Goal: Answer question/provide support: Share knowledge or assist other users

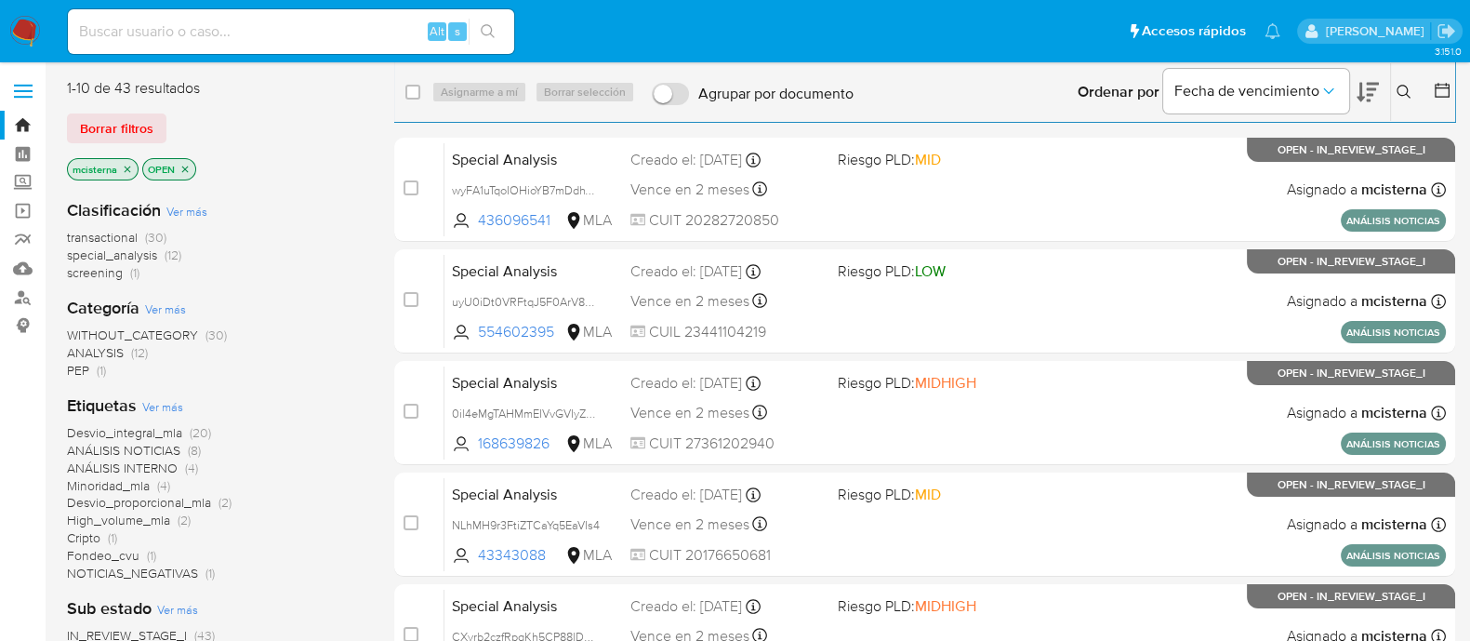
click at [366, 46] on div "Alt s" at bounding box center [291, 31] width 446 height 45
click at [368, 25] on input at bounding box center [291, 32] width 446 height 24
paste input "JaRyEQkNwMJ7SryvDpFhmVnp"
type input "JaRyEQkNwMJ7SryvDpFhmVnp"
click at [496, 24] on button "search-icon" at bounding box center [488, 32] width 38 height 26
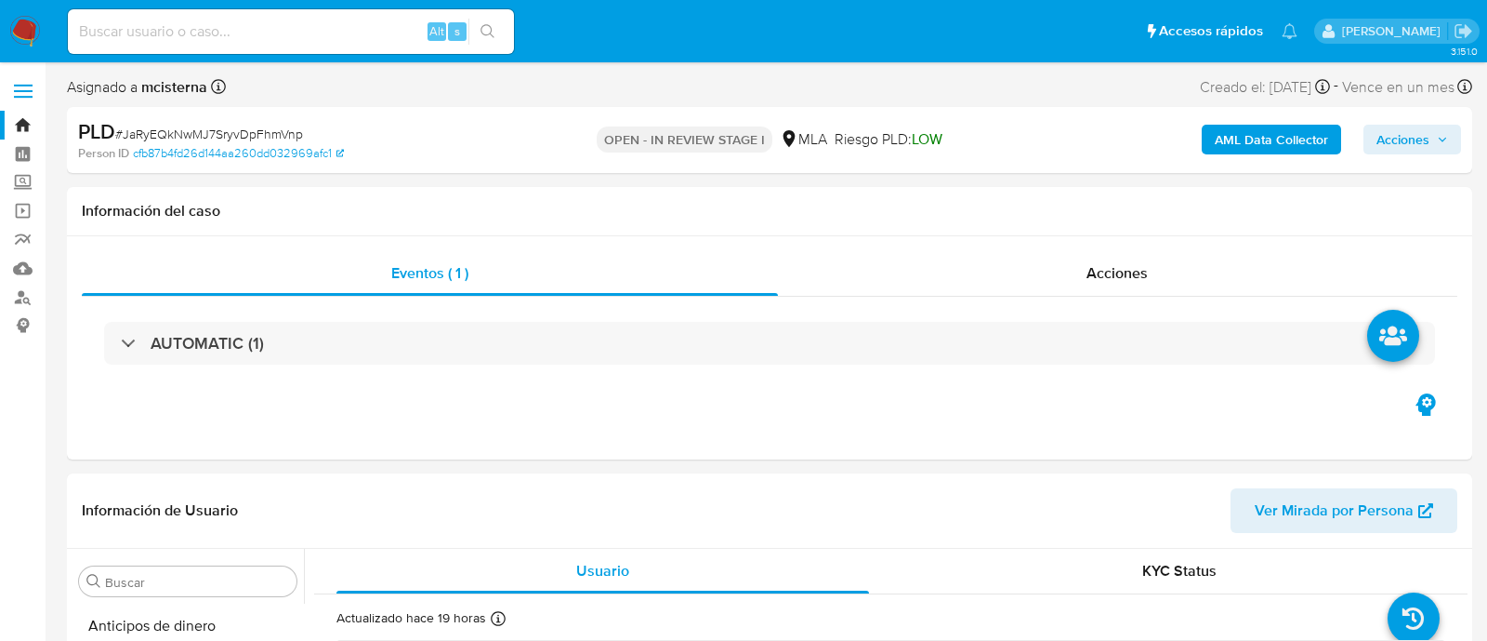
select select "10"
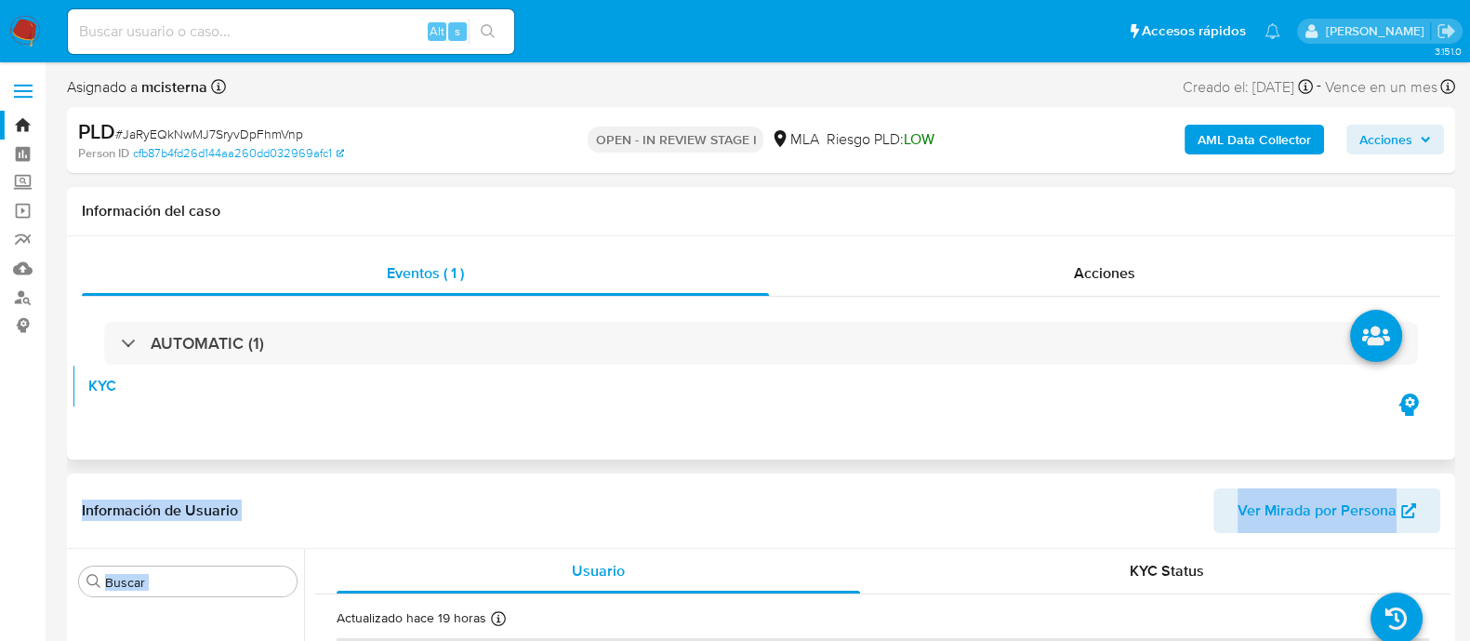
scroll to position [349, 0]
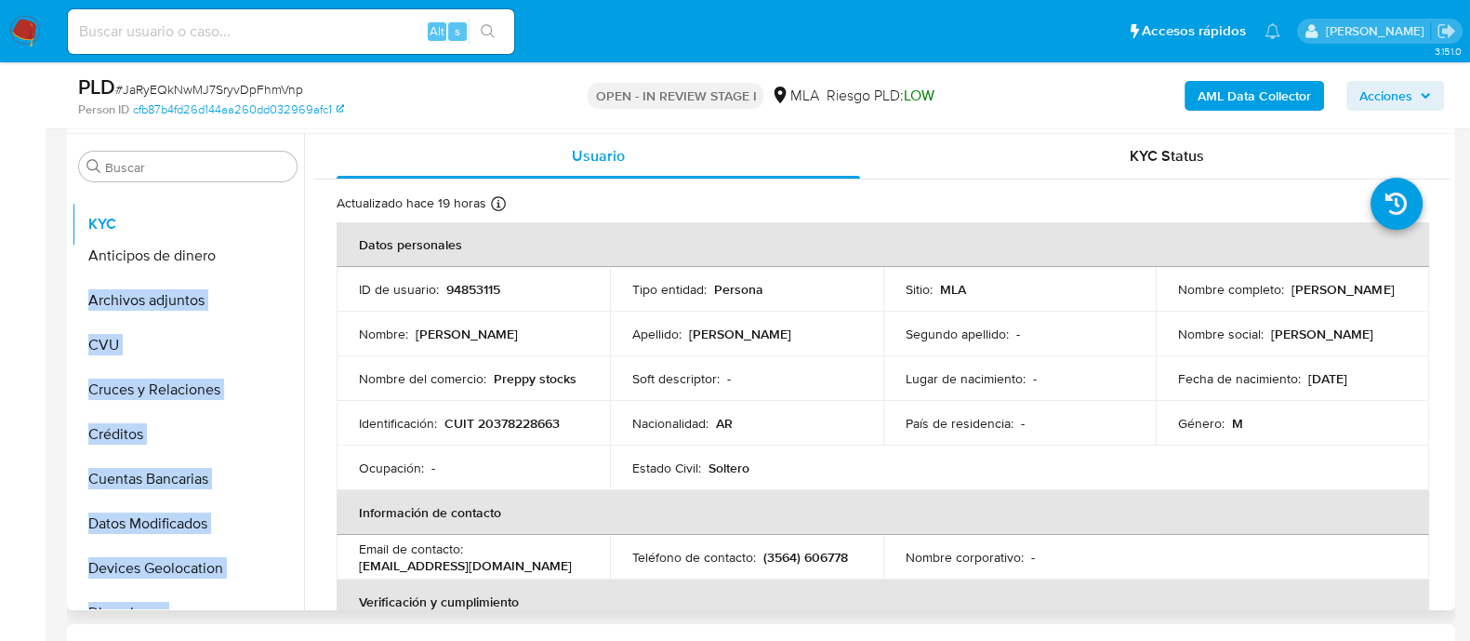
drag, startPoint x: 271, startPoint y: 313, endPoint x: 268, endPoint y: 211, distance: 102.3
click at [268, 211] on ul "Anticipos de dinero Archivos adjuntos CVU Cruces y Relaciones Créditos Cuentas …" at bounding box center [188, 398] width 232 height 419
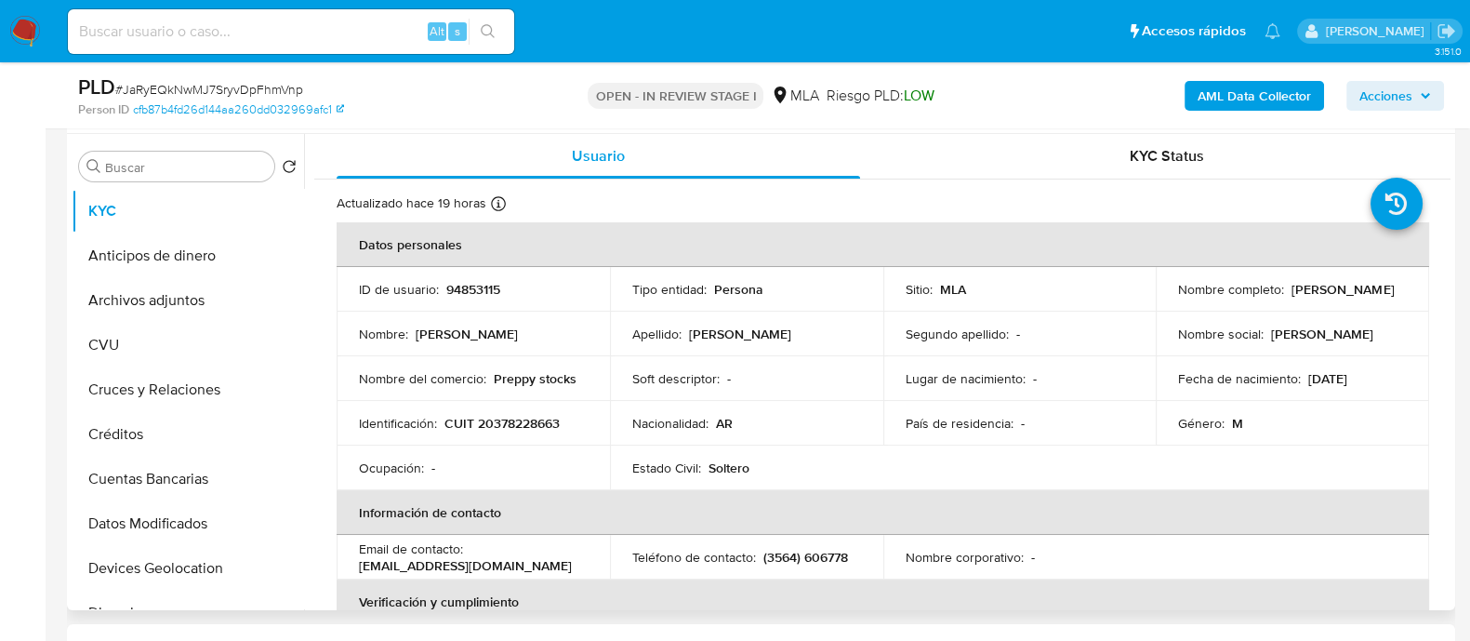
click at [434, 333] on p "[PERSON_NAME]" at bounding box center [467, 333] width 102 height 17
drag, startPoint x: 270, startPoint y: 304, endPoint x: 271, endPoint y: 254, distance: 50.2
click at [271, 254] on ul "KYC Anticipos de dinero Archivos adjuntos CVU Cruces y Relaciones Créditos Cuen…" at bounding box center [188, 398] width 232 height 419
click at [390, 264] on th "Datos personales" at bounding box center [883, 244] width 1092 height 45
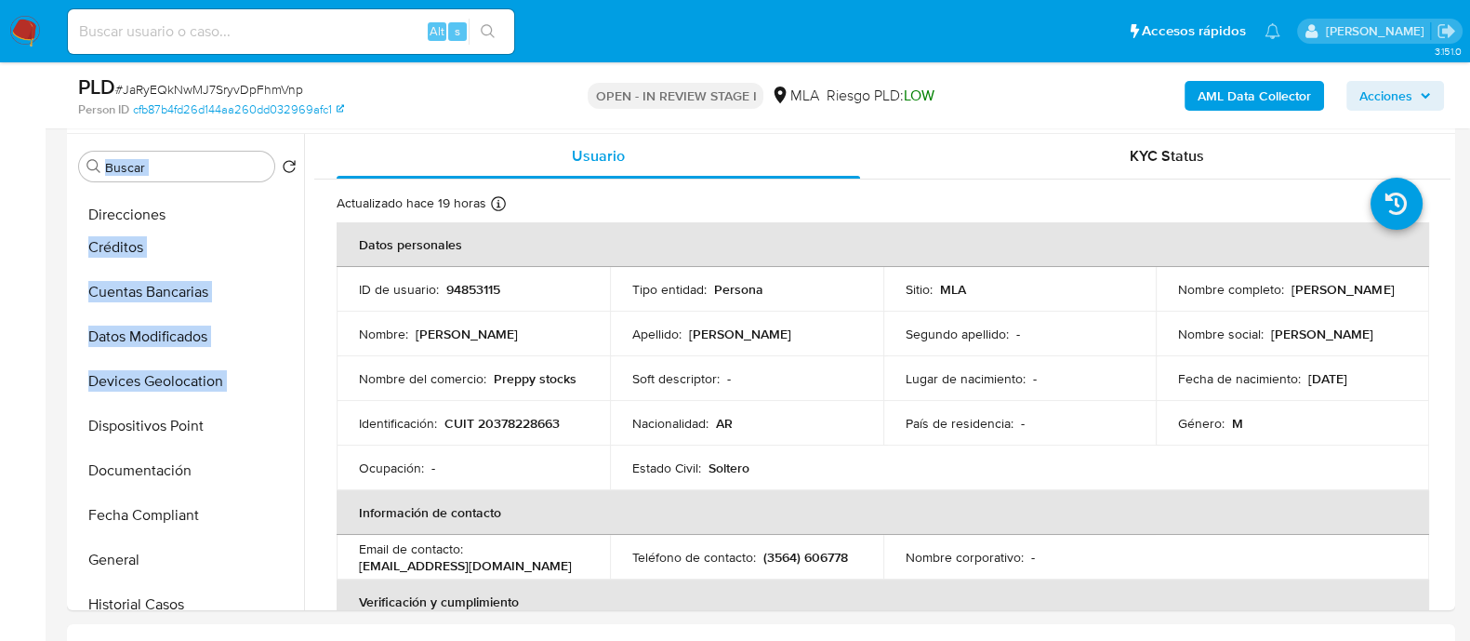
scroll to position [0, 0]
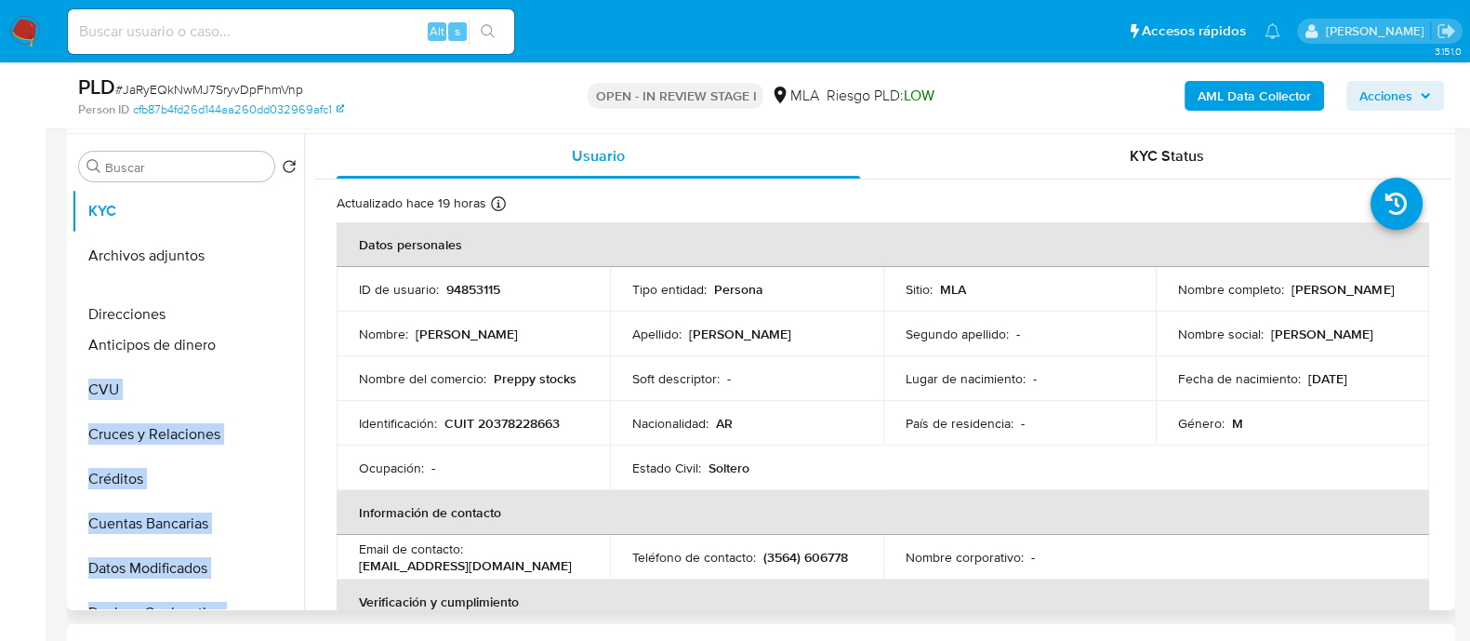
drag, startPoint x: 278, startPoint y: 378, endPoint x: 295, endPoint y: 310, distance: 70.8
click at [254, 312] on ul "KYC Archivos adjuntos Anticipos de dinero CVU Cruces y Relaciones Créditos Cuen…" at bounding box center [188, 398] width 232 height 419
click at [423, 315] on td "Nombre : Matías Damián" at bounding box center [473, 333] width 273 height 45
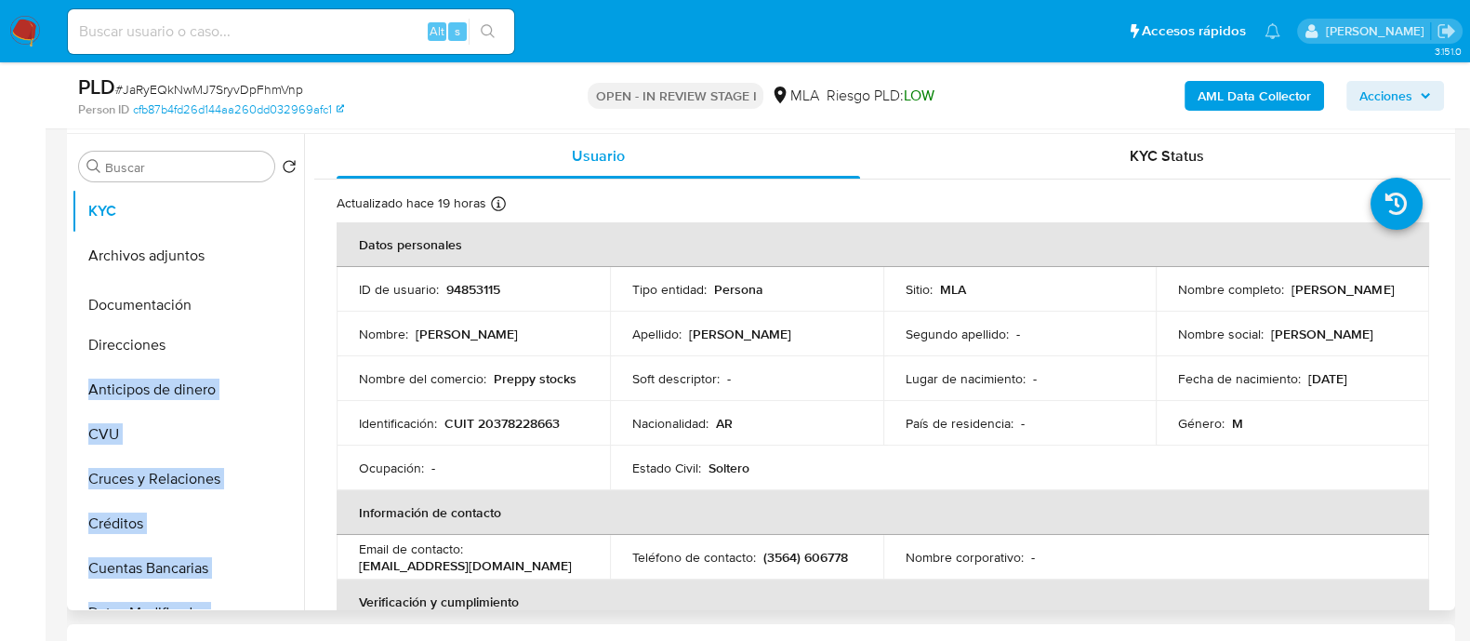
drag, startPoint x: 271, startPoint y: 463, endPoint x: 257, endPoint y: 300, distance: 163.4
click at [257, 300] on ul "KYC Archivos adjuntos Direcciones Anticipos de dinero CVU Cruces y Relaciones C…" at bounding box center [188, 398] width 232 height 419
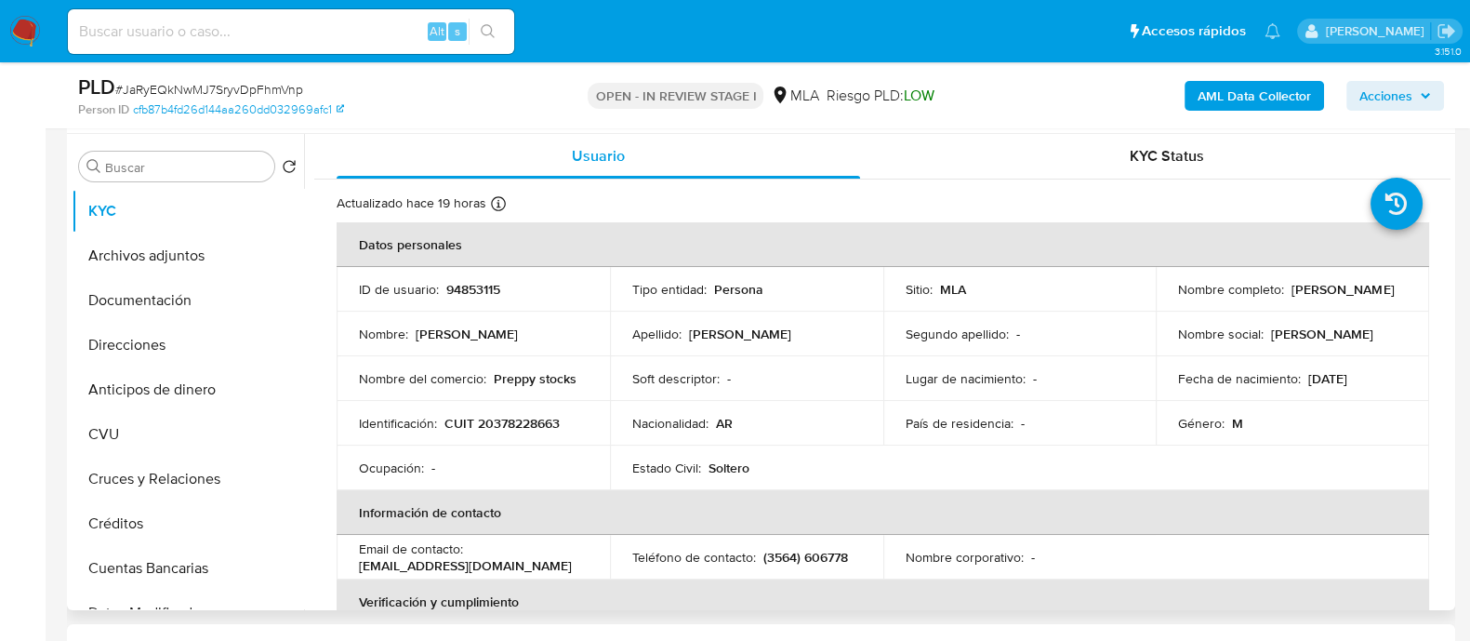
click at [438, 321] on td "Nombre : Matías Damián" at bounding box center [473, 333] width 273 height 45
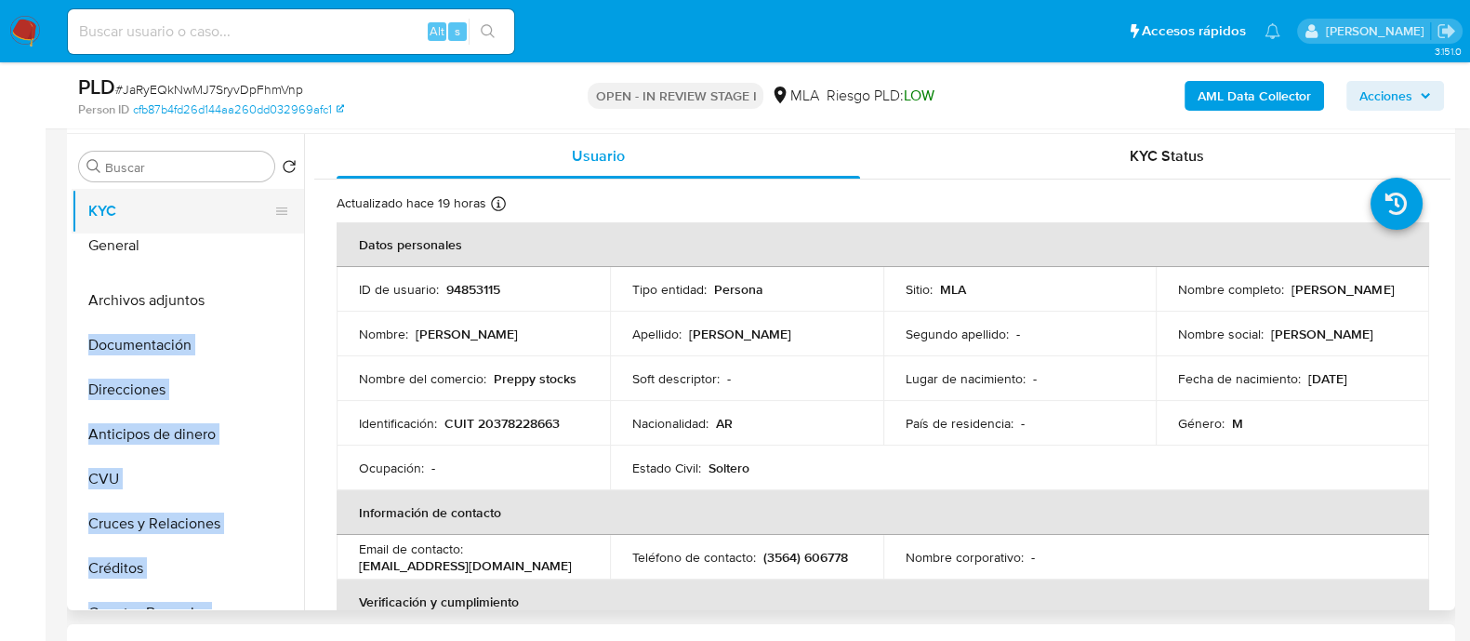
drag, startPoint x: 276, startPoint y: 557, endPoint x: 229, endPoint y: 244, distance: 316.8
click at [229, 244] on ul "KYC Archivos adjuntos Documentación Direcciones Anticipos de dinero CVU Cruces …" at bounding box center [188, 398] width 232 height 419
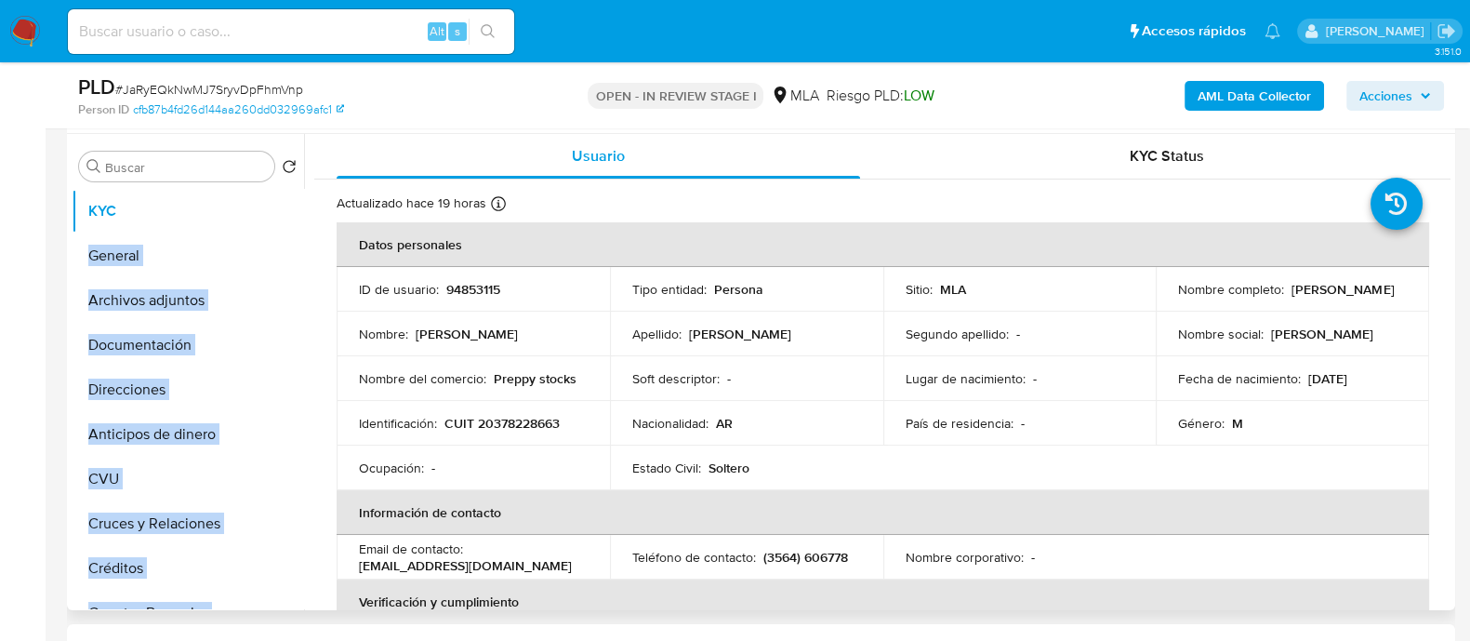
click at [438, 347] on td "Nombre : Matías Damián" at bounding box center [473, 333] width 273 height 45
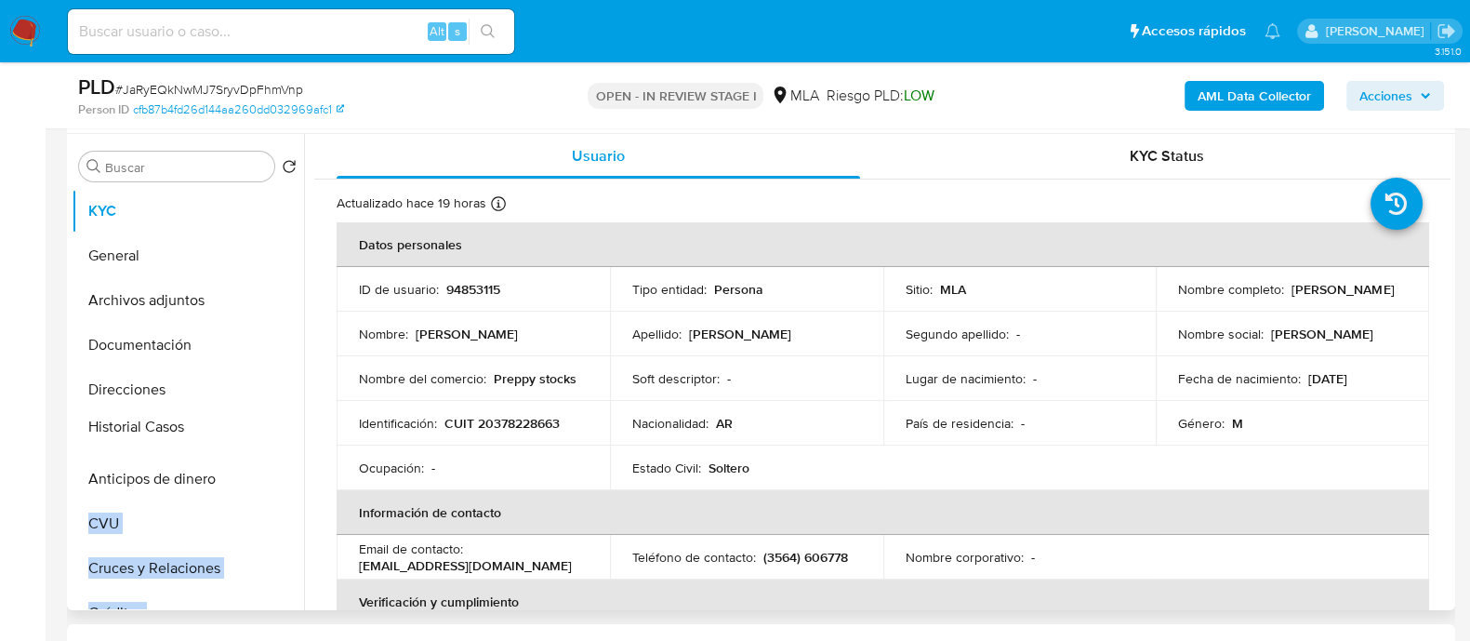
drag, startPoint x: 273, startPoint y: 489, endPoint x: 254, endPoint y: 439, distance: 53.9
click at [254, 439] on ul "KYC General Archivos adjuntos Documentación Direcciones Anticipos de dinero CVU…" at bounding box center [188, 398] width 232 height 419
click at [384, 439] on td "Identificación : CUIT 20378228663" at bounding box center [473, 423] width 273 height 45
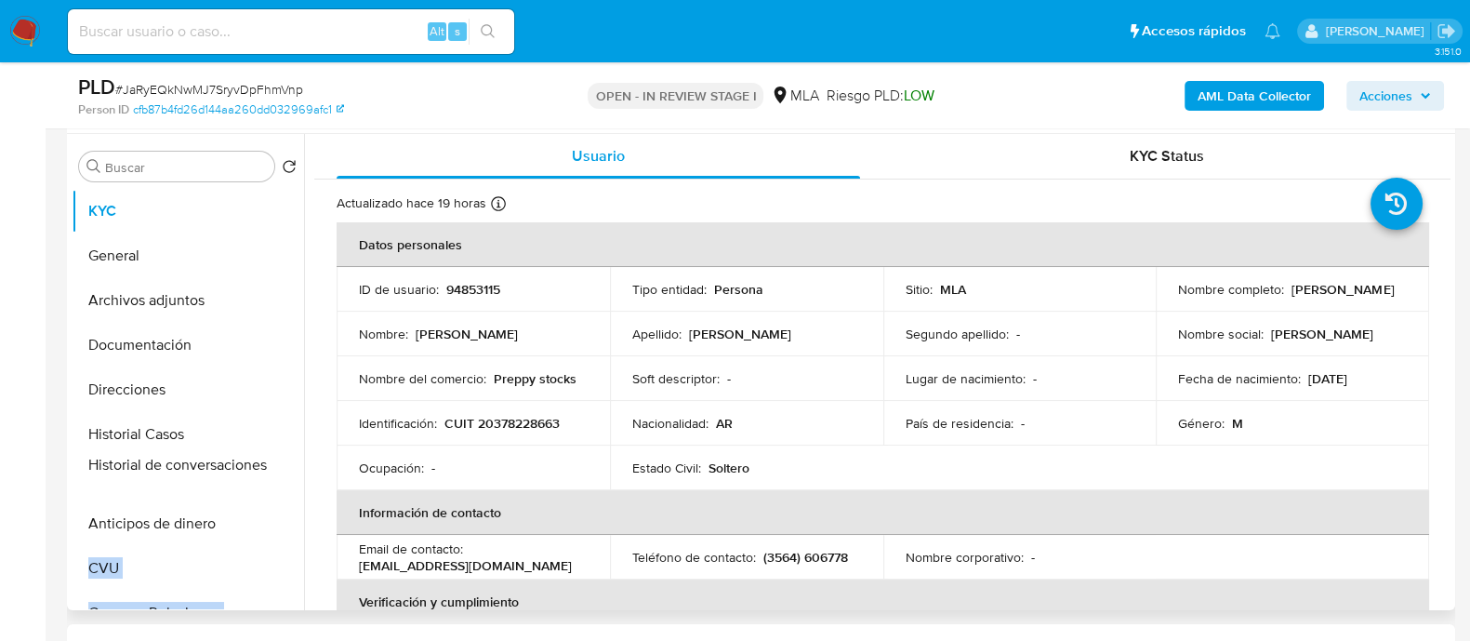
drag, startPoint x: 272, startPoint y: 465, endPoint x: 284, endPoint y: 470, distance: 12.5
click at [284, 470] on ul "KYC General Archivos adjuntos Documentación Direcciones Historial Casos Anticip…" at bounding box center [188, 398] width 232 height 419
click at [386, 459] on p "Ocupación :" at bounding box center [391, 467] width 65 height 17
drag, startPoint x: 279, startPoint y: 379, endPoint x: 257, endPoint y: 521, distance: 143.1
click at [257, 521] on ul "KYC General Archivos adjuntos Documentación Direcciones Historial Casos Histori…" at bounding box center [188, 398] width 232 height 419
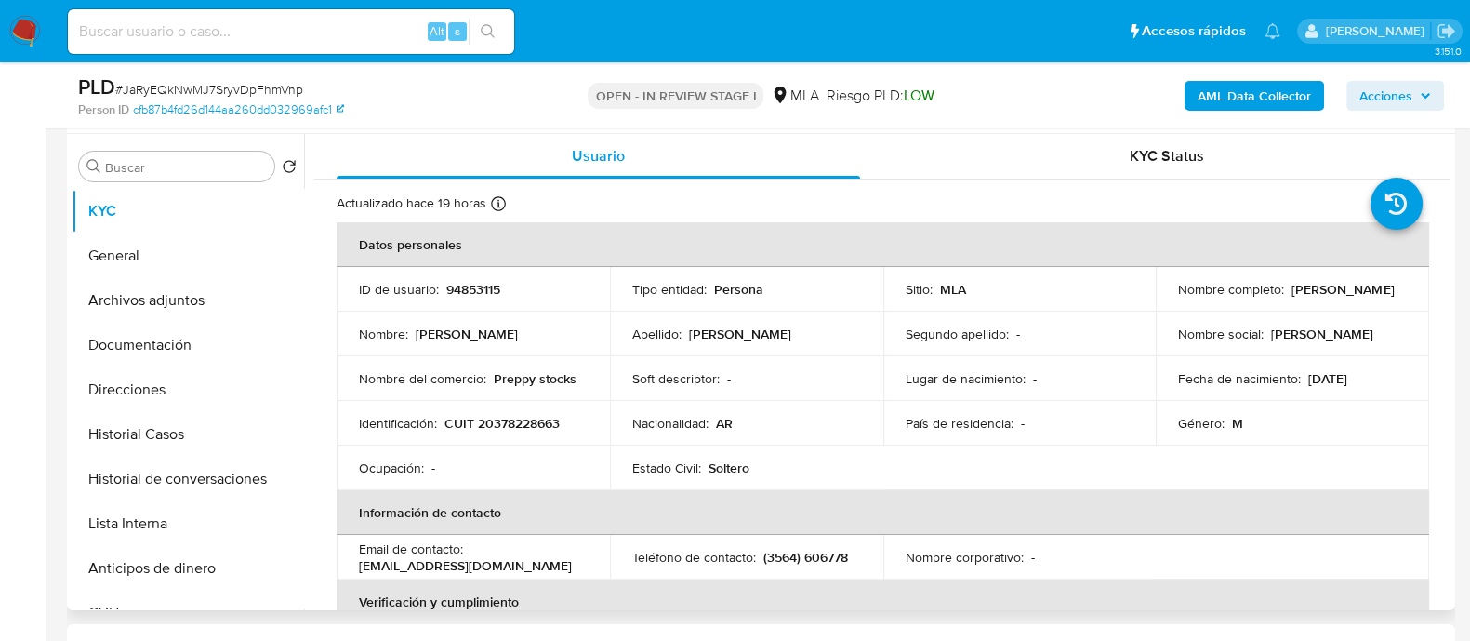
drag, startPoint x: 428, startPoint y: 436, endPoint x: 379, endPoint y: 436, distance: 48.3
click at [426, 436] on td "Identificación : CUIT 20378228663" at bounding box center [473, 423] width 273 height 45
drag, startPoint x: 274, startPoint y: 537, endPoint x: 284, endPoint y: 512, distance: 26.8
click at [284, 512] on ul "KYC General Archivos adjuntos Documentación Direcciones Historial Casos Histori…" at bounding box center [188, 398] width 232 height 419
click at [495, 469] on div "Ocupación : -" at bounding box center [473, 467] width 229 height 17
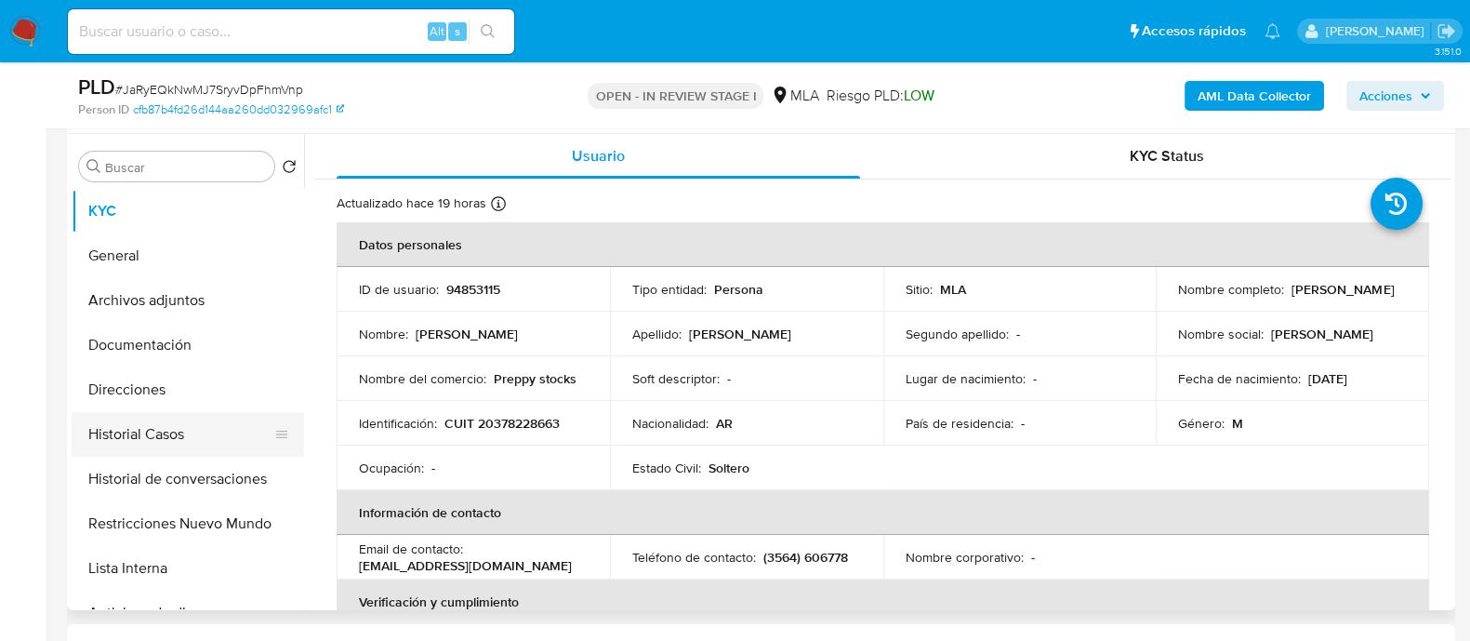
click at [209, 438] on button "Historial Casos" at bounding box center [181, 434] width 218 height 45
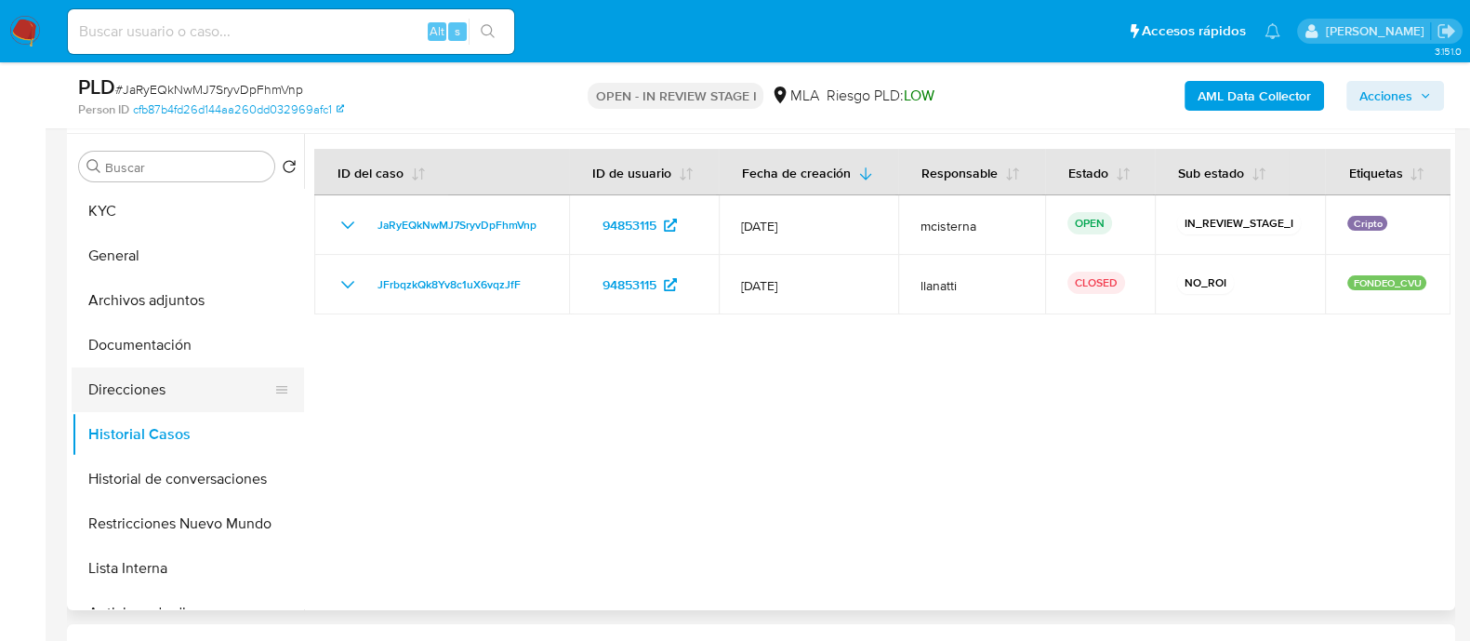
click at [208, 384] on button "Direcciones" at bounding box center [181, 389] width 218 height 45
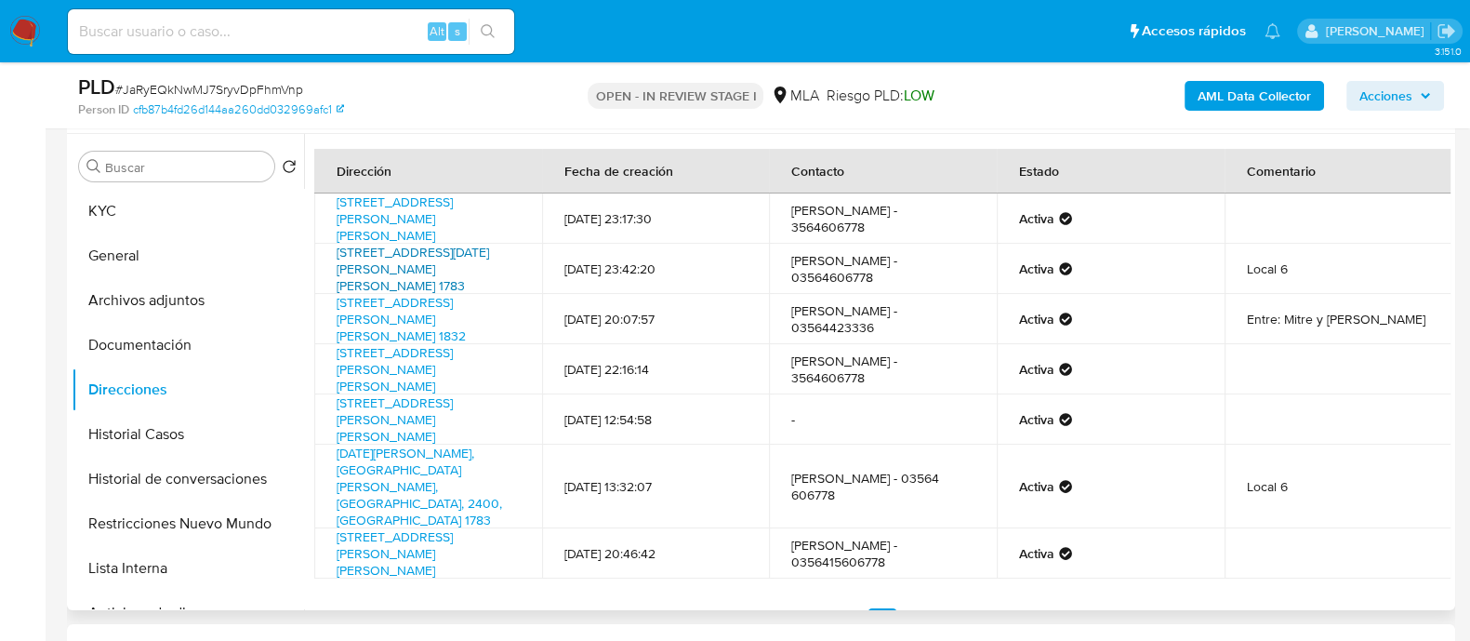
click at [434, 258] on link "Av 25 De Mayo 1783, San Francisco, Córdoba, 2400, Argentina 1783" at bounding box center [413, 269] width 152 height 52
drag, startPoint x: 326, startPoint y: 248, endPoint x: 449, endPoint y: 249, distance: 122.7
click at [449, 249] on td "Av 25 De Mayo 1783, San Francisco, Córdoba, 2400, Argentina 1783" at bounding box center [428, 269] width 228 height 50
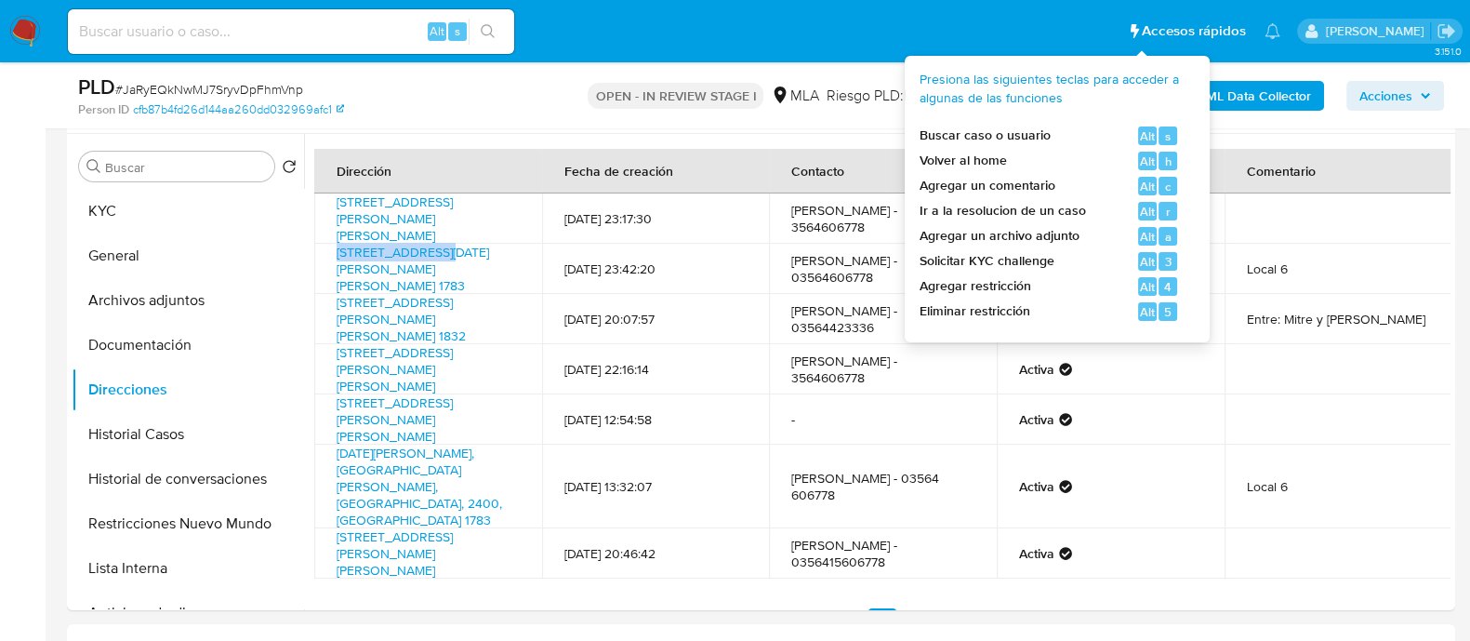
copy link "Av 25 De Mayo 178"
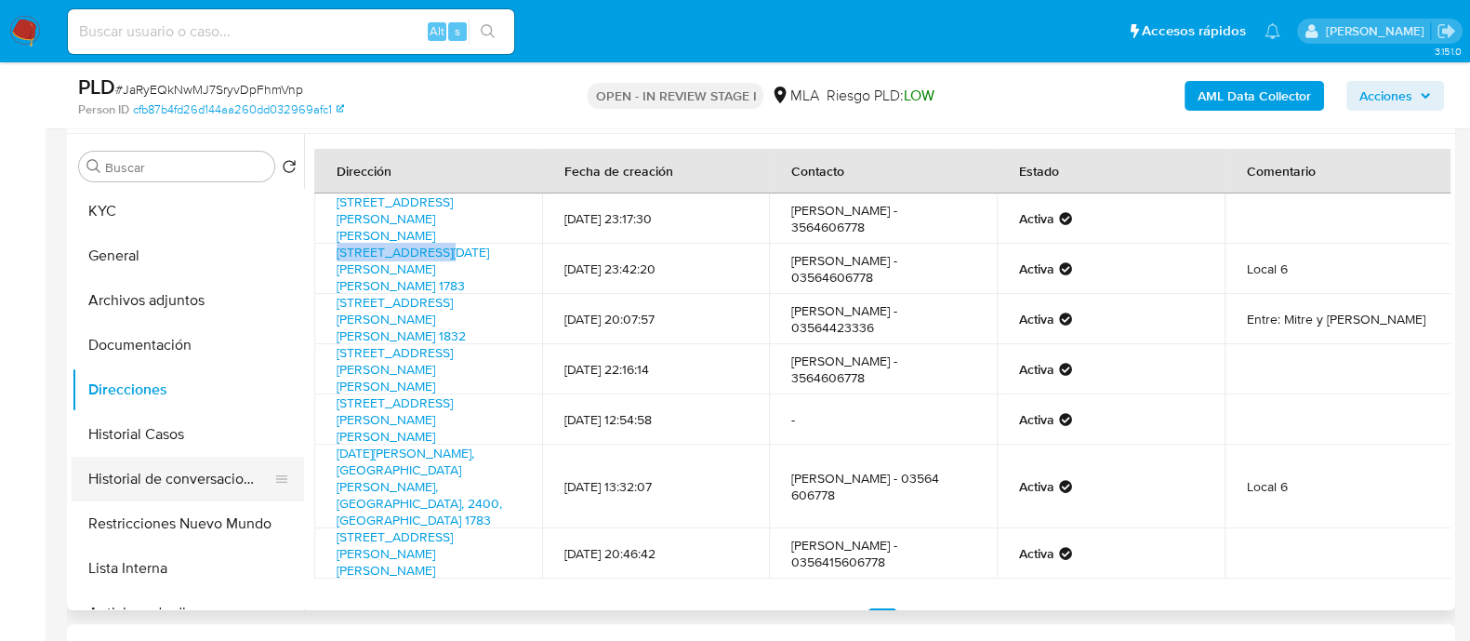
click at [186, 478] on button "Historial de conversaciones" at bounding box center [181, 478] width 218 height 45
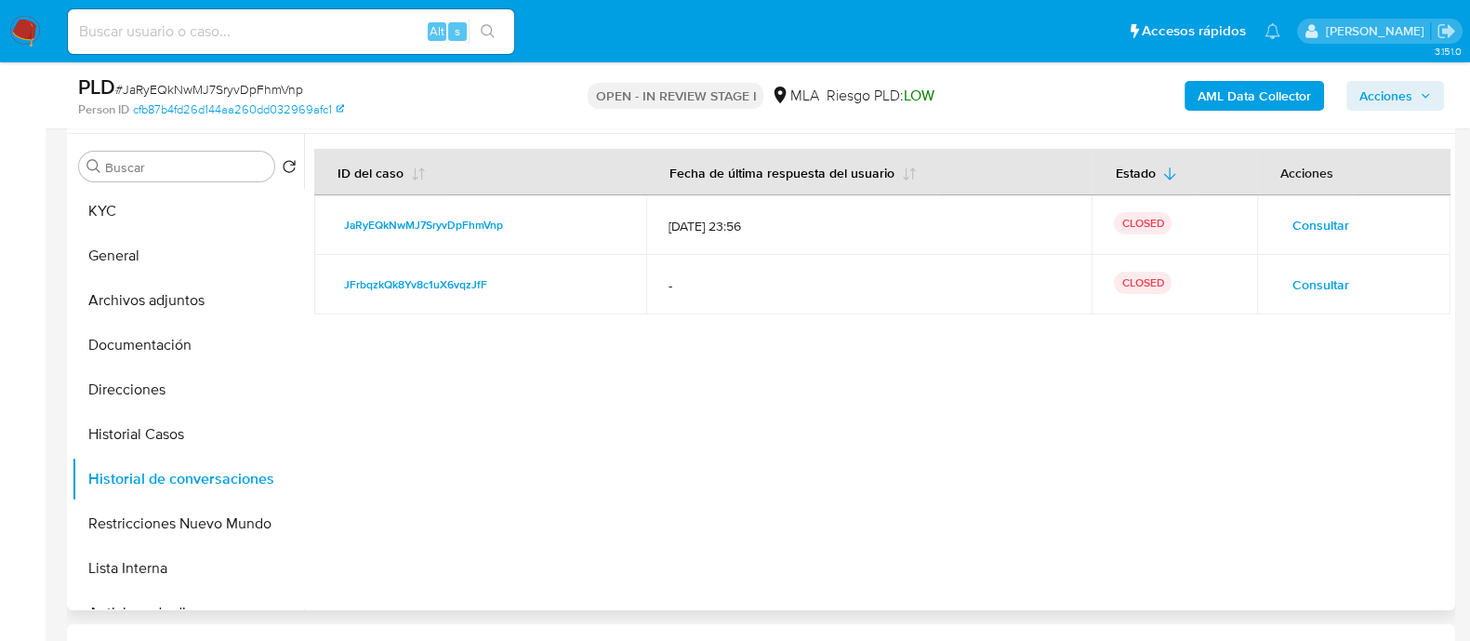
click at [1292, 216] on span "Consultar" at bounding box center [1320, 225] width 57 height 26
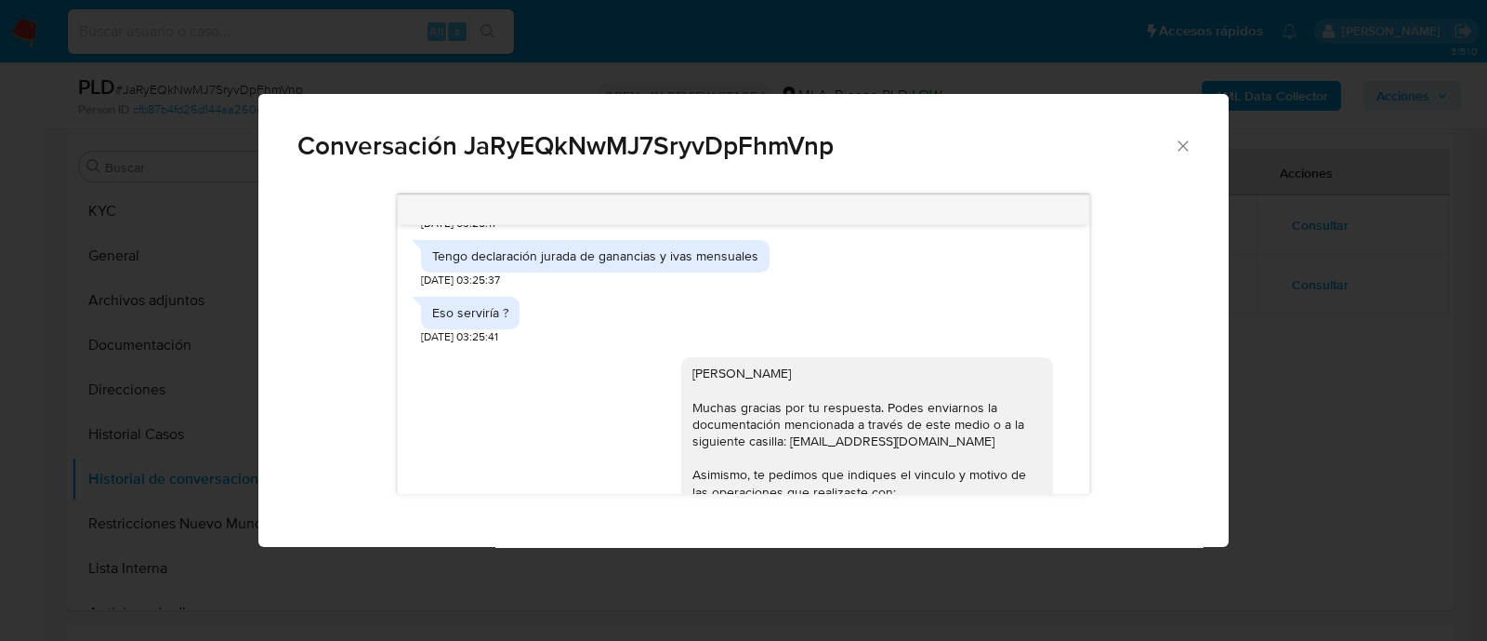
scroll to position [2440, 0]
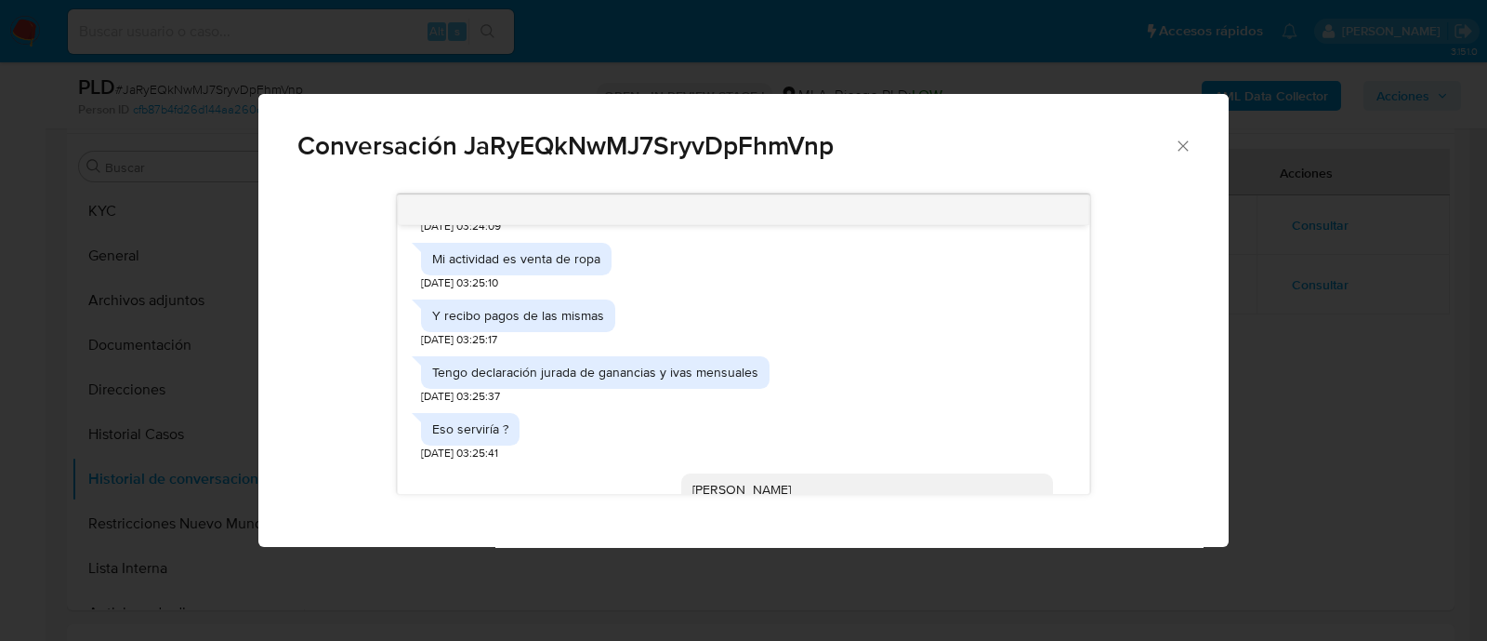
click at [566, 267] on div "Mi actividad es venta de ropa" at bounding box center [516, 258] width 168 height 17
copy div "Mi actividad es venta de ropa"
click at [546, 324] on div "Y recibo pagos de las mismas" at bounding box center [518, 315] width 172 height 17
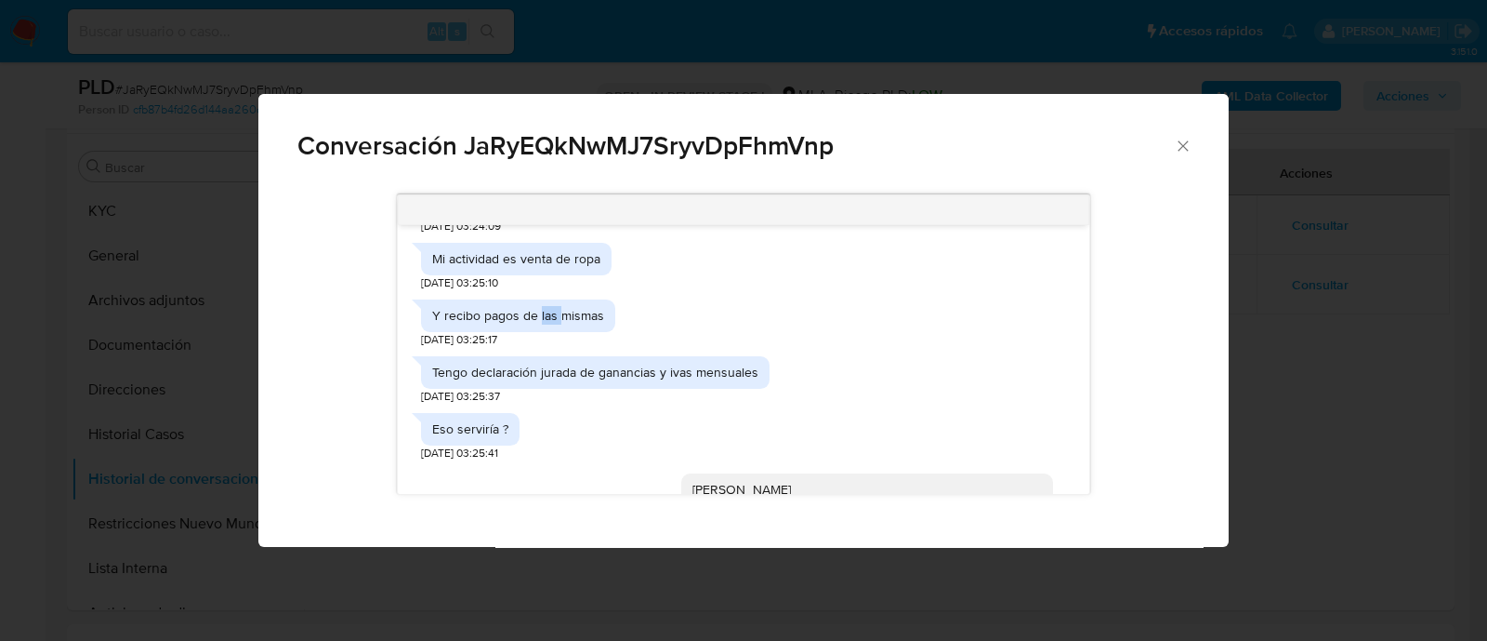
click at [546, 324] on div "Y recibo pagos de las mismas" at bounding box center [518, 315] width 172 height 17
copy div "Y recibo pagos de las mismas"
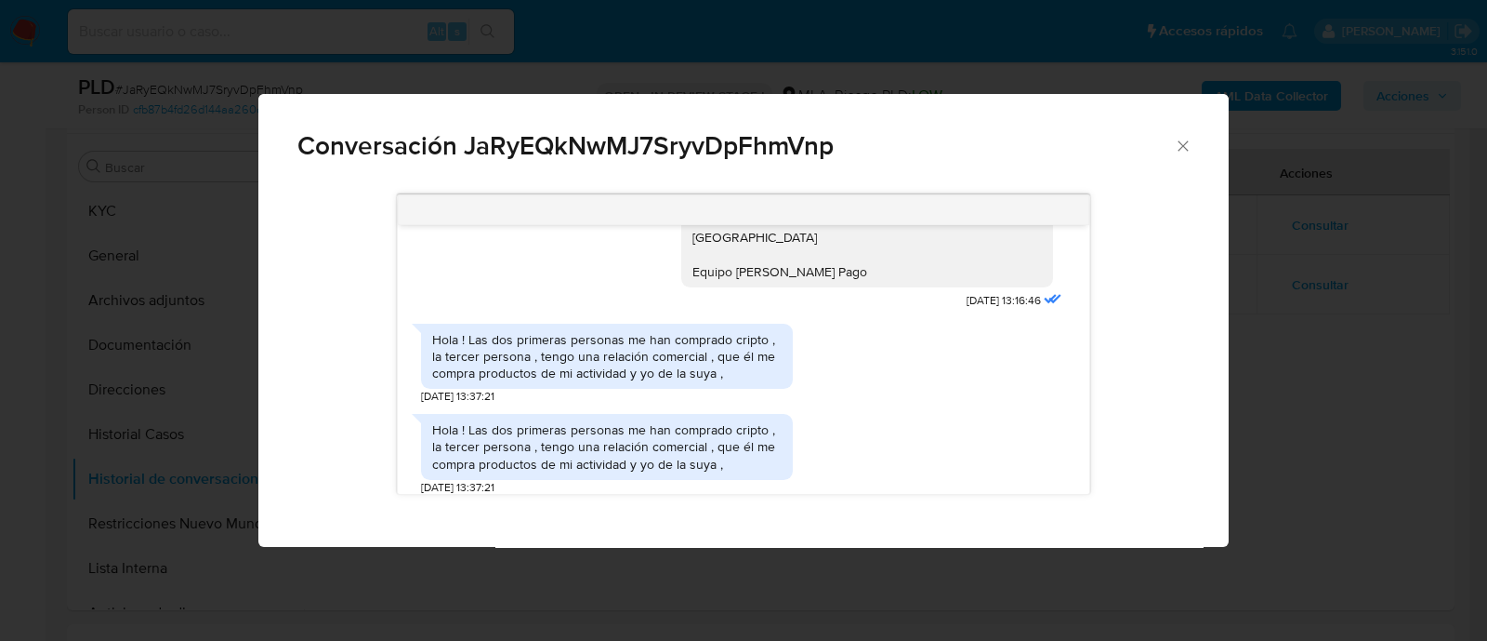
scroll to position [3369, 0]
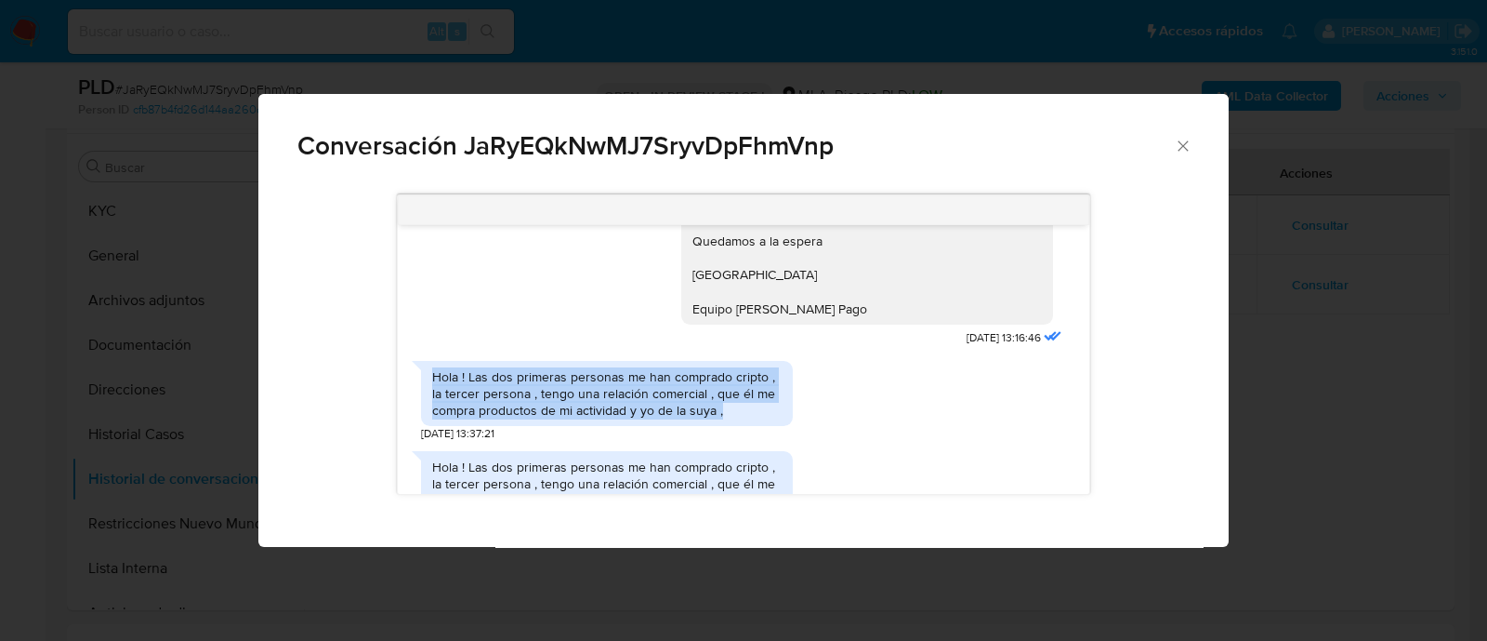
drag, startPoint x: 434, startPoint y: 403, endPoint x: 753, endPoint y: 452, distance: 322.5
click at [753, 427] on div "Hola ! Las dos primeras personas me han comprado cripto , la tercer persona , t…" at bounding box center [607, 394] width 372 height 66
copy div "Hola ! Las dos primeras personas me han comprado cripto , la tercer persona , t…"
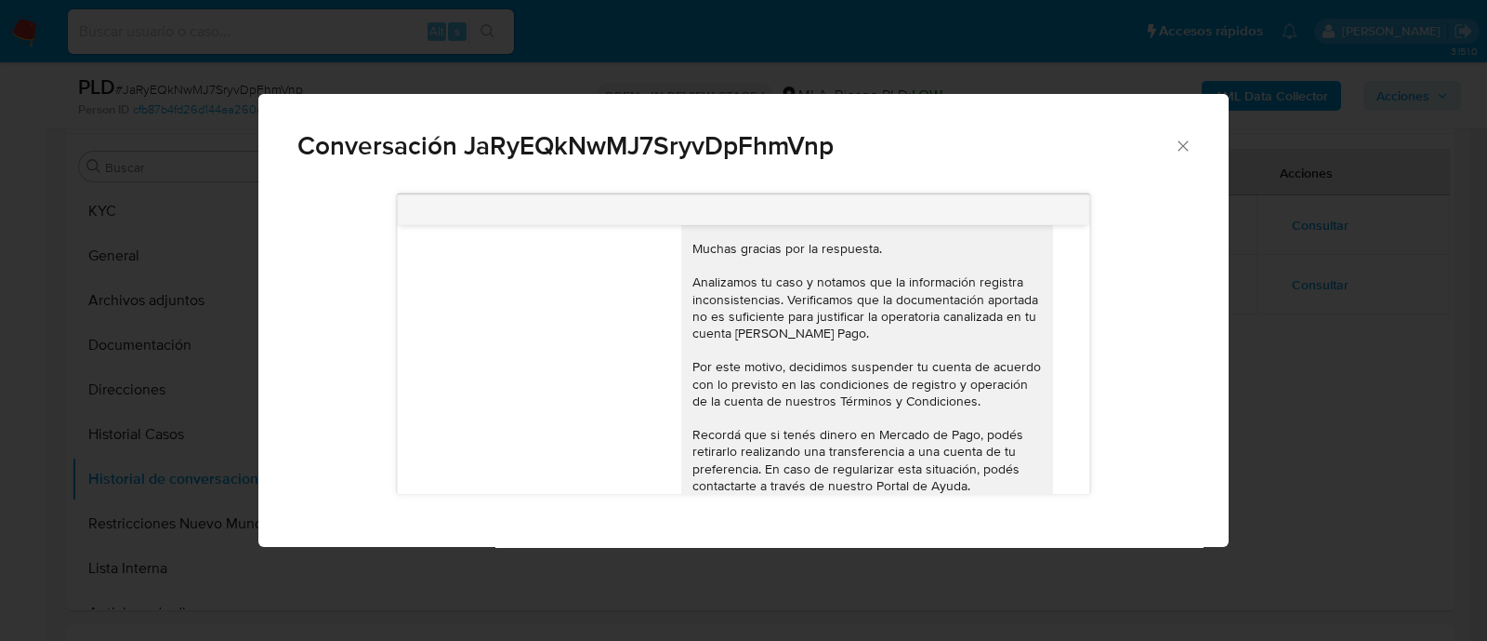
scroll to position [5925, 0]
click at [225, 306] on div "Conversación JaRyEQkNwMJ7SryvDpFhmVnp 18/06/2025 18:12:21 Hola, Esperamos que t…" at bounding box center [743, 320] width 1487 height 641
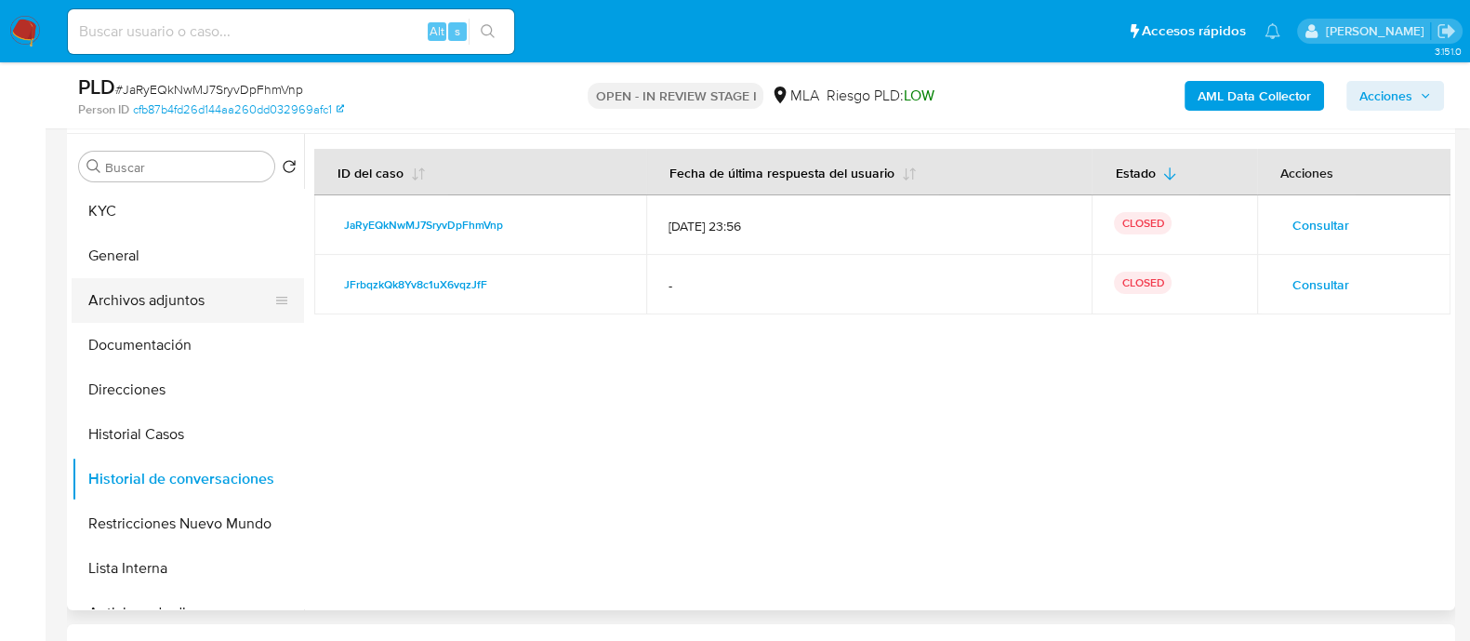
click at [189, 312] on button "Archivos adjuntos" at bounding box center [181, 300] width 218 height 45
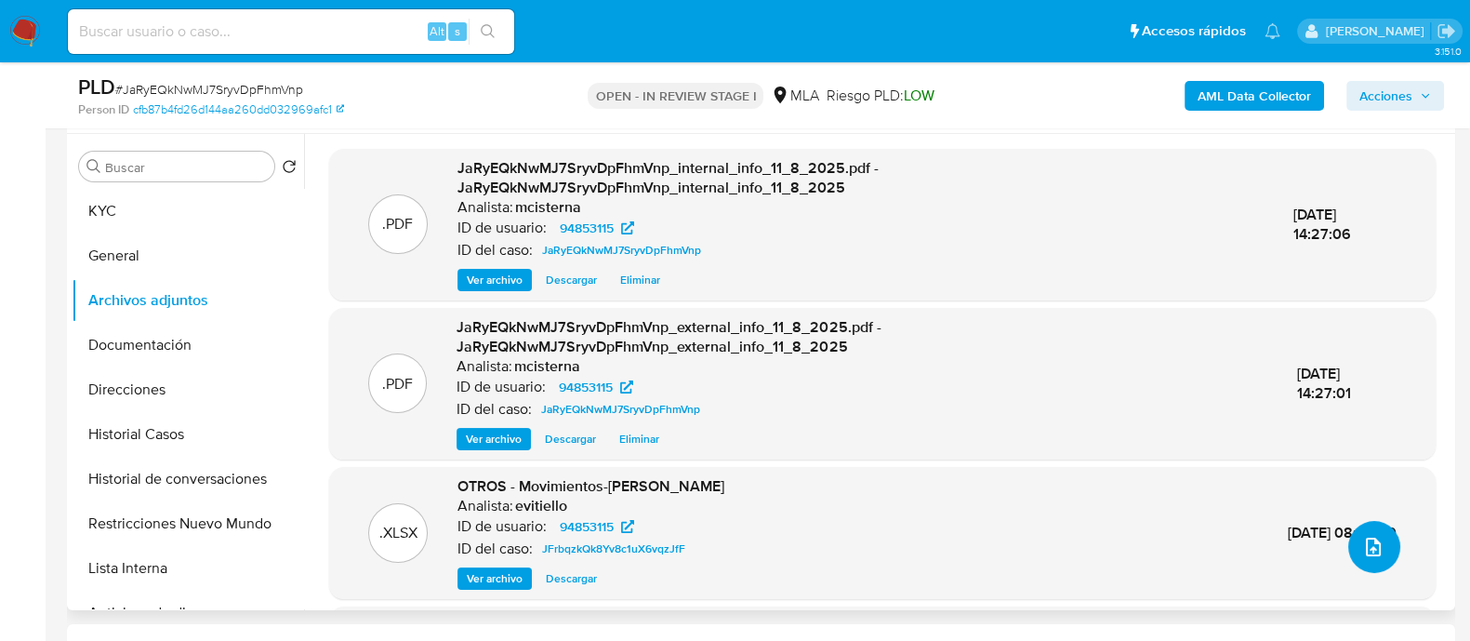
click at [1367, 555] on icon "upload-file" at bounding box center [1373, 546] width 15 height 19
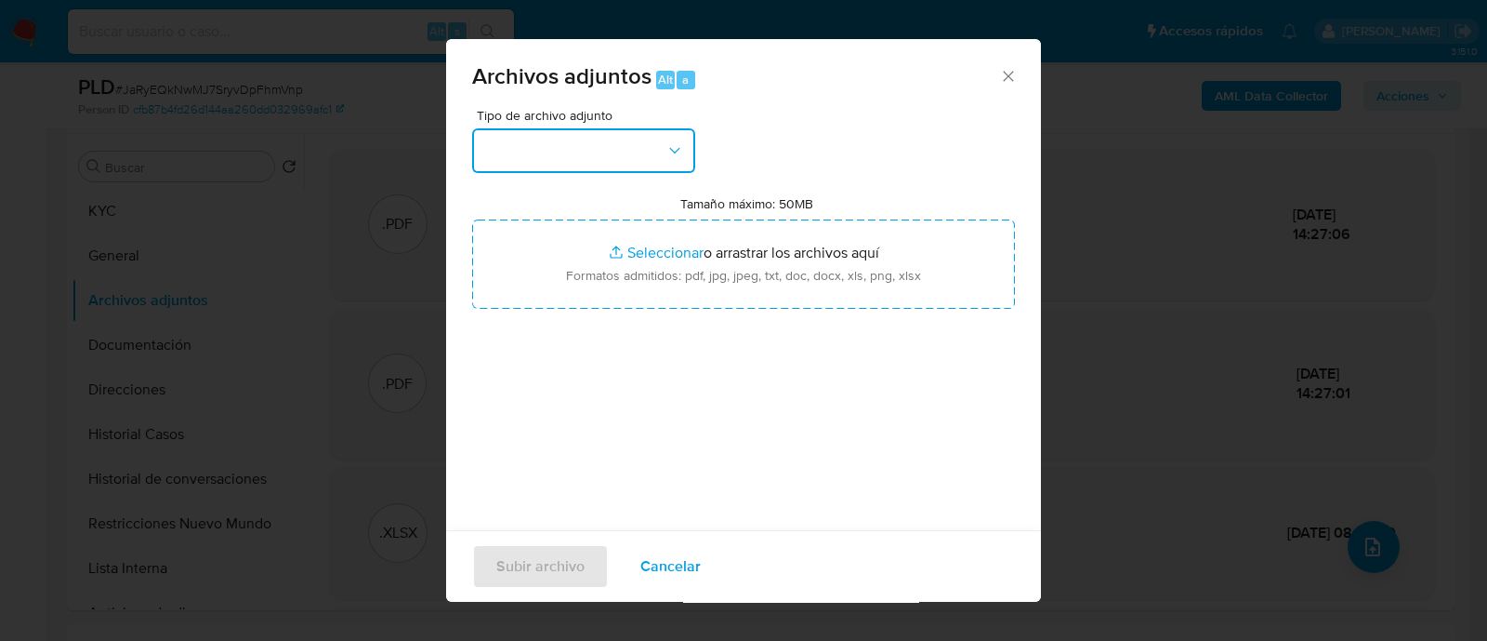
click at [598, 162] on button "button" at bounding box center [583, 150] width 223 height 45
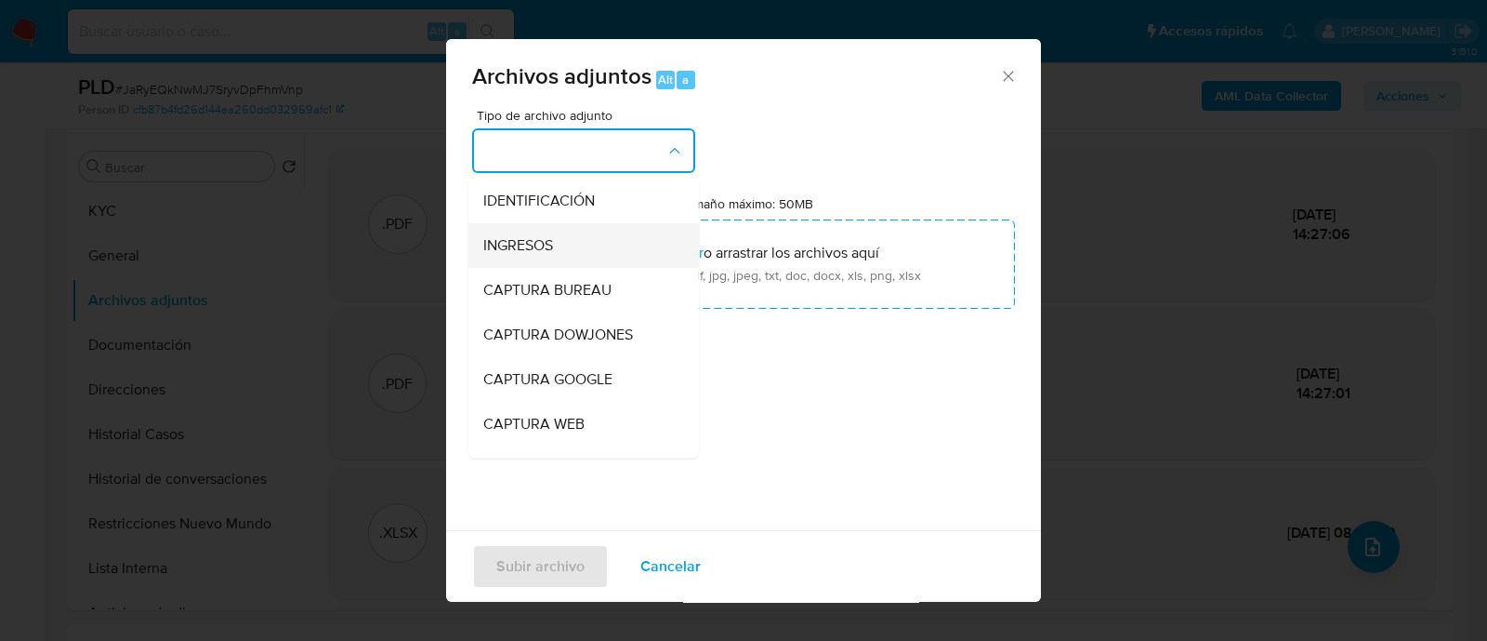
click at [586, 245] on div "INGRESOS" at bounding box center [578, 245] width 190 height 45
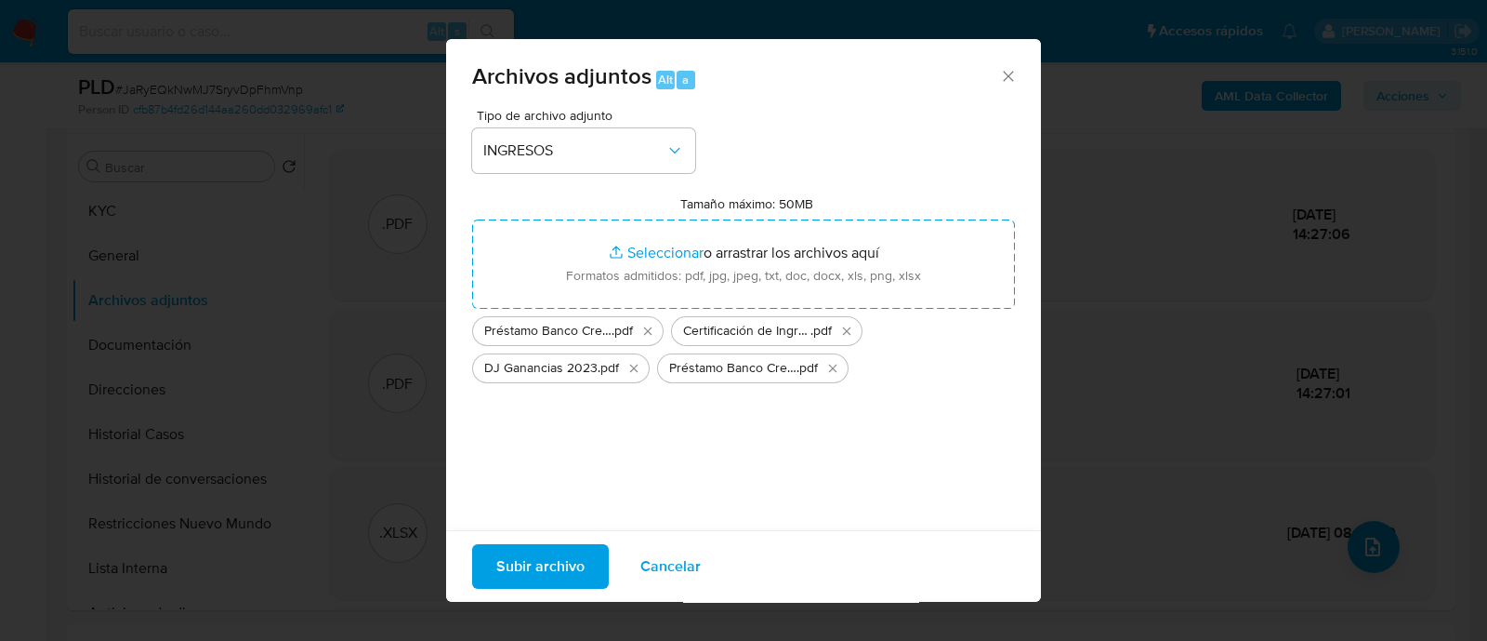
click at [526, 562] on span "Subir archivo" at bounding box center [540, 566] width 88 height 41
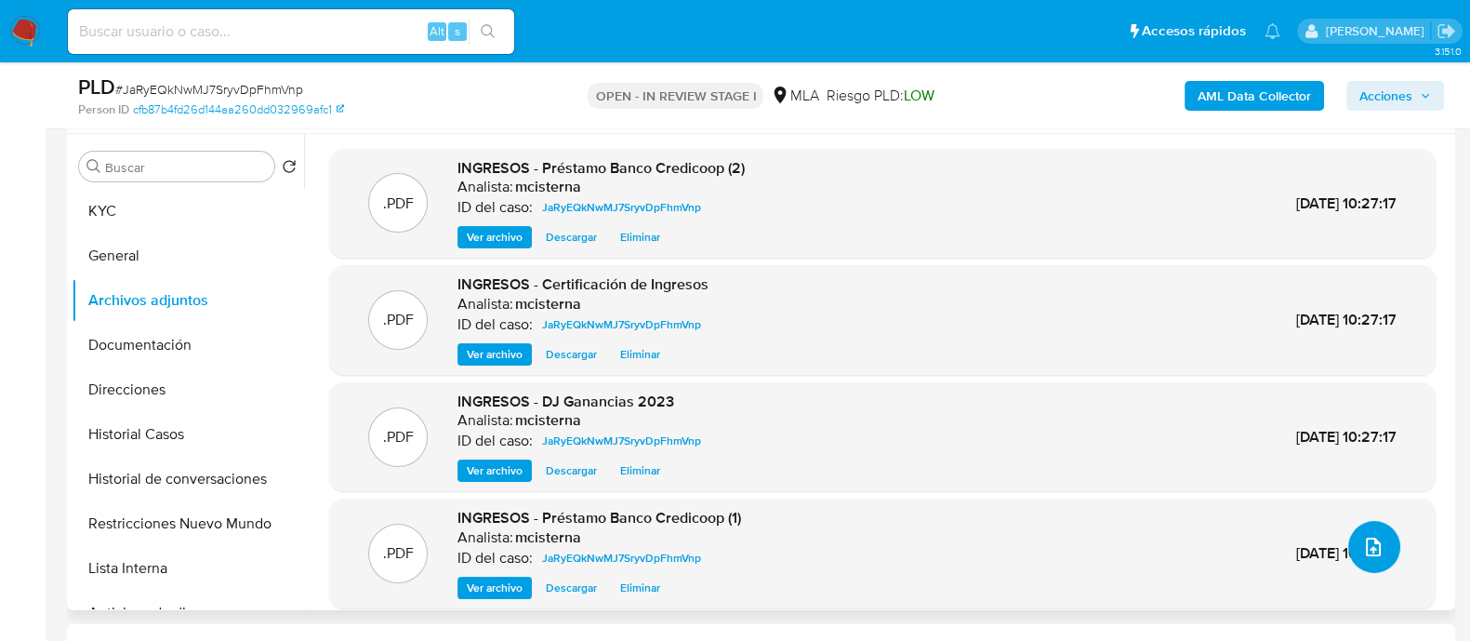
click at [1362, 535] on icon "upload-file" at bounding box center [1373, 546] width 22 height 22
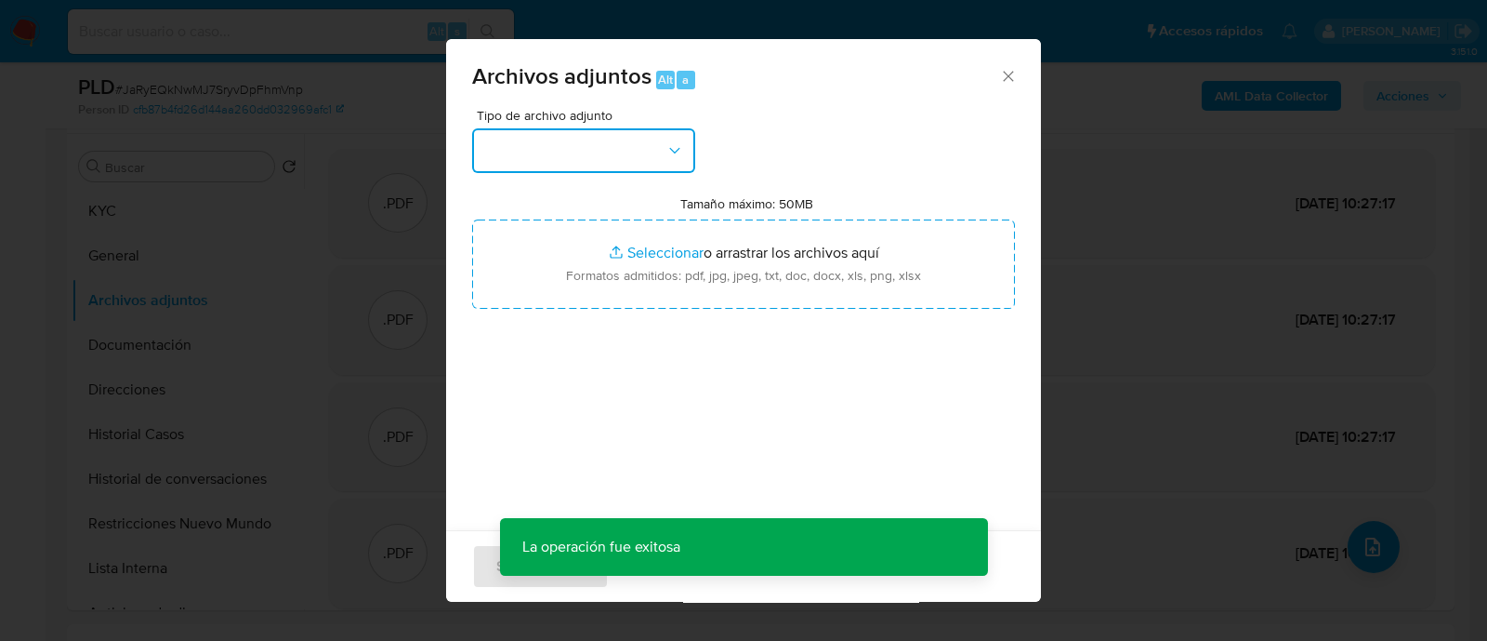
drag, startPoint x: 683, startPoint y: 135, endPoint x: 648, endPoint y: 170, distance: 50.0
click at [682, 136] on button "button" at bounding box center [583, 150] width 223 height 45
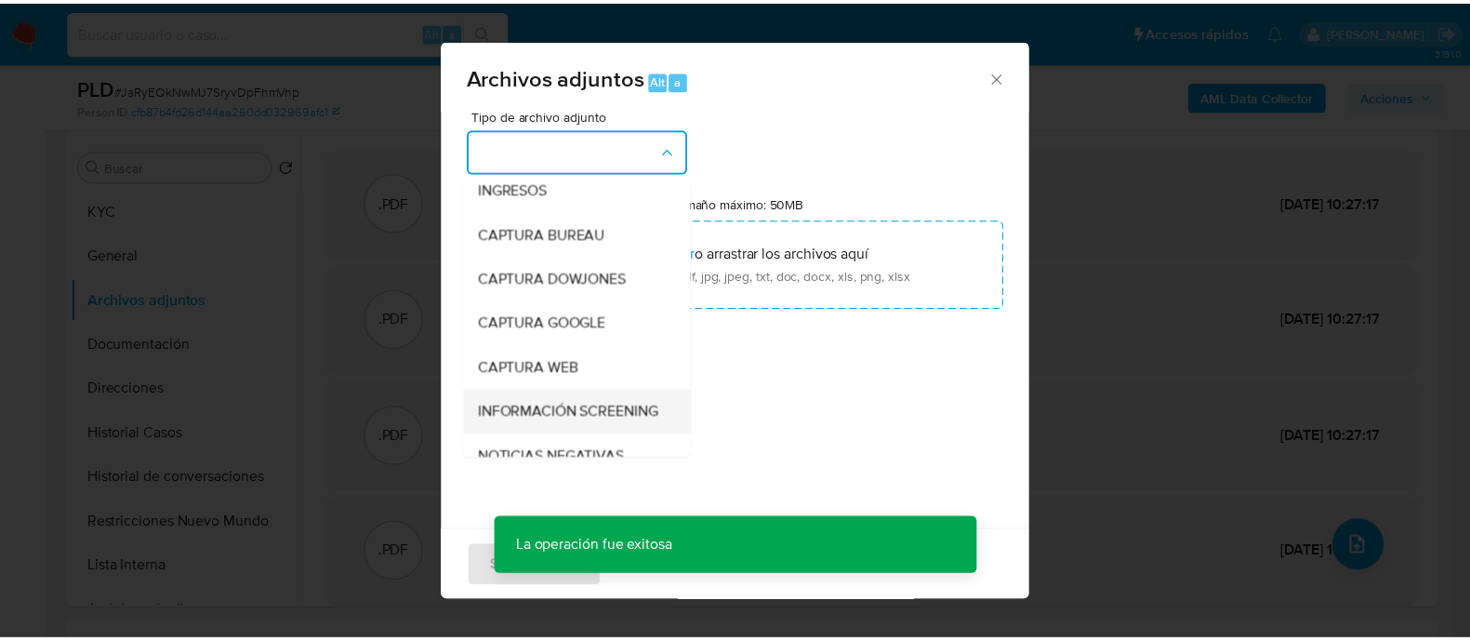
scroll to position [231, 0]
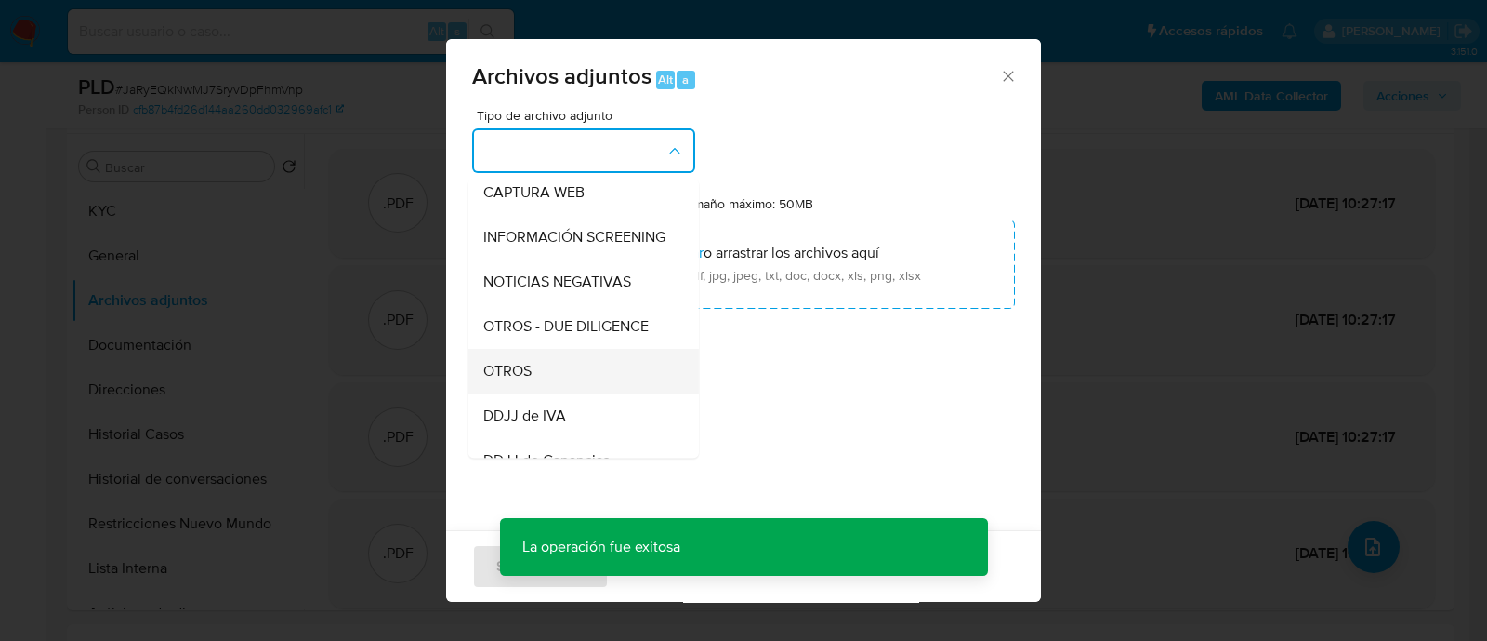
click at [623, 389] on div "OTROS" at bounding box center [578, 371] width 190 height 45
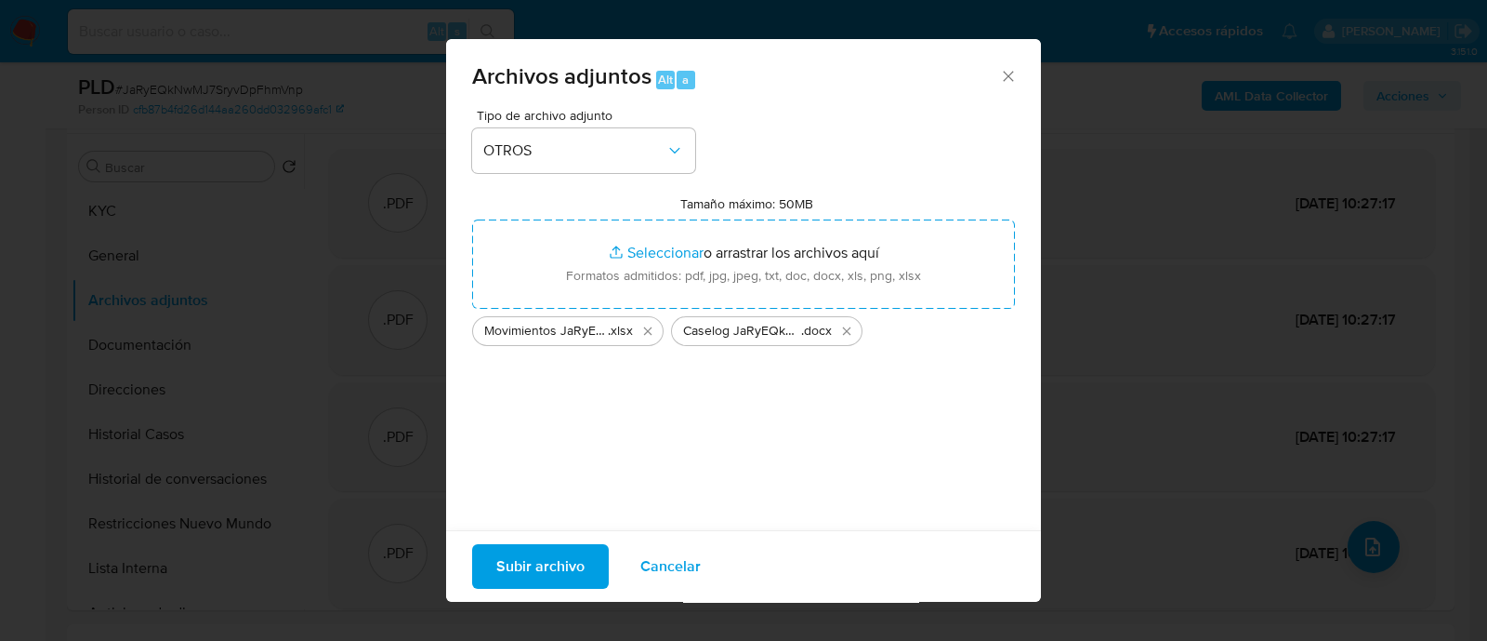
click at [533, 555] on span "Subir archivo" at bounding box center [540, 566] width 88 height 41
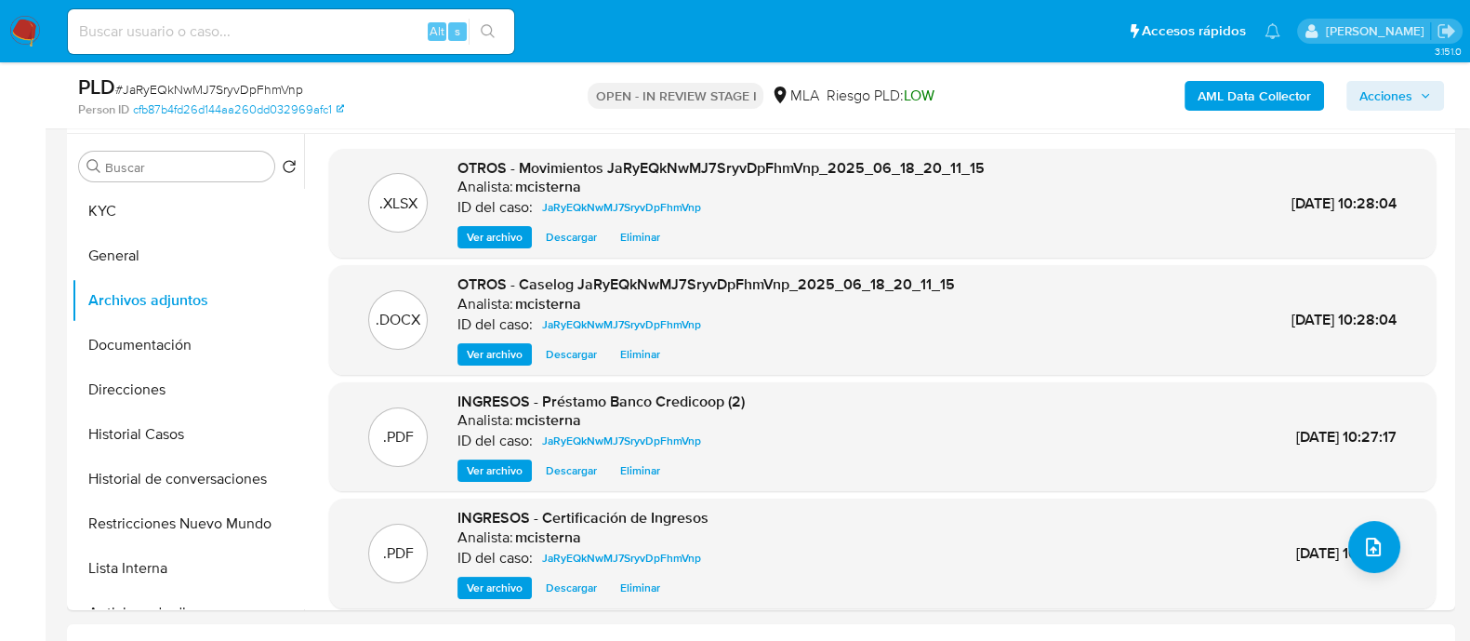
drag, startPoint x: 376, startPoint y: 93, endPoint x: 586, endPoint y: 94, distance: 209.2
click at [376, 93] on div "PLD # JaRyEQkNwMJ7SryvDpFhmVnp" at bounding box center [302, 87] width 448 height 28
click at [1418, 81] on button "Acciones" at bounding box center [1395, 96] width 98 height 30
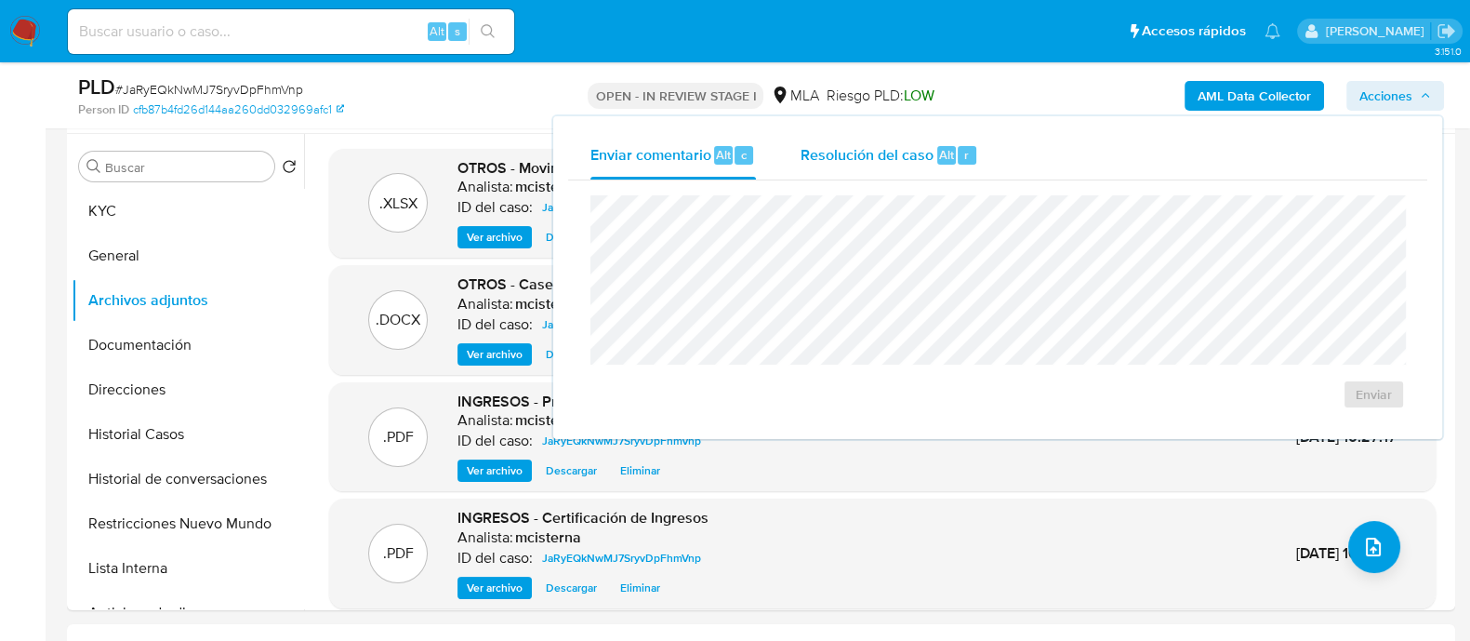
click at [920, 152] on span "Resolución del caso" at bounding box center [866, 153] width 133 height 21
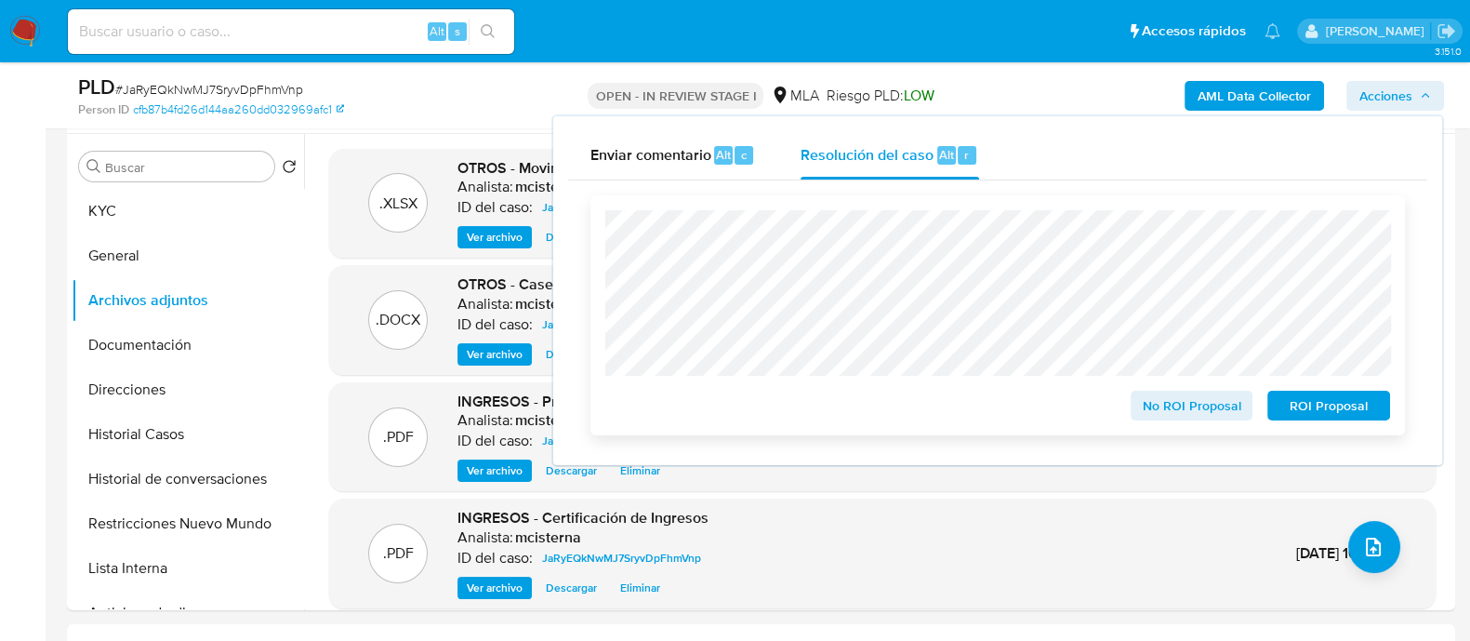
click at [1336, 429] on div "No ROI Proposal ROI Proposal" at bounding box center [997, 315] width 814 height 240
click at [1331, 414] on span "ROI Proposal" at bounding box center [1328, 405] width 97 height 26
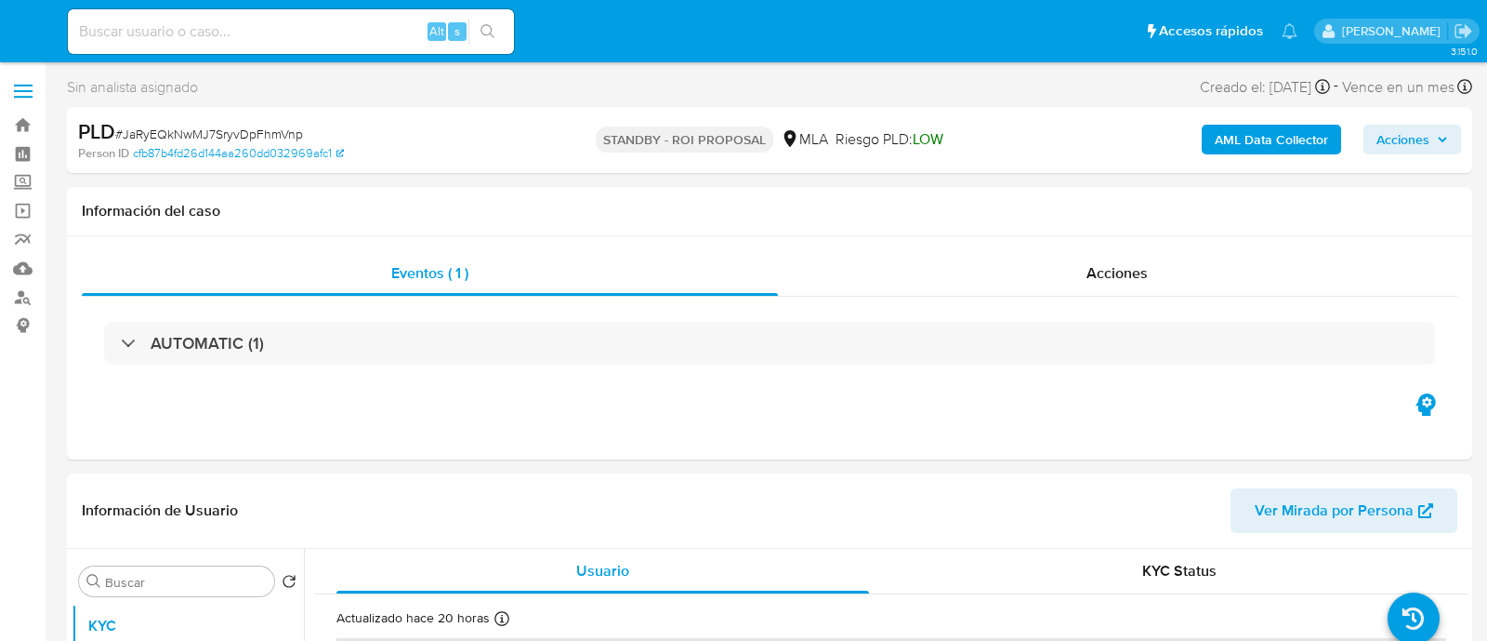
select select "10"
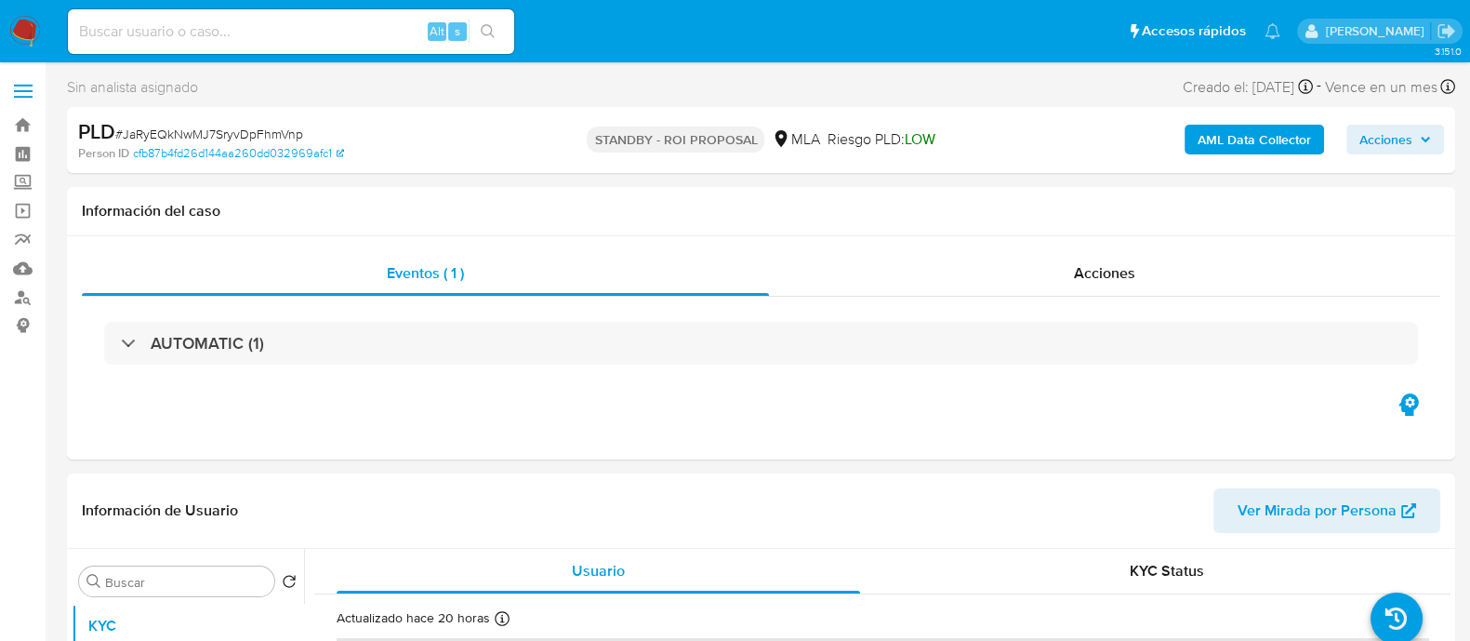
click at [396, 16] on div "Alt s" at bounding box center [291, 31] width 446 height 45
click at [372, 30] on input at bounding box center [291, 32] width 446 height 24
paste input "4tCdhpsqGQmMmCvbICoR5jF7"
type input "4tCdhpsqGQmMmCvbICoR5jF7"
click at [481, 30] on icon "search-icon" at bounding box center [488, 31] width 14 height 14
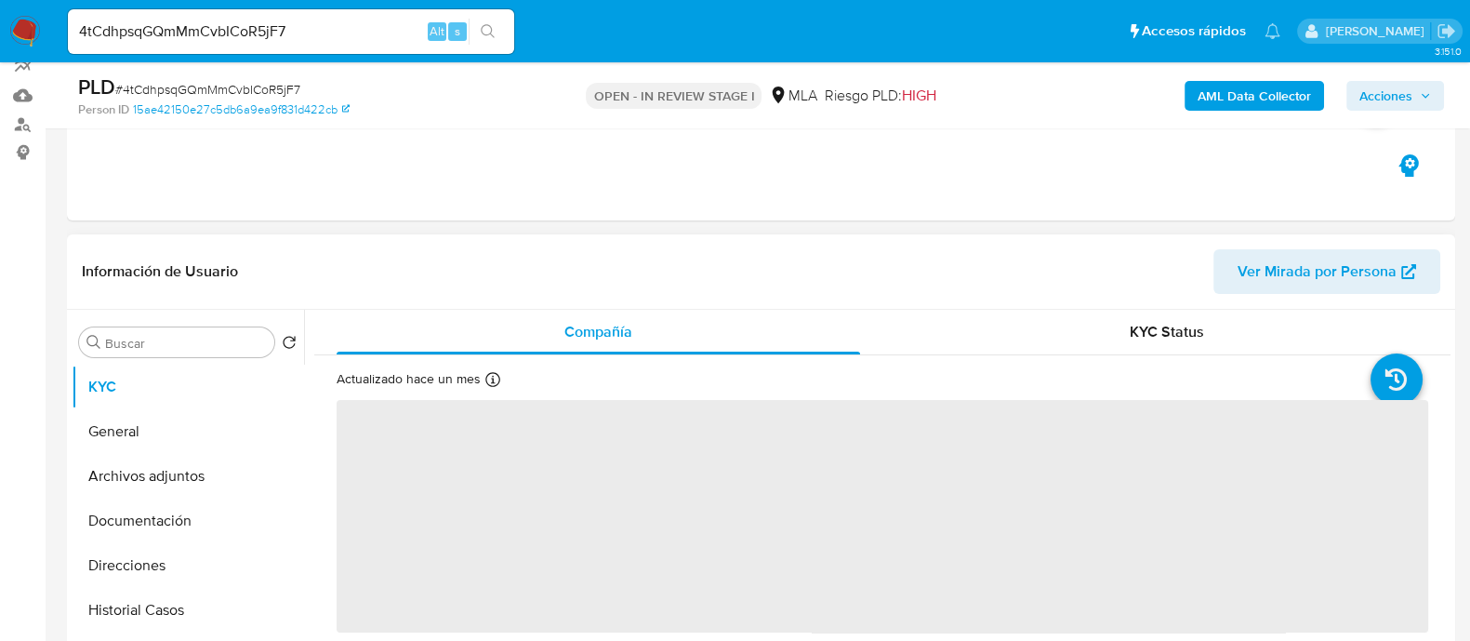
scroll to position [231, 0]
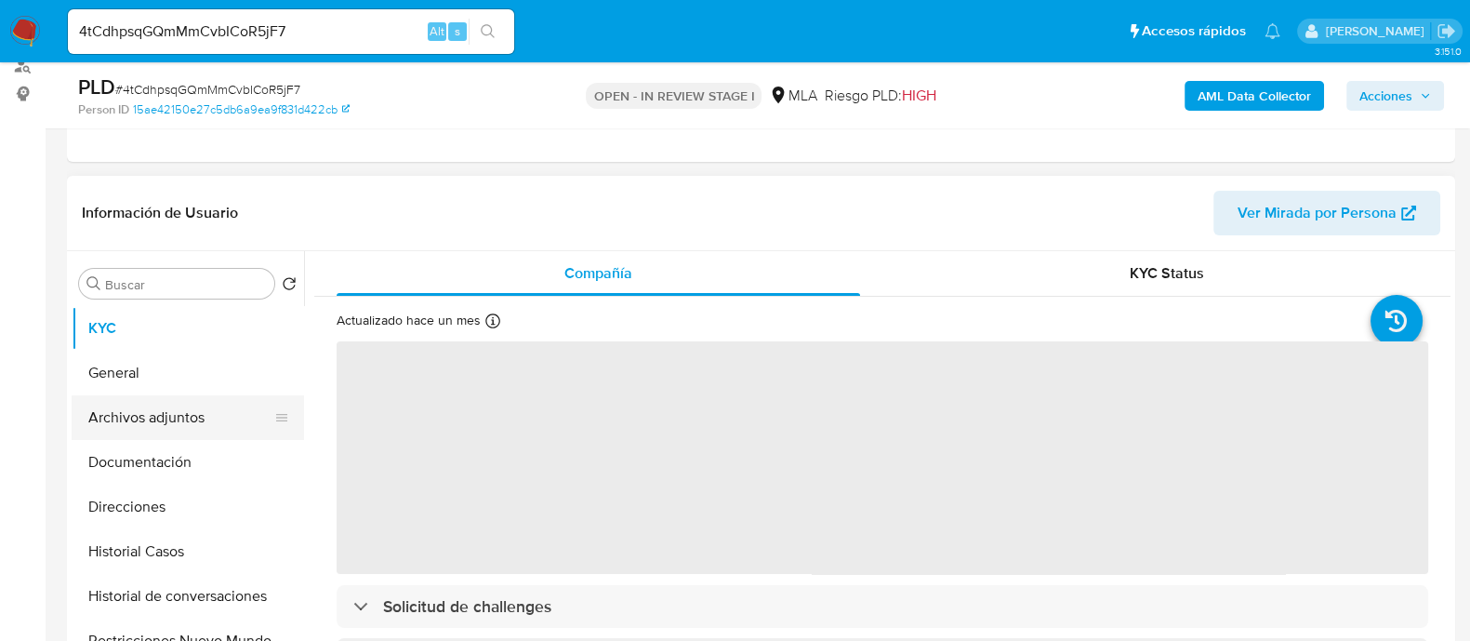
click at [195, 407] on button "Archivos adjuntos" at bounding box center [181, 417] width 218 height 45
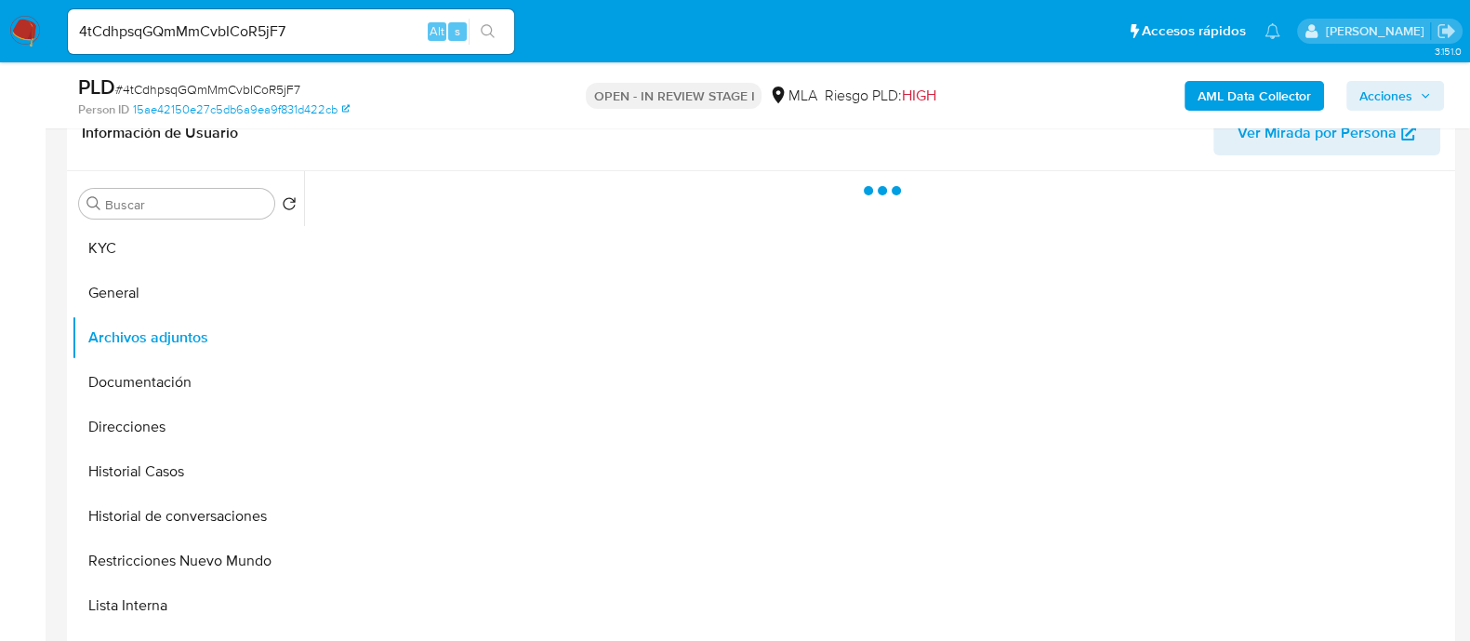
select select "10"
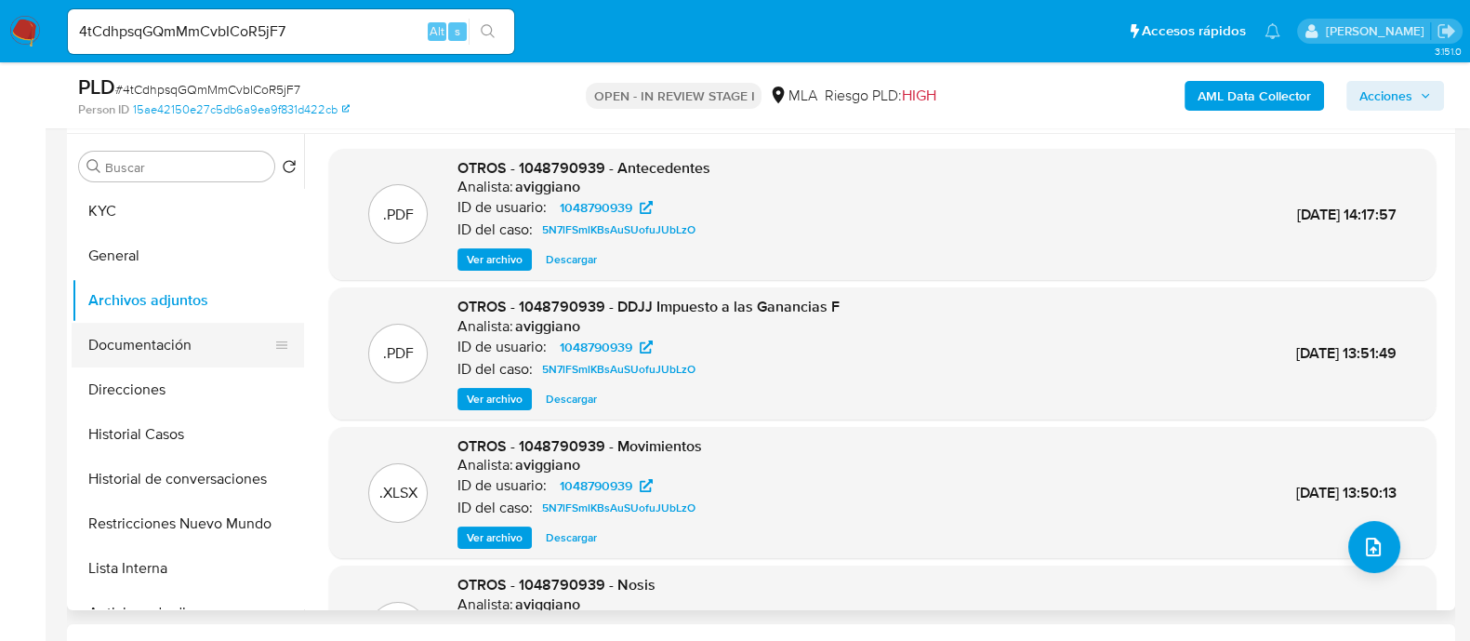
click at [192, 346] on button "Documentación" at bounding box center [181, 345] width 218 height 45
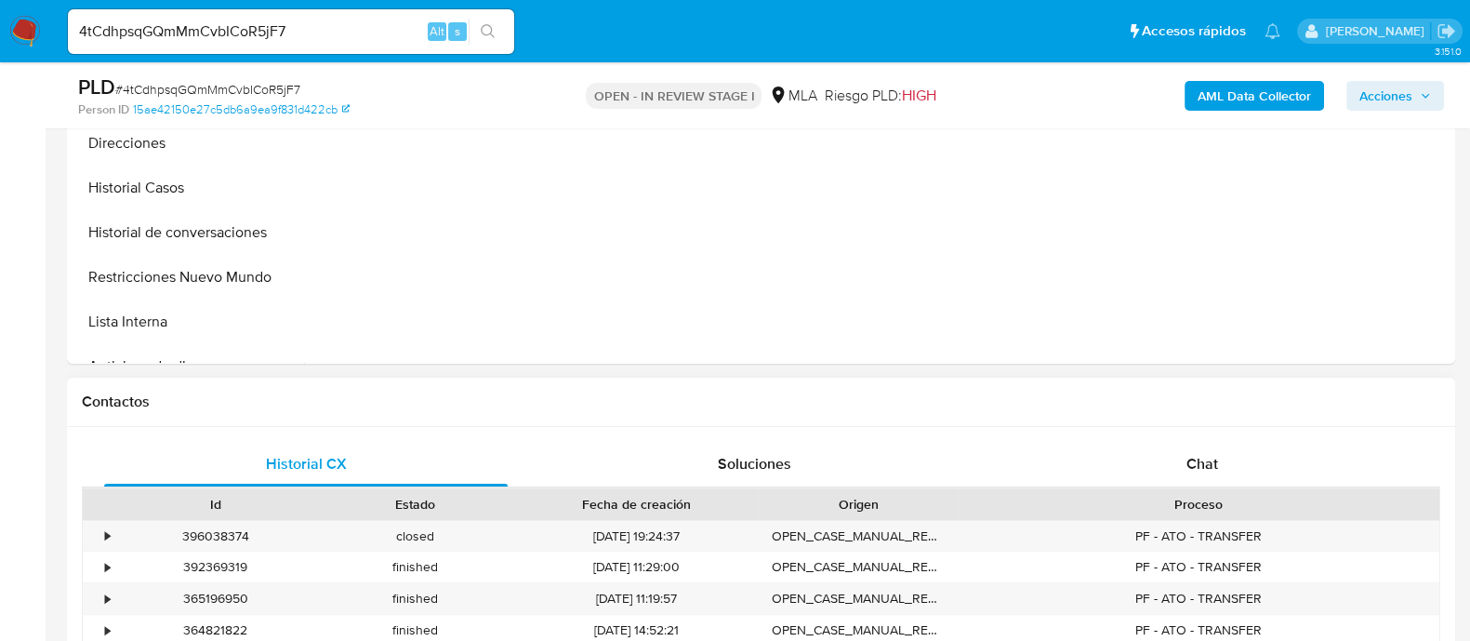
scroll to position [697, 0]
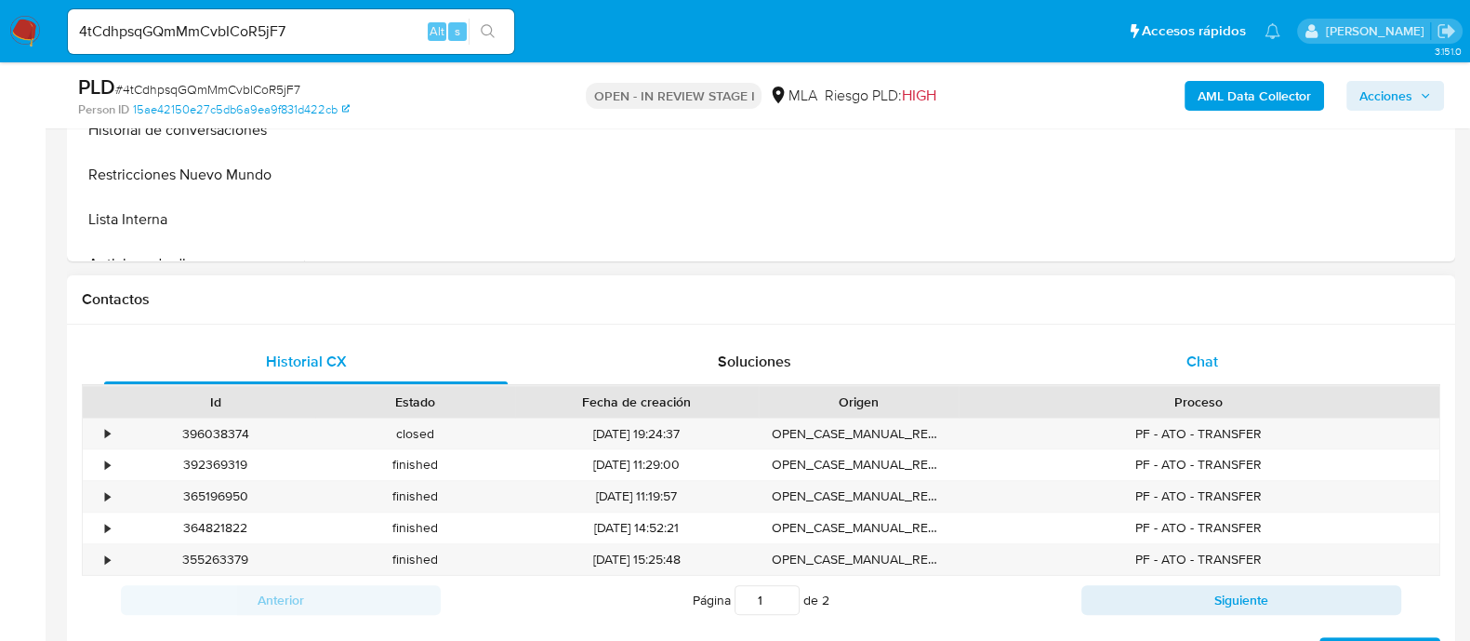
click at [1218, 354] on span "Chat" at bounding box center [1202, 360] width 32 height 21
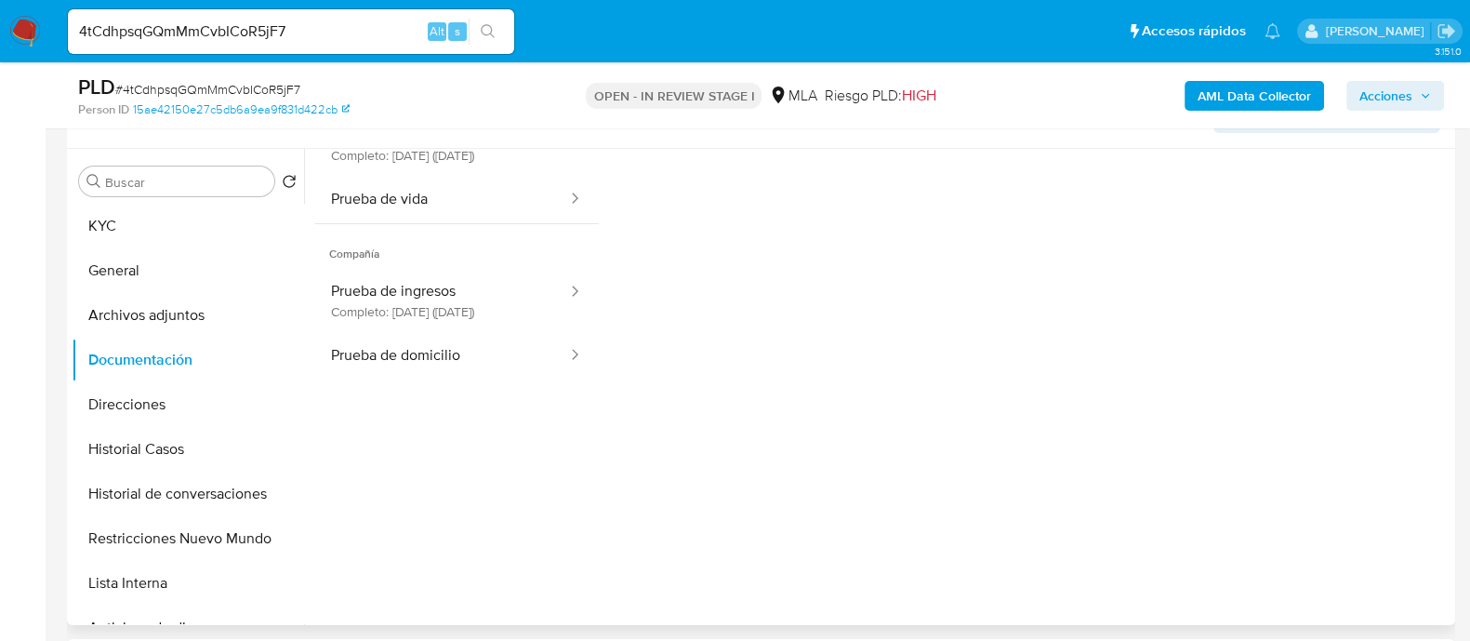
scroll to position [115, 0]
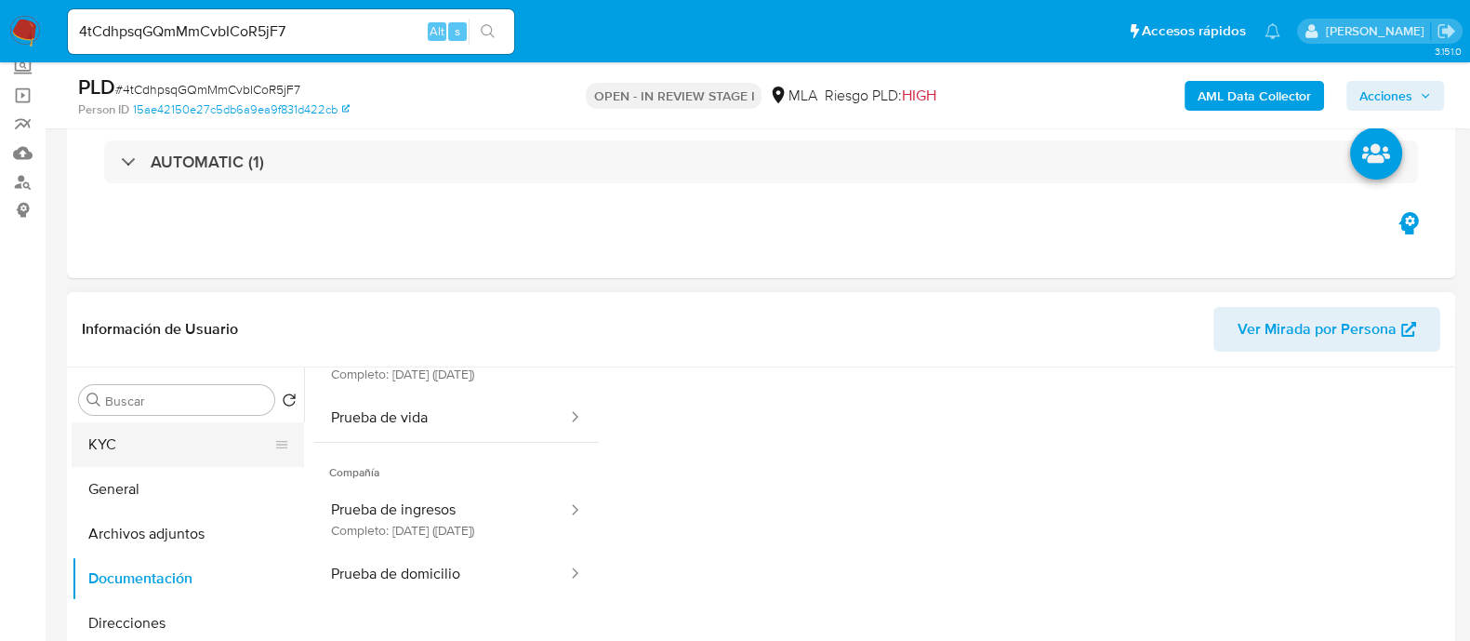
click at [177, 457] on button "KYC" at bounding box center [181, 444] width 218 height 45
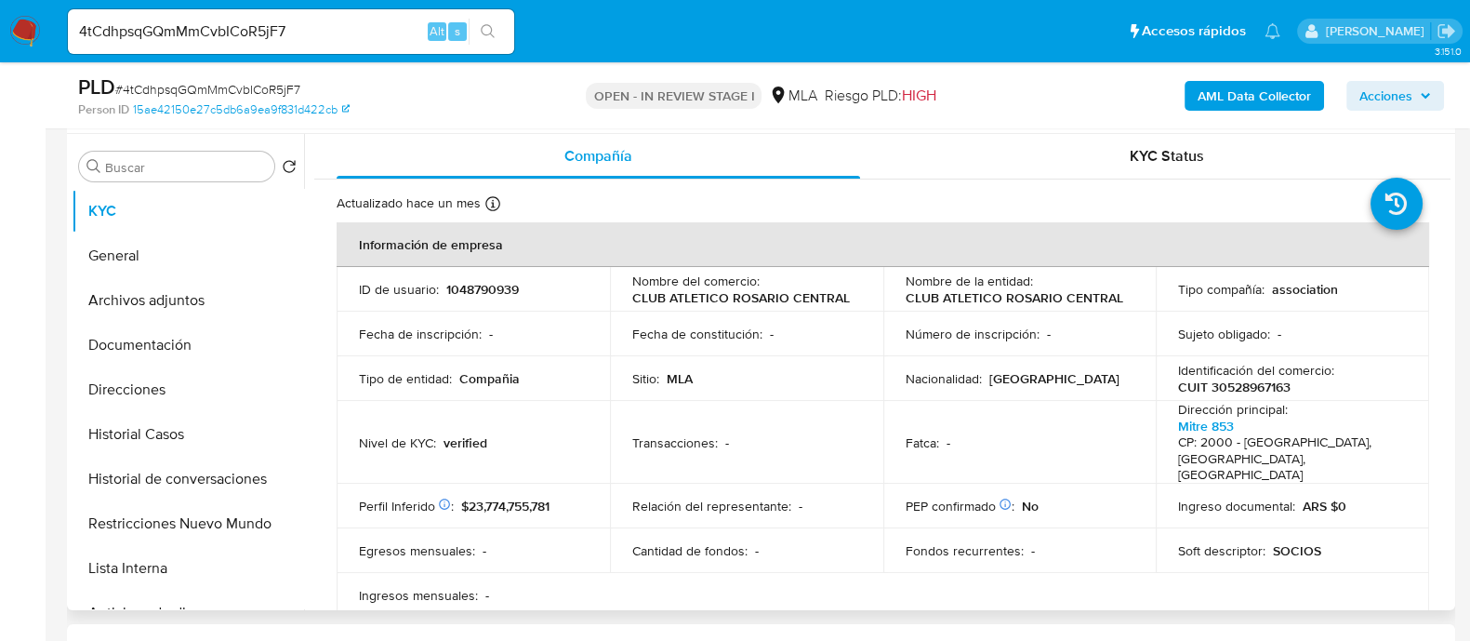
scroll to position [231, 0]
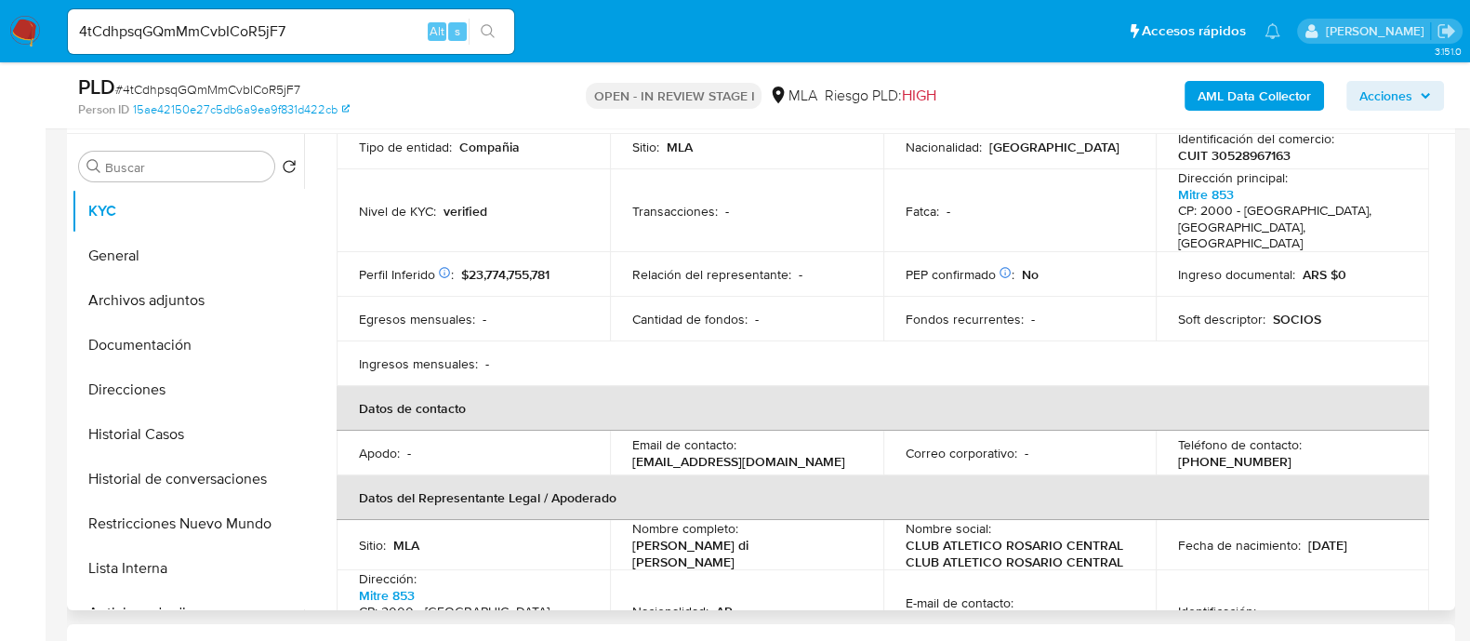
drag, startPoint x: 627, startPoint y: 448, endPoint x: 854, endPoint y: 448, distance: 226.8
click at [854, 448] on td "Email de contacto : mercadopagoc@rosariocentral.com" at bounding box center [746, 452] width 273 height 45
copy p "mercadopagoc@rosariocentral.com"
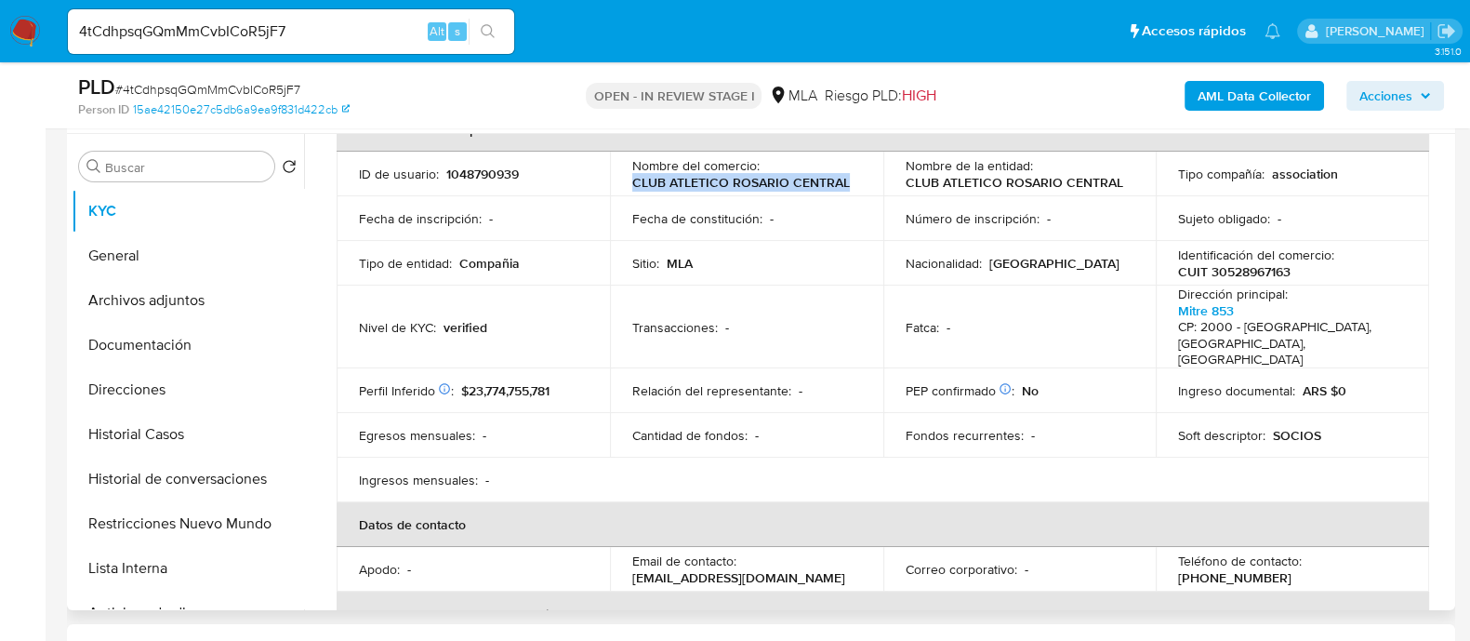
drag, startPoint x: 627, startPoint y: 178, endPoint x: 858, endPoint y: 178, distance: 230.5
click at [858, 178] on td "Nombre del comercio : CLUB ATLETICO ROSARIO CENTRAL" at bounding box center [746, 174] width 273 height 45
copy p "CLUB ATLETICO ROSARIO CENTRAL"
click at [349, 22] on input "4tCdhpsqGQmMmCvbICoR5jF7" at bounding box center [291, 32] width 446 height 24
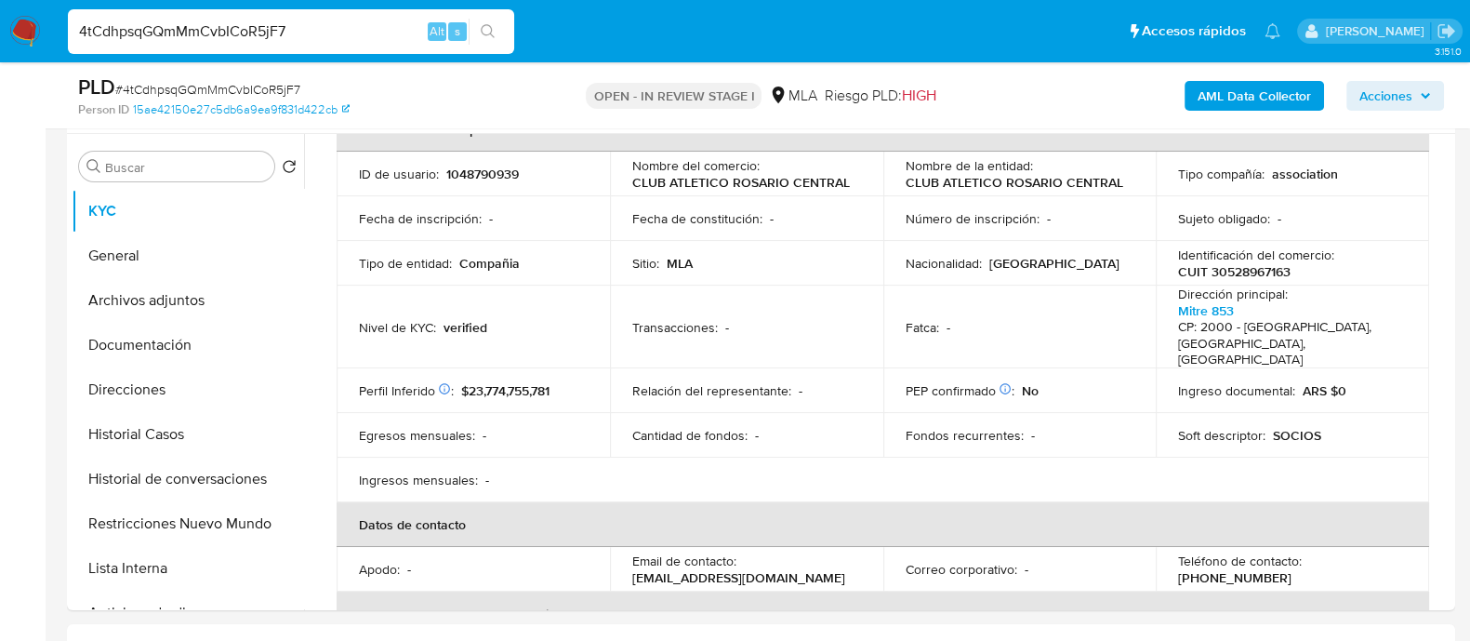
click at [349, 22] on input "4tCdhpsqGQmMmCvbICoR5jF7" at bounding box center [291, 32] width 446 height 24
paste input "WXq1mnZnbV1rfkGKW1QvsZSj"
type input "WXq1mnZnbV1rfkGKW1QvsZSj"
click at [490, 33] on icon "search-icon" at bounding box center [488, 31] width 14 height 14
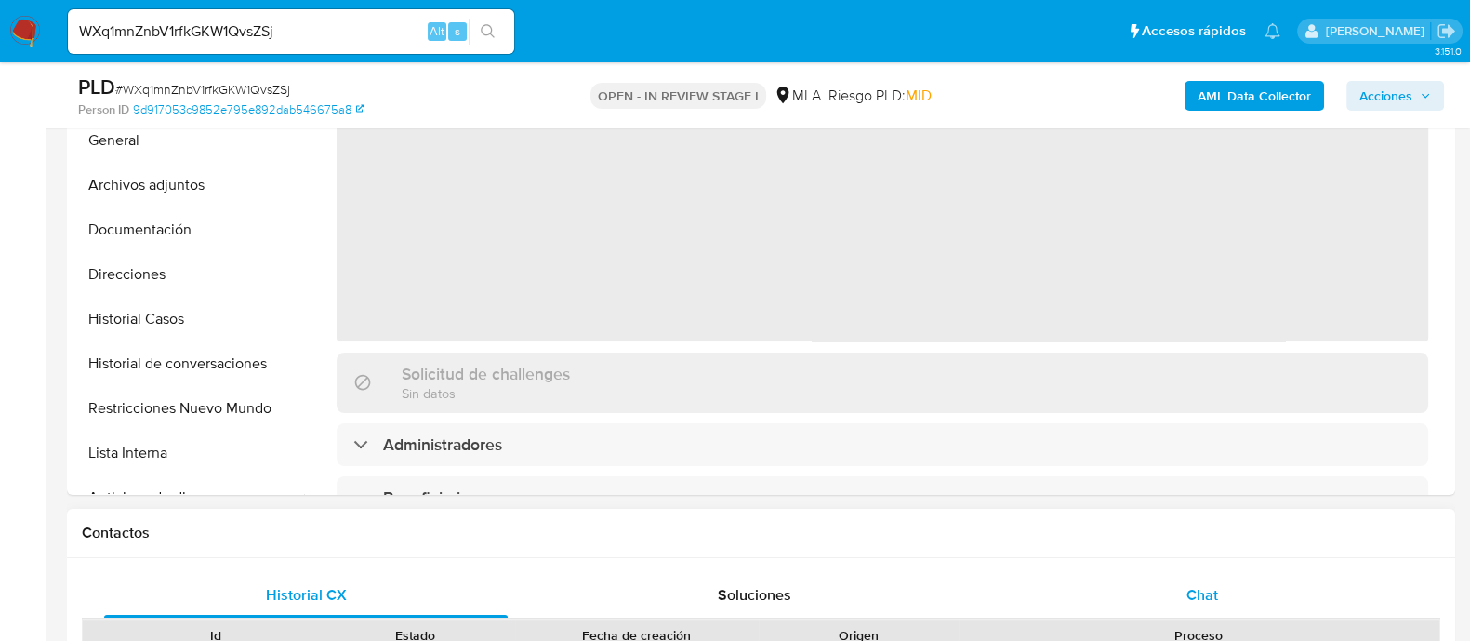
click at [1198, 575] on div "Chat" at bounding box center [1201, 595] width 403 height 45
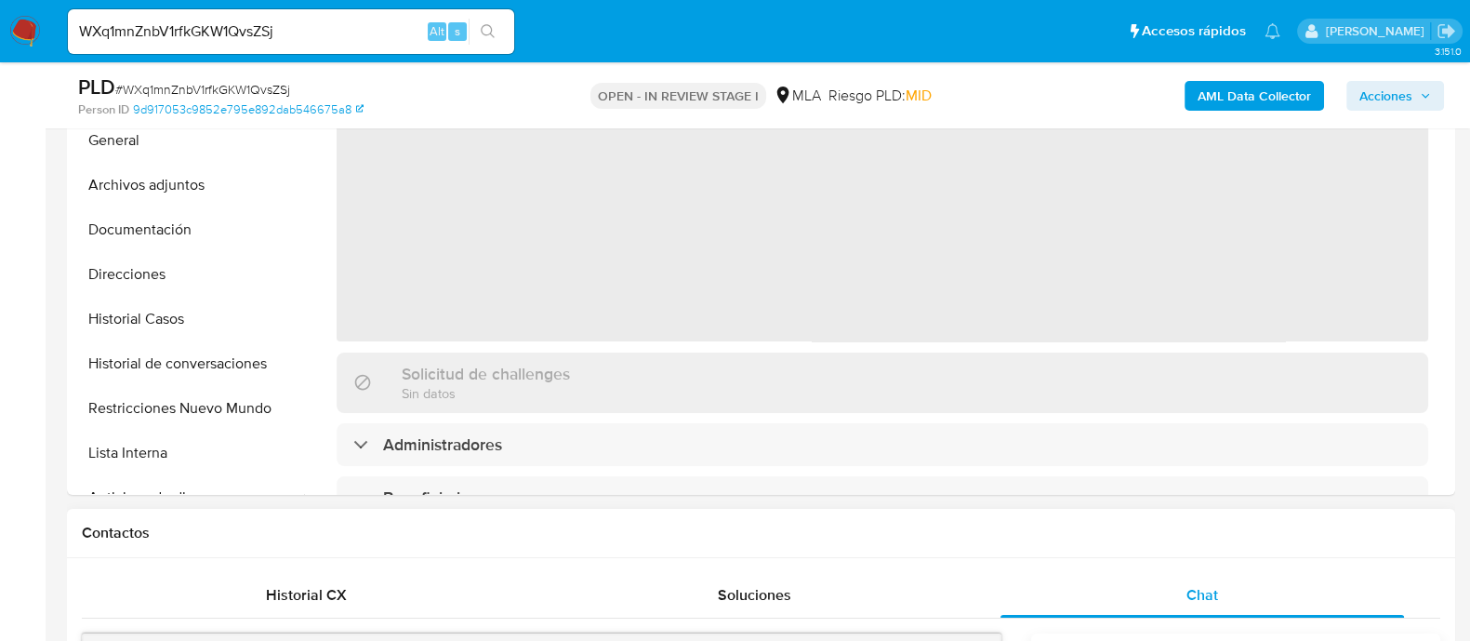
scroll to position [812, 0]
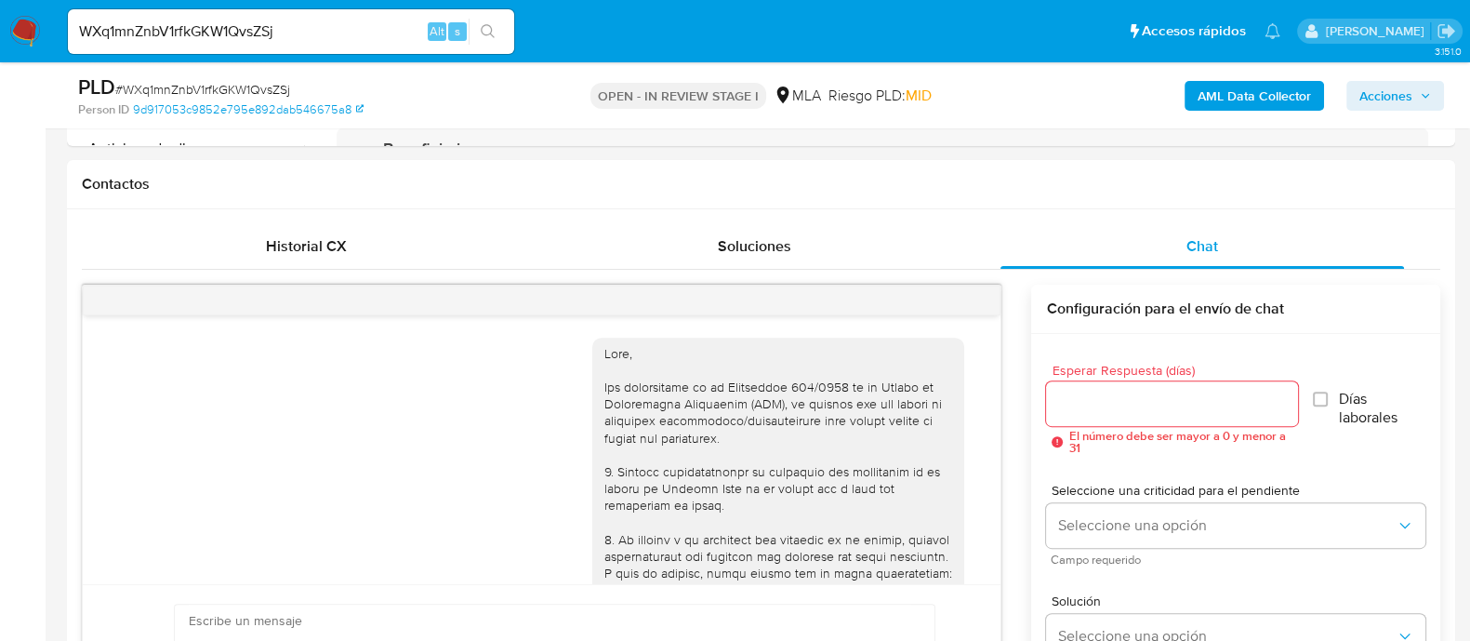
select select "10"
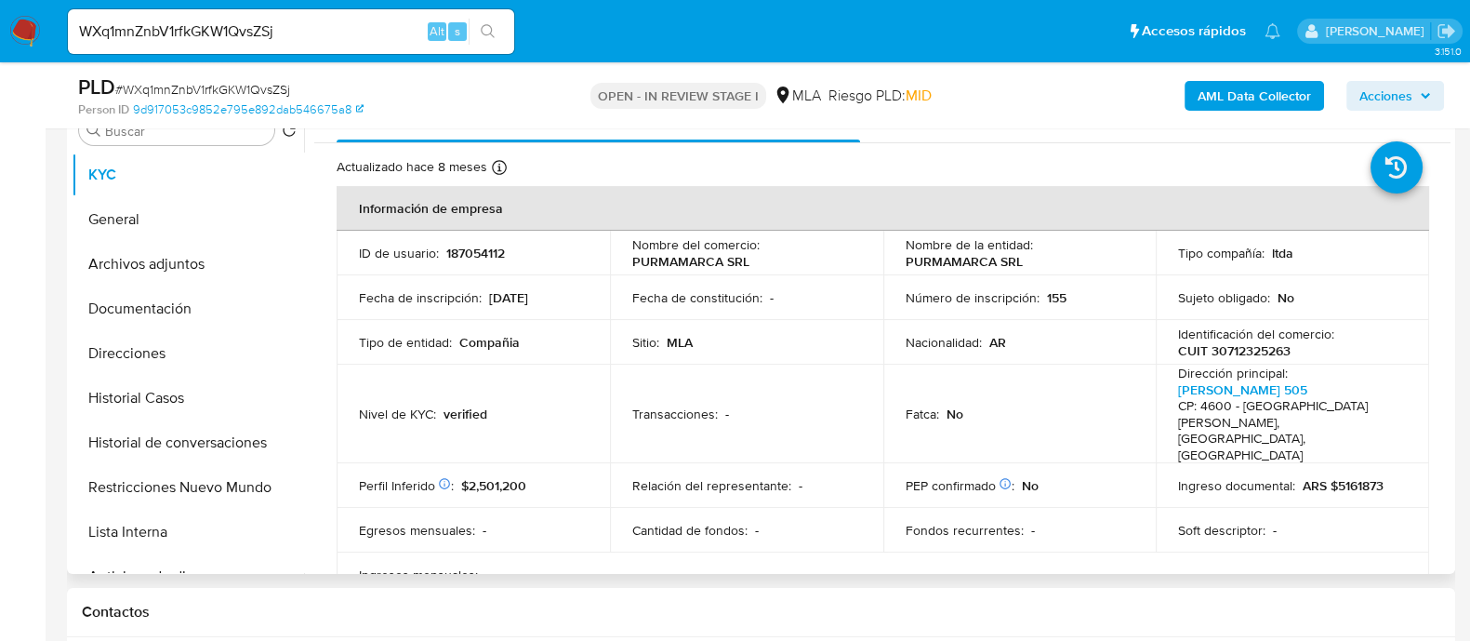
scroll to position [349, 0]
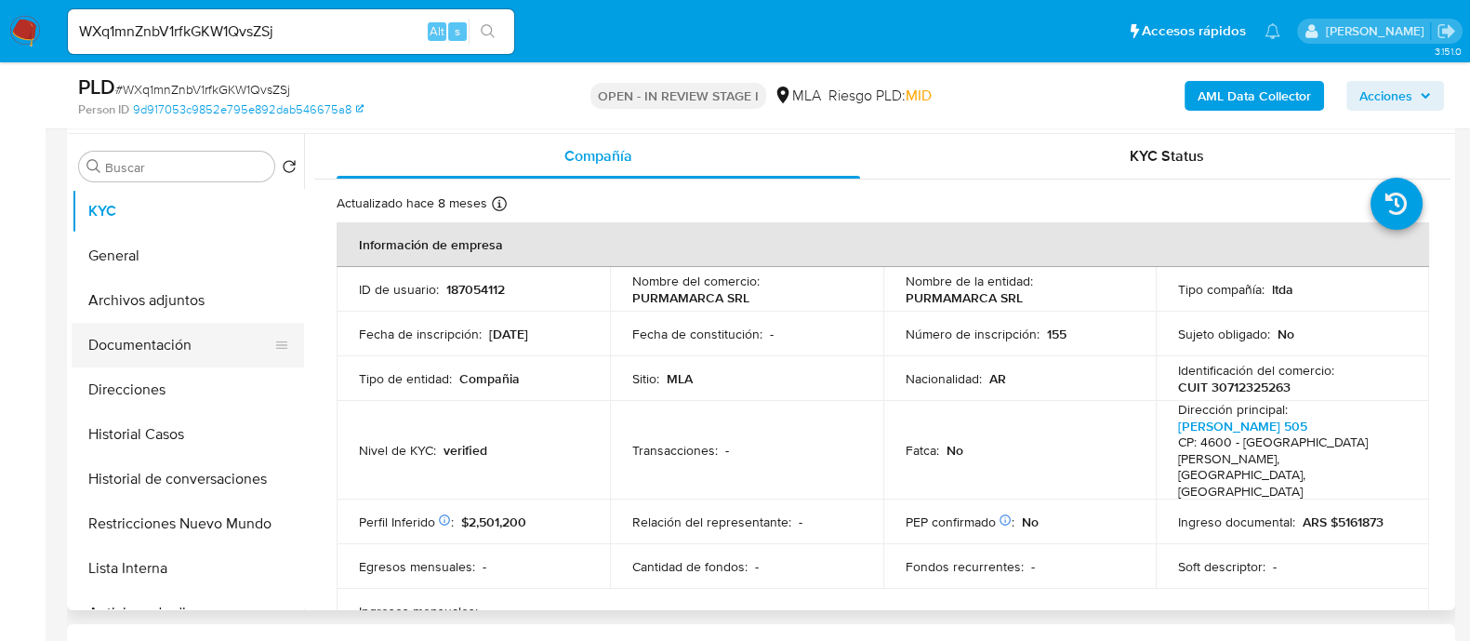
click at [172, 355] on button "Documentación" at bounding box center [181, 345] width 218 height 45
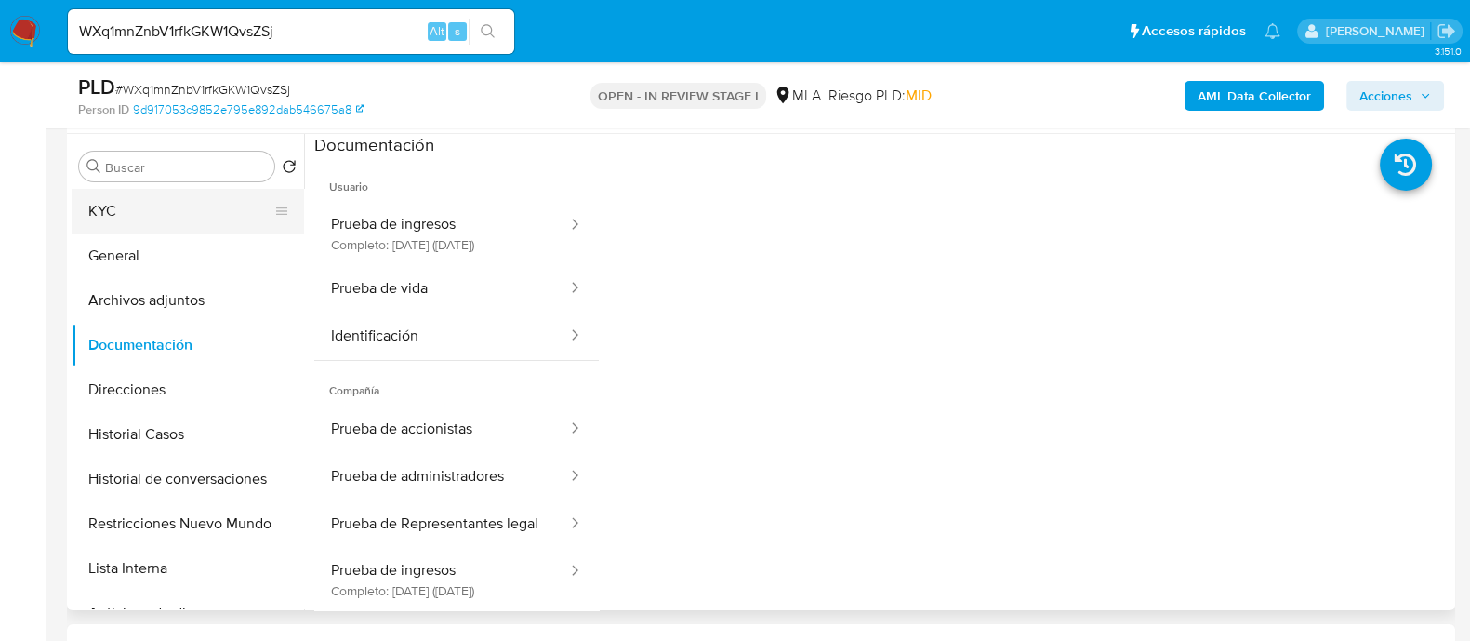
click at [146, 216] on button "KYC" at bounding box center [181, 211] width 218 height 45
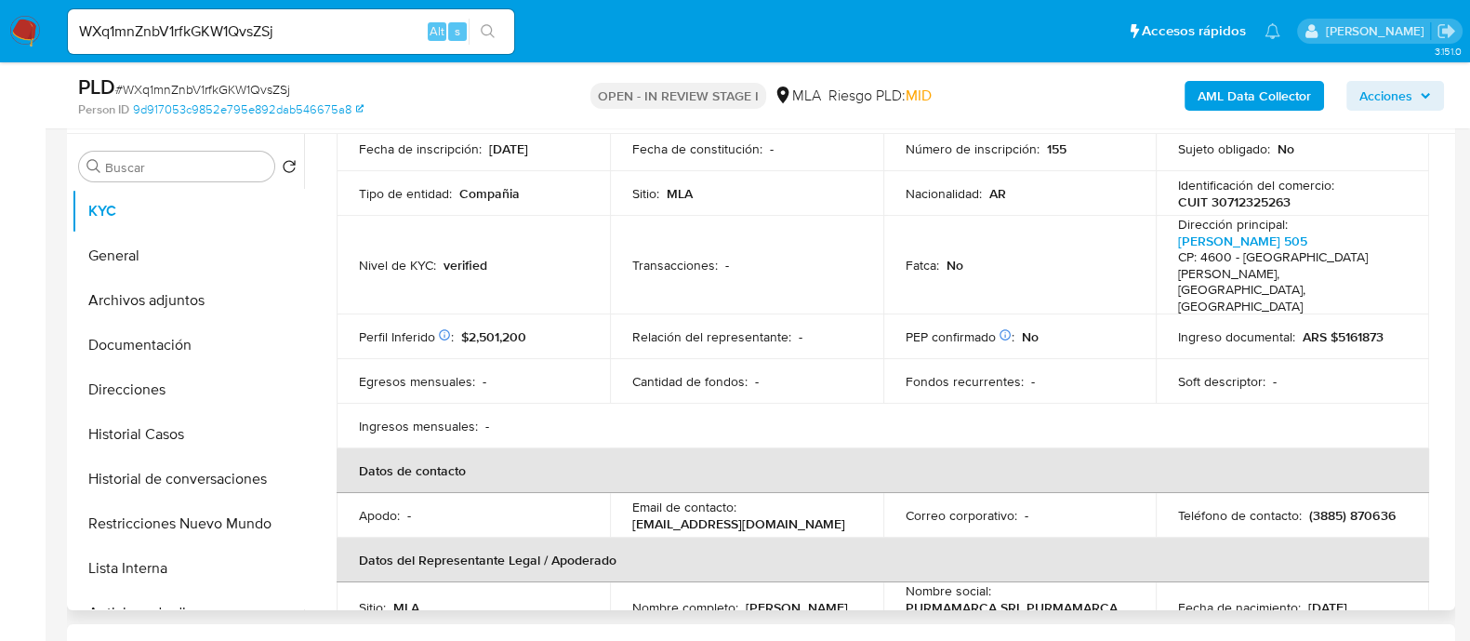
scroll to position [231, 0]
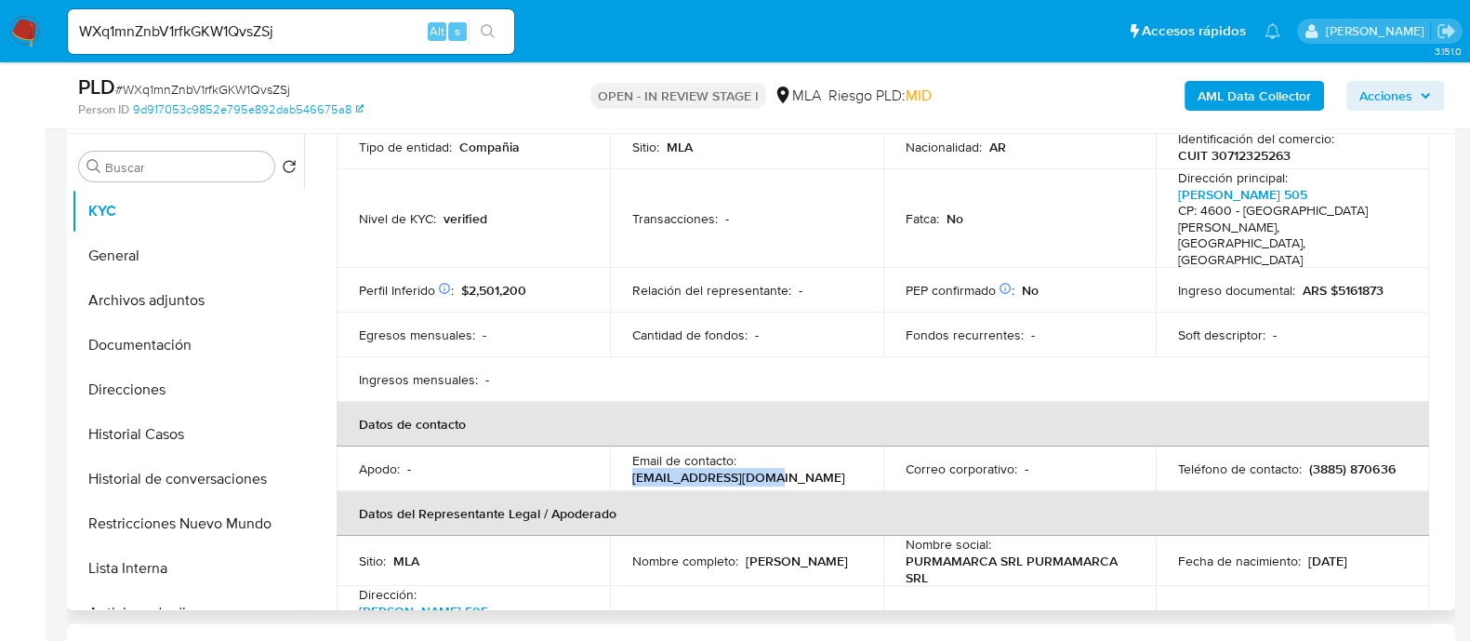
drag, startPoint x: 625, startPoint y: 442, endPoint x: 776, endPoint y: 442, distance: 151.5
click at [776, 446] on td "Email de contacto : pablosisti@gmail.com" at bounding box center [746, 468] width 273 height 45
copy p "pablosisti@gmail.com"
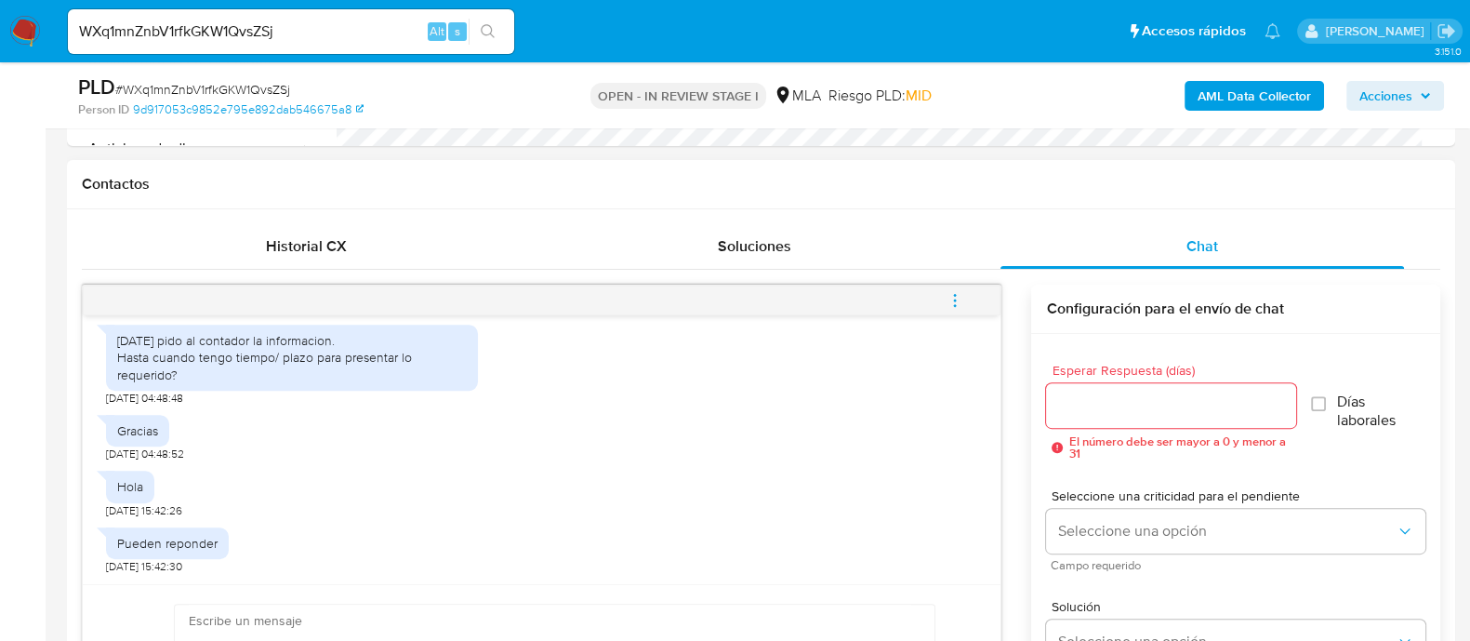
scroll to position [1989, 0]
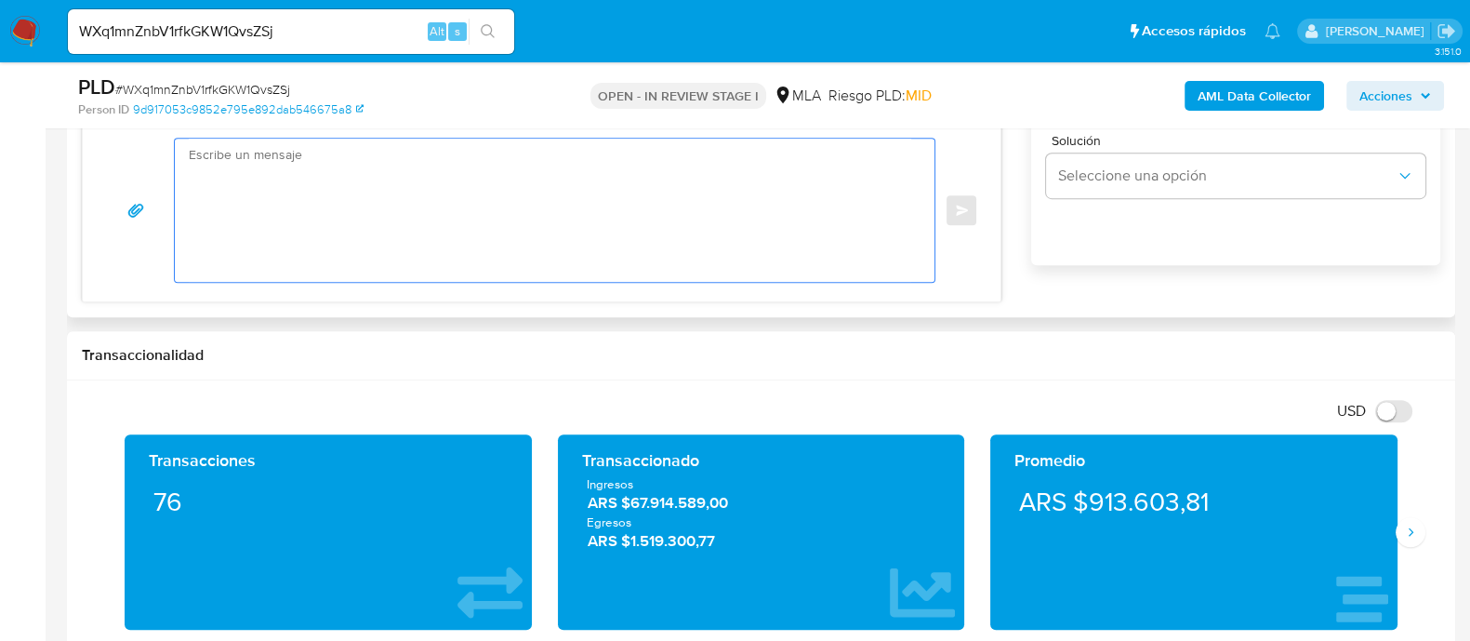
click at [694, 219] on textarea at bounding box center [550, 210] width 722 height 143
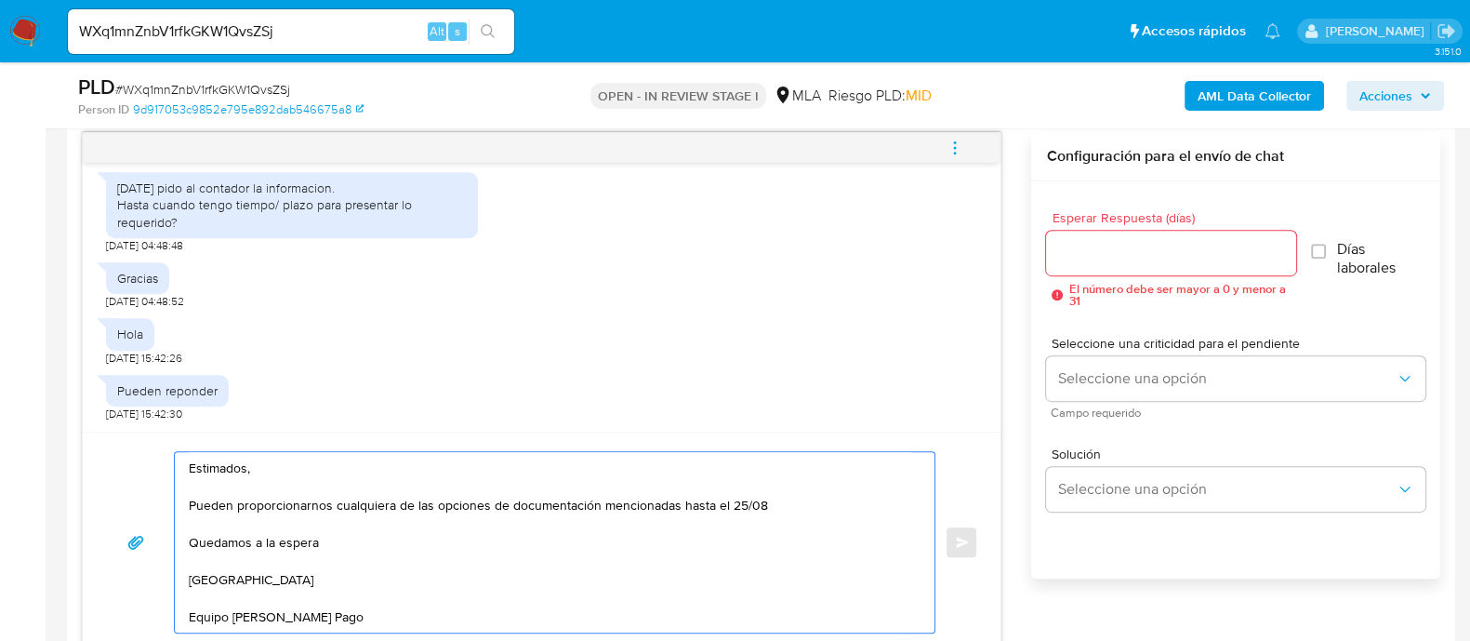
scroll to position [929, 0]
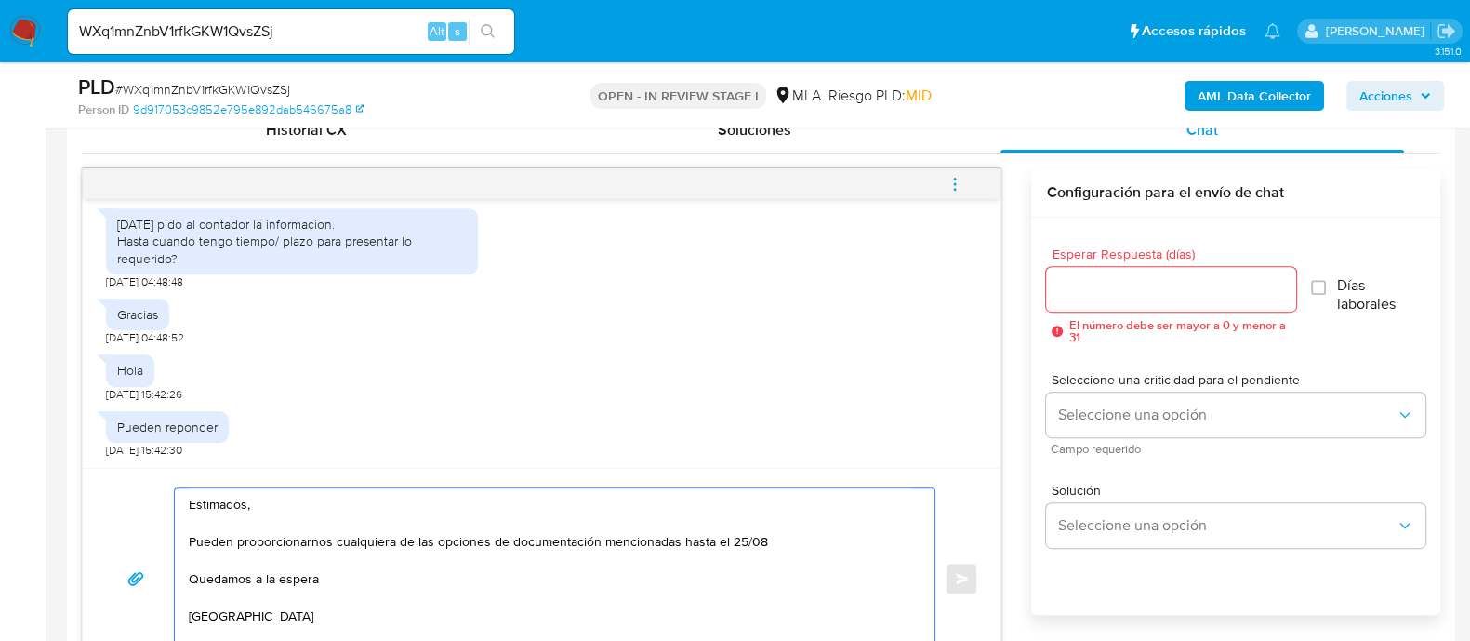
type textarea "Estimados, Pueden proporcionarnos cualquiera de las opciones de documentación m…"
click at [1138, 285] on input "Esperar Respuesta (días)" at bounding box center [1170, 289] width 249 height 24
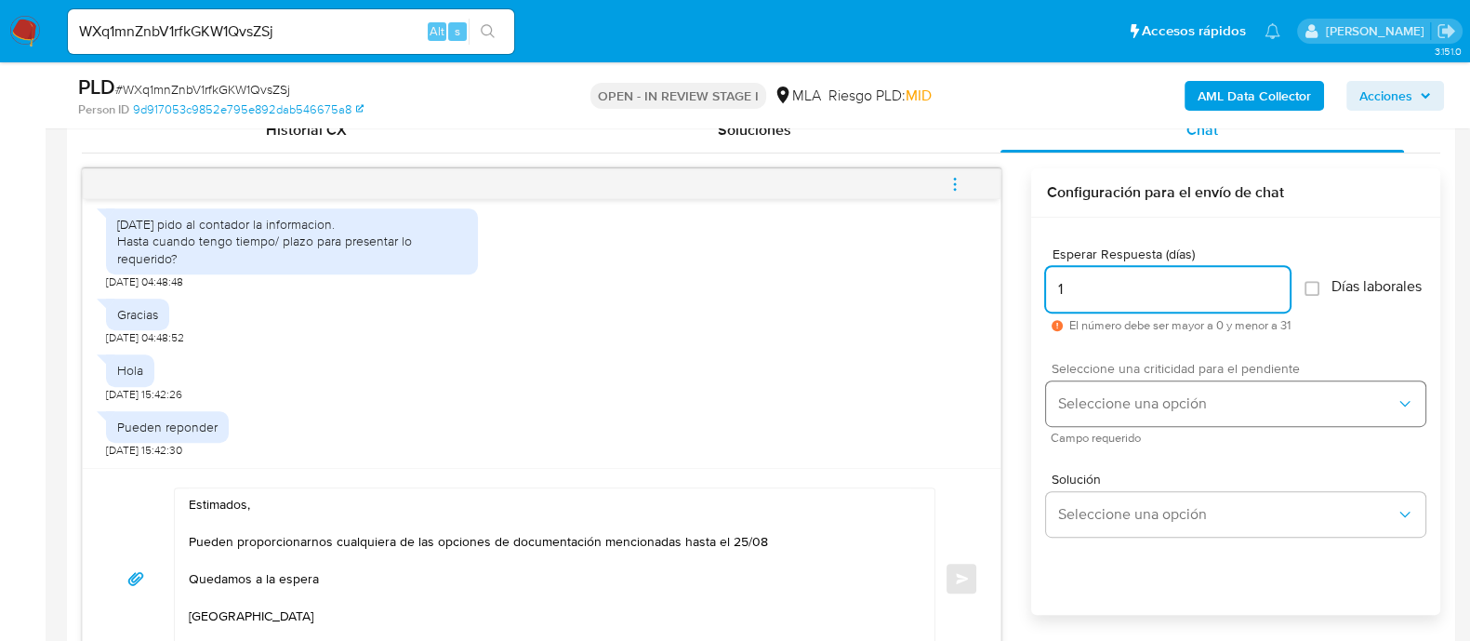
type input "1"
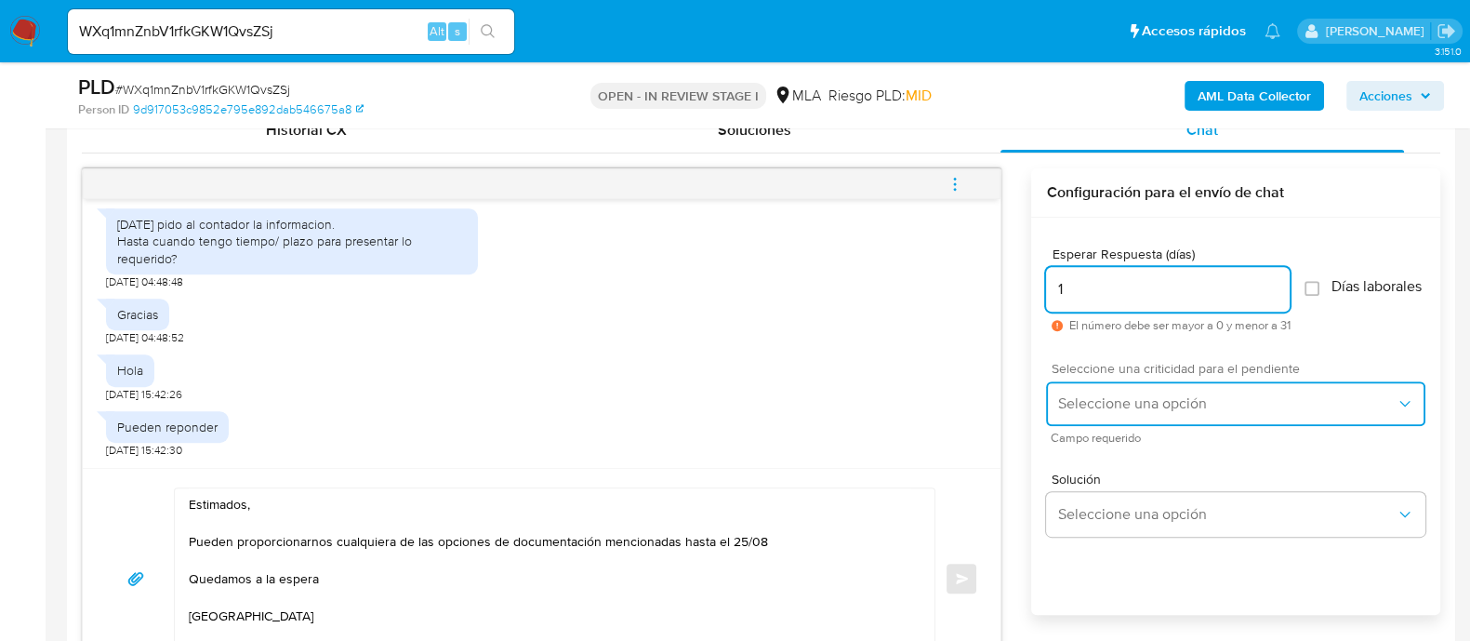
click at [1134, 426] on button "Seleccione una opción" at bounding box center [1235, 403] width 379 height 45
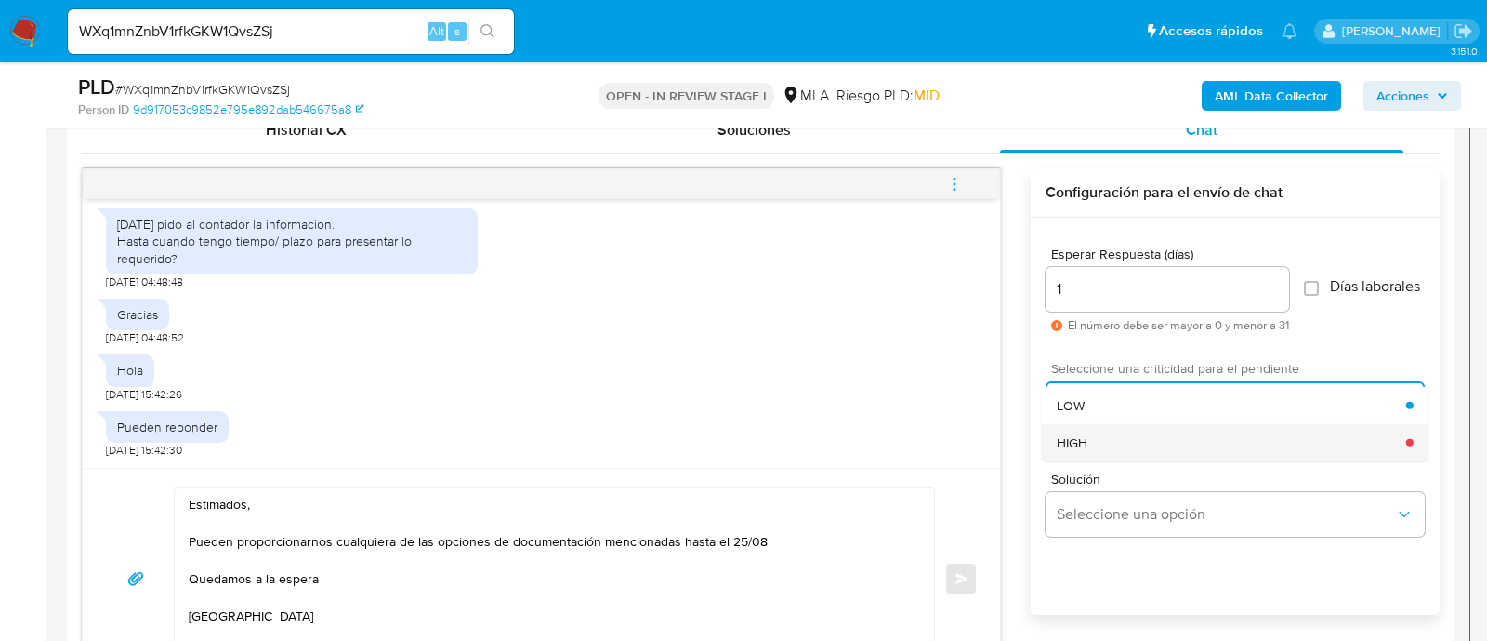
click at [1112, 458] on div "HIGH" at bounding box center [1232, 441] width 350 height 37
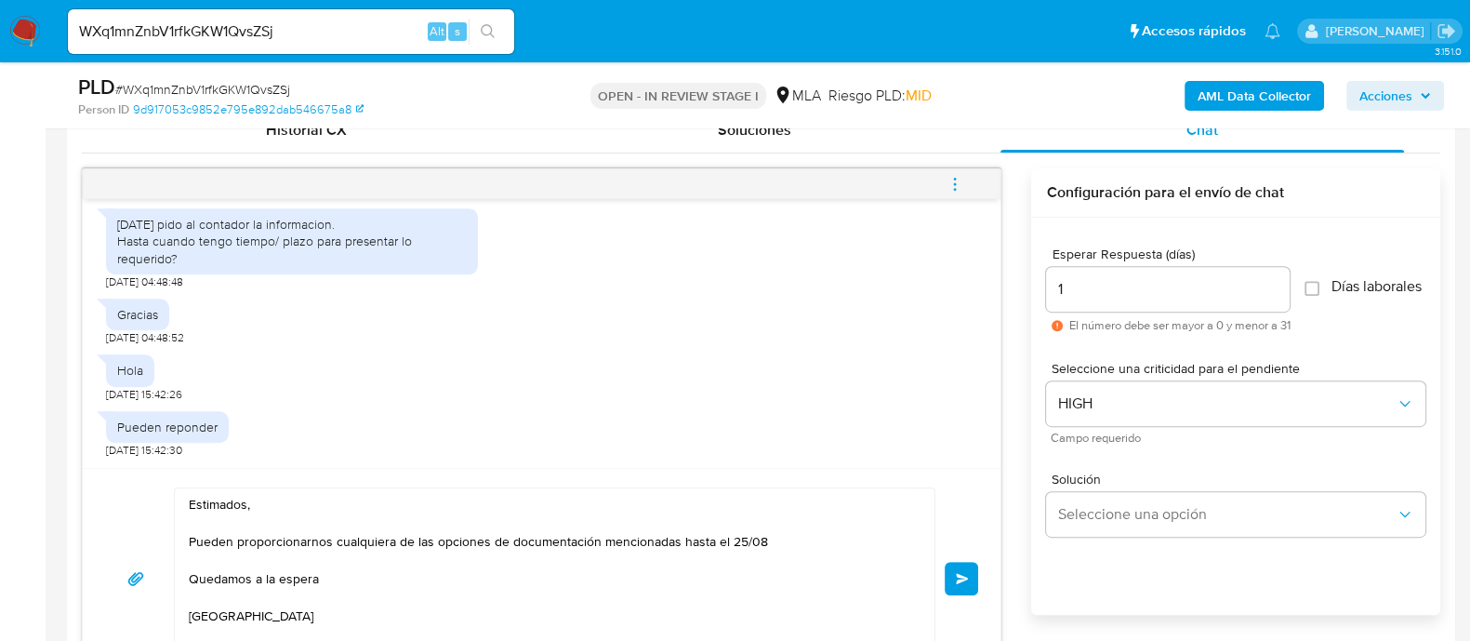
click at [965, 574] on span "Enviar" at bounding box center [962, 578] width 13 height 11
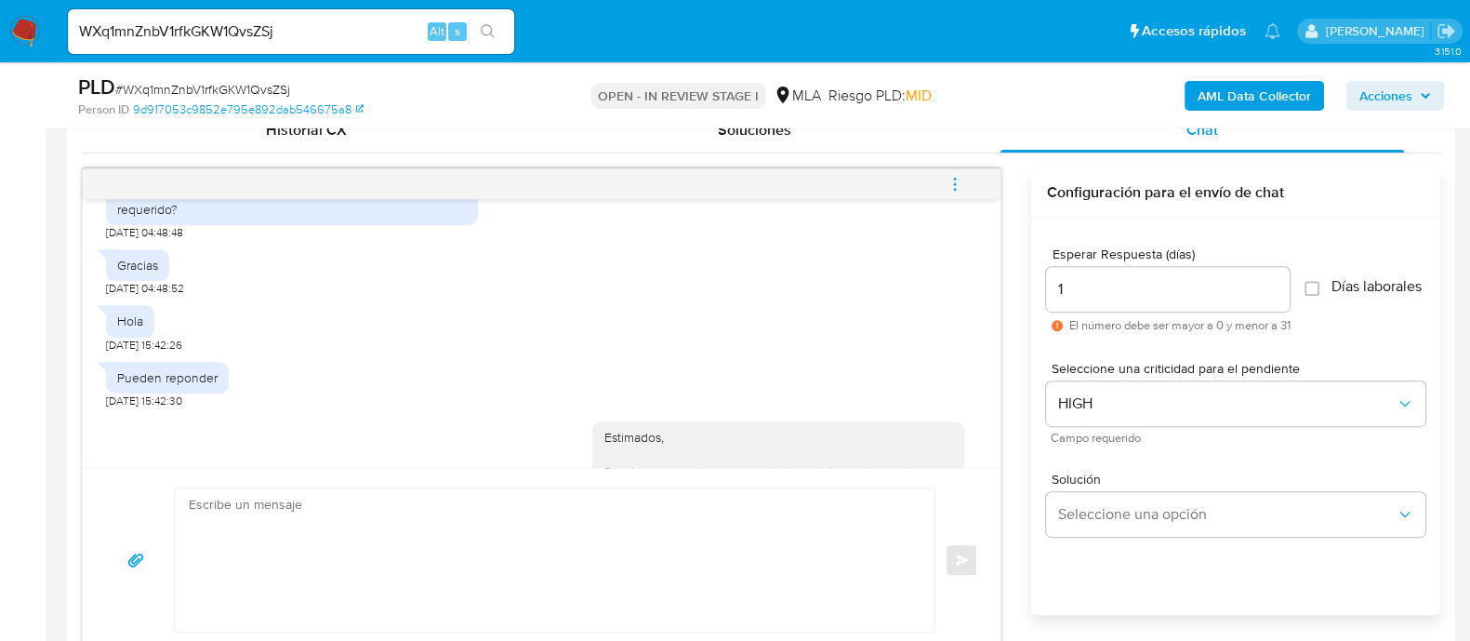
scroll to position [2212, 0]
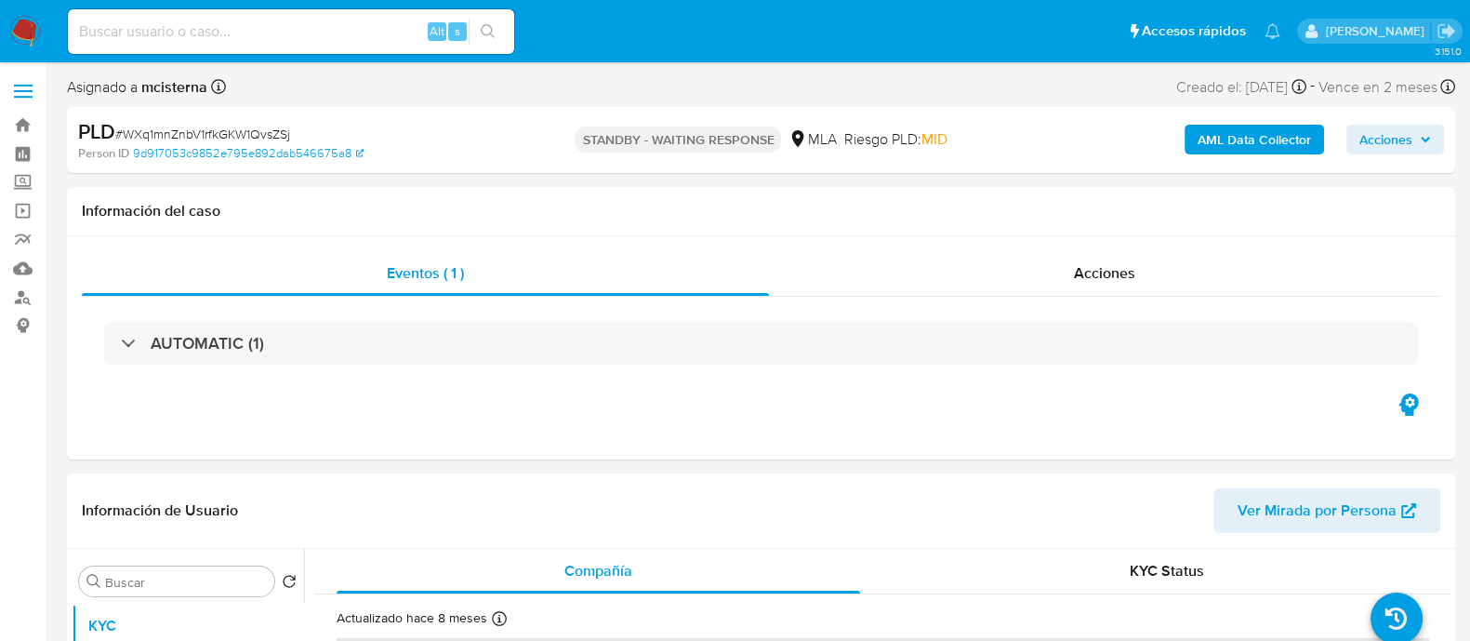
select select "10"
click at [388, 30] on input at bounding box center [291, 32] width 446 height 24
paste input "iPXqajb895MfOv0hU4O8m8Tu"
type input "iPXqajb895MfOv0hU4O8m8Tu"
click at [483, 13] on div "iPXqajb895MfOv0hU4O8m8Tu Alt s" at bounding box center [291, 31] width 446 height 45
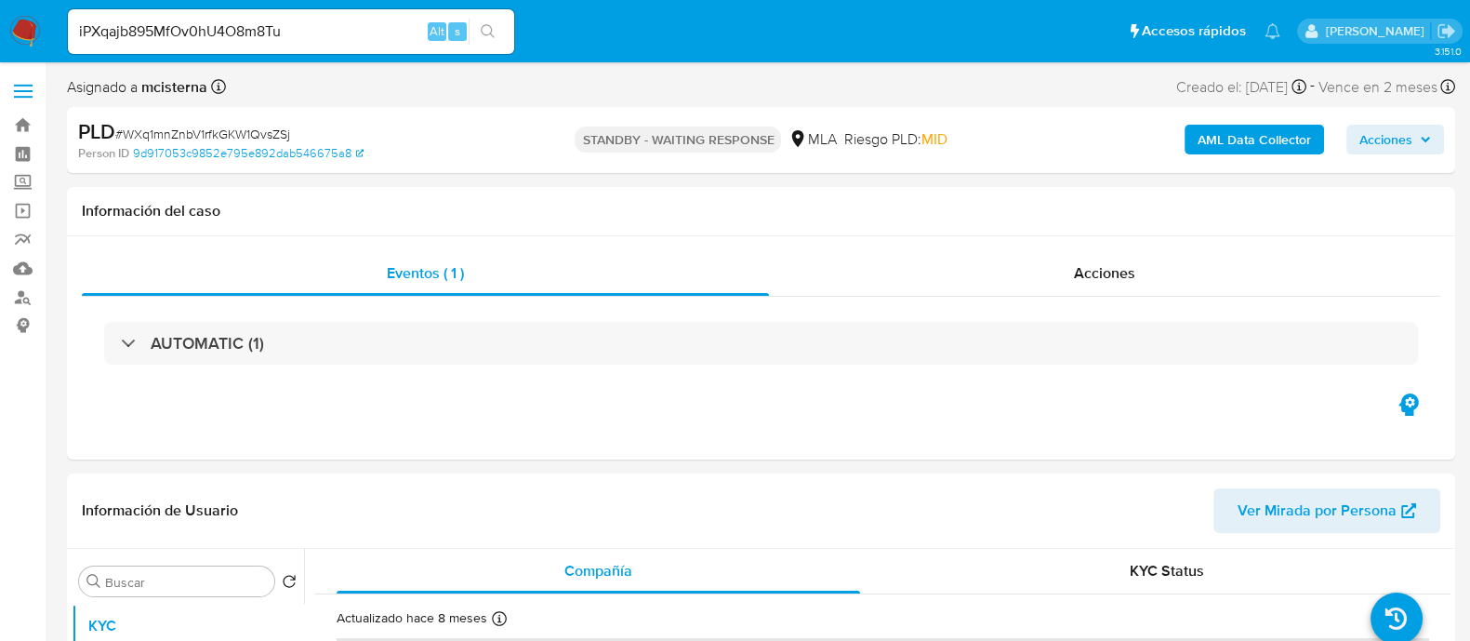
click at [493, 25] on icon "search-icon" at bounding box center [488, 31] width 15 height 15
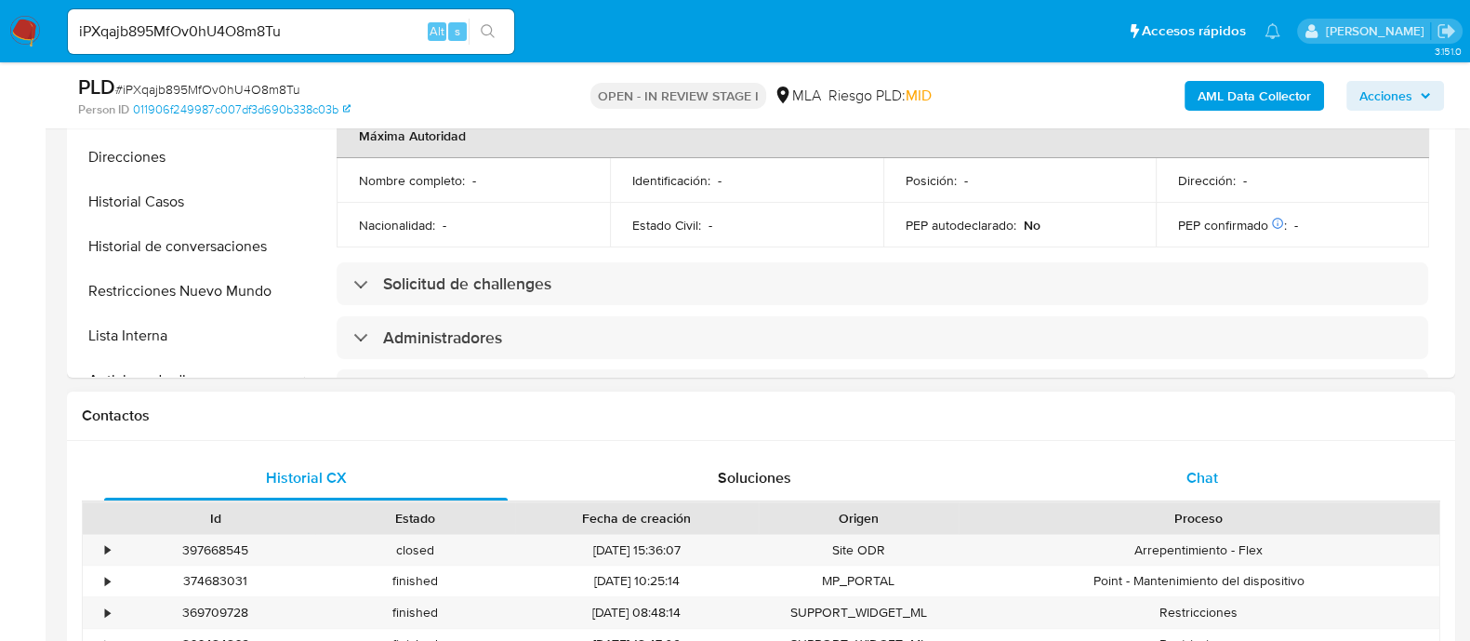
scroll to position [1236, 0]
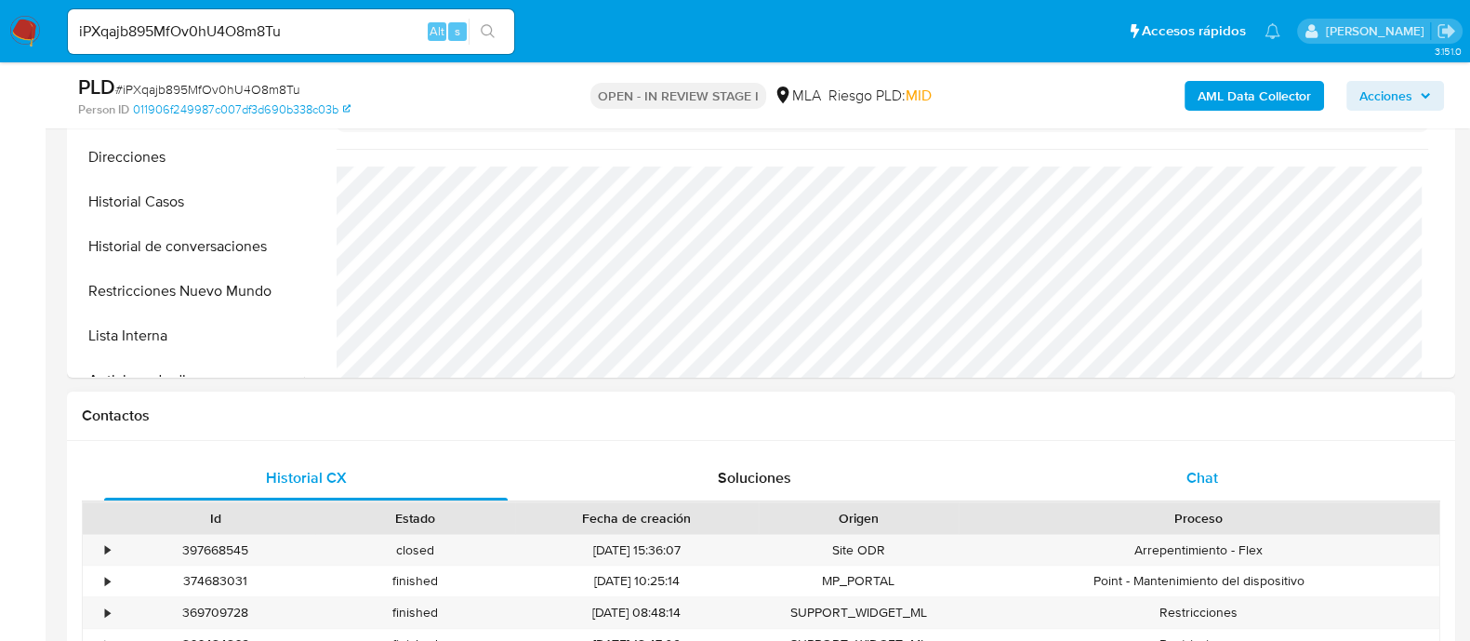
click at [1196, 457] on div "Chat" at bounding box center [1201, 478] width 403 height 45
select select "10"
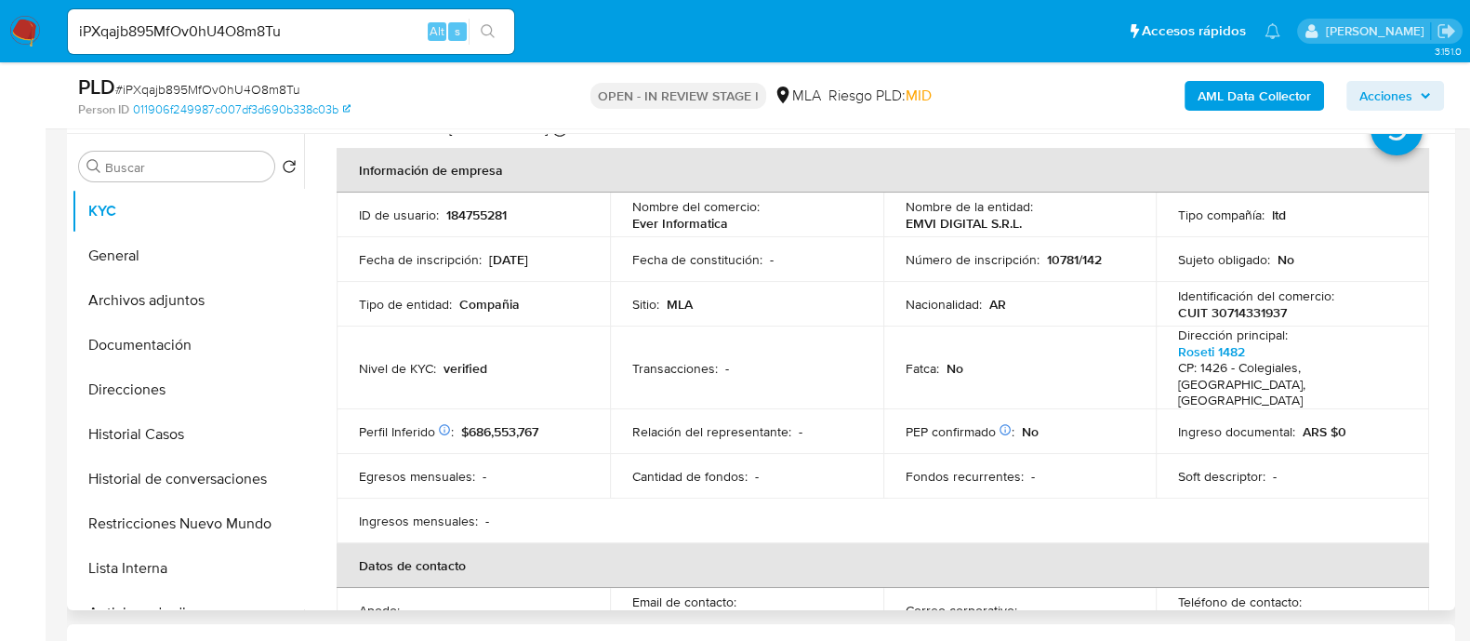
scroll to position [0, 0]
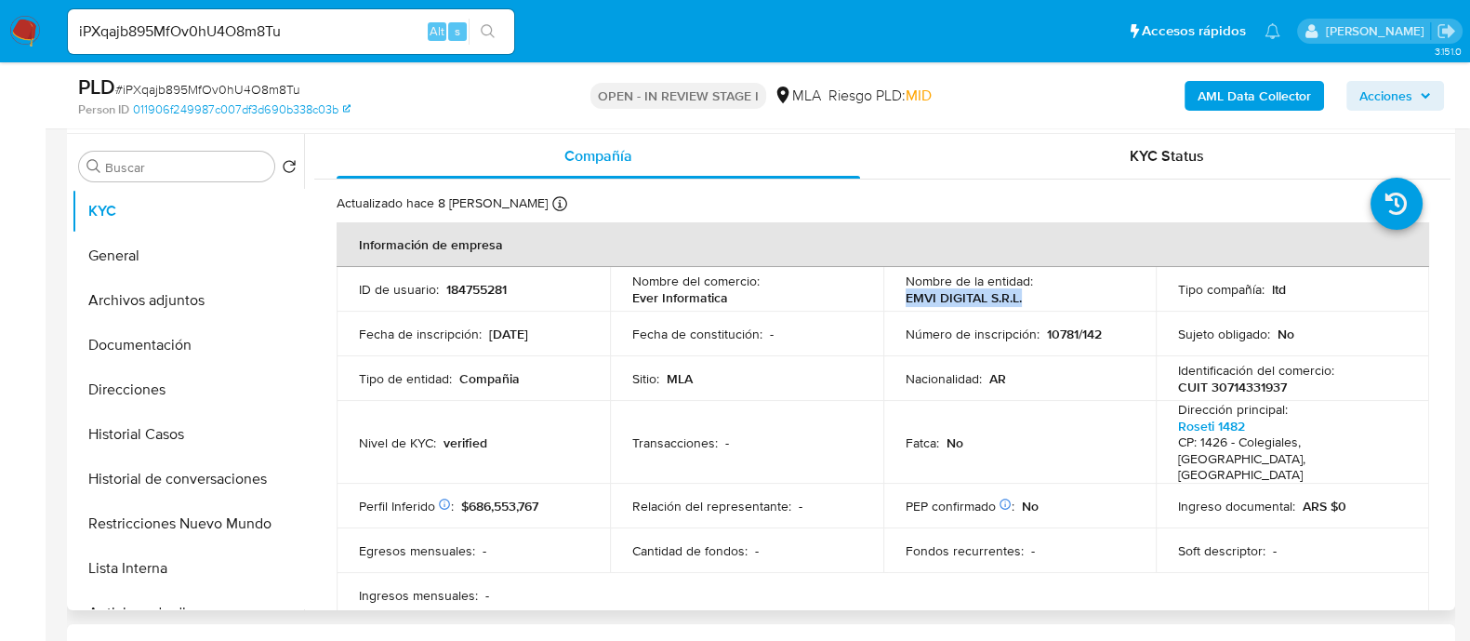
drag, startPoint x: 902, startPoint y: 301, endPoint x: 1077, endPoint y: 301, distance: 175.7
click at [1077, 301] on div "Nombre de la entidad : EMVI DIGITAL S.R.L." at bounding box center [1019, 288] width 229 height 33
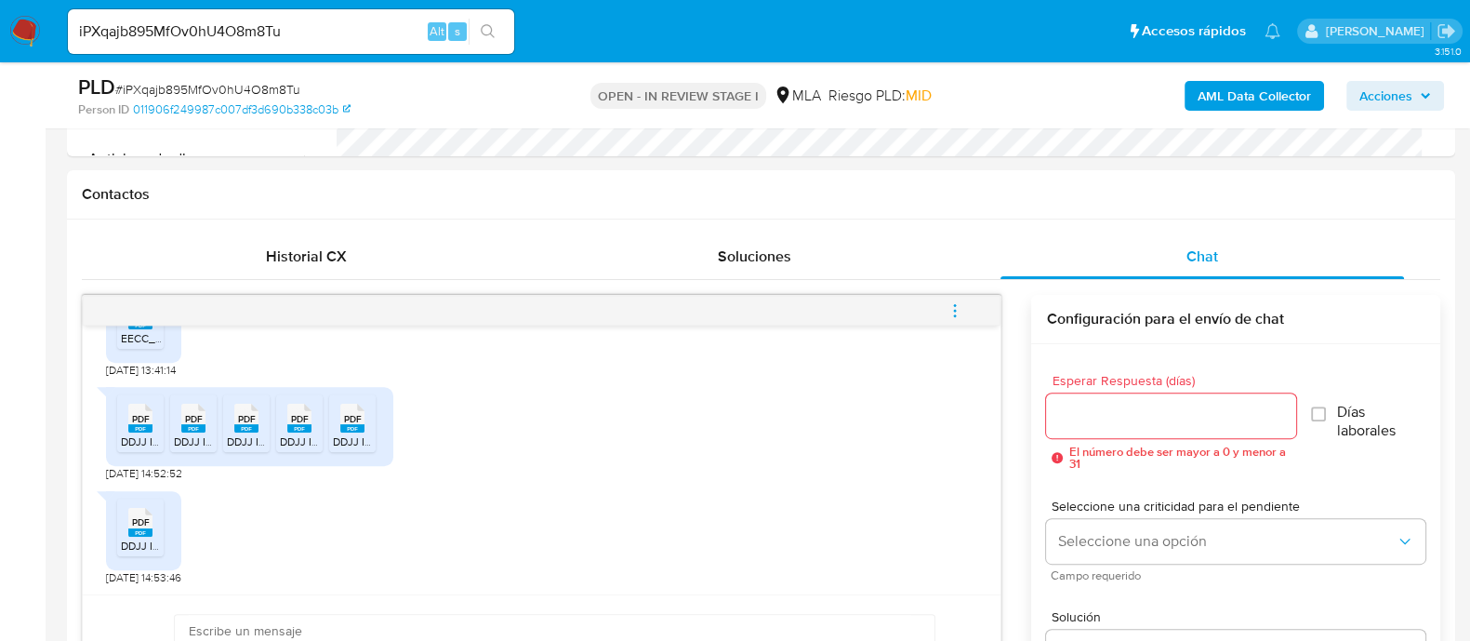
scroll to position [1278, 0]
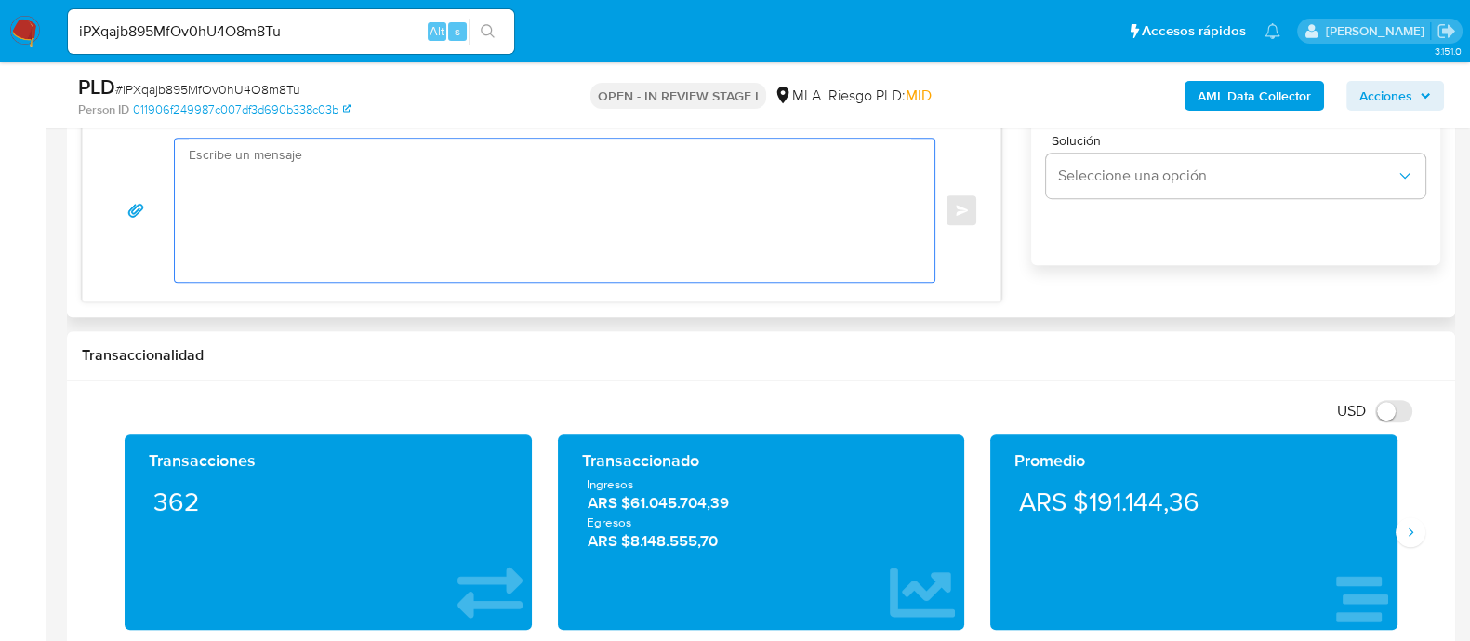
click at [582, 247] on textarea at bounding box center [550, 210] width 722 height 143
paste textarea "Hola Muchas gracias por tu respuesta. Confirmamos recepción de la documentación…"
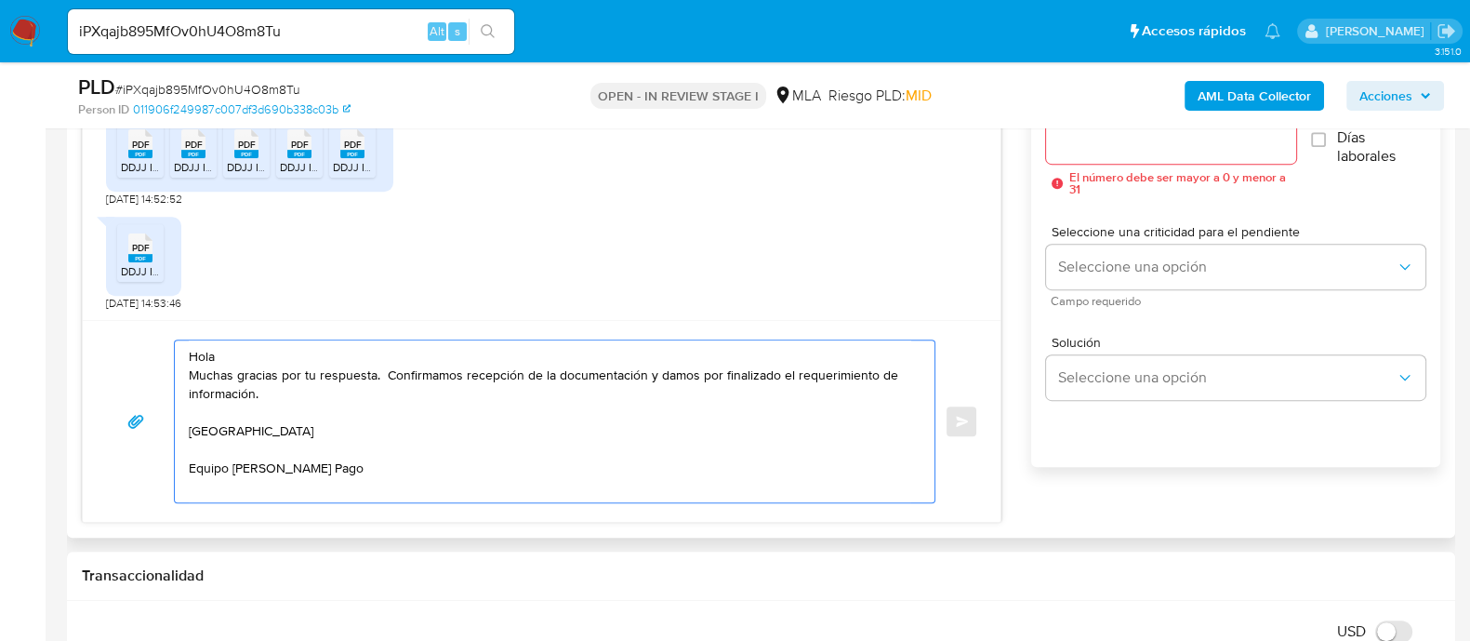
scroll to position [1046, 0]
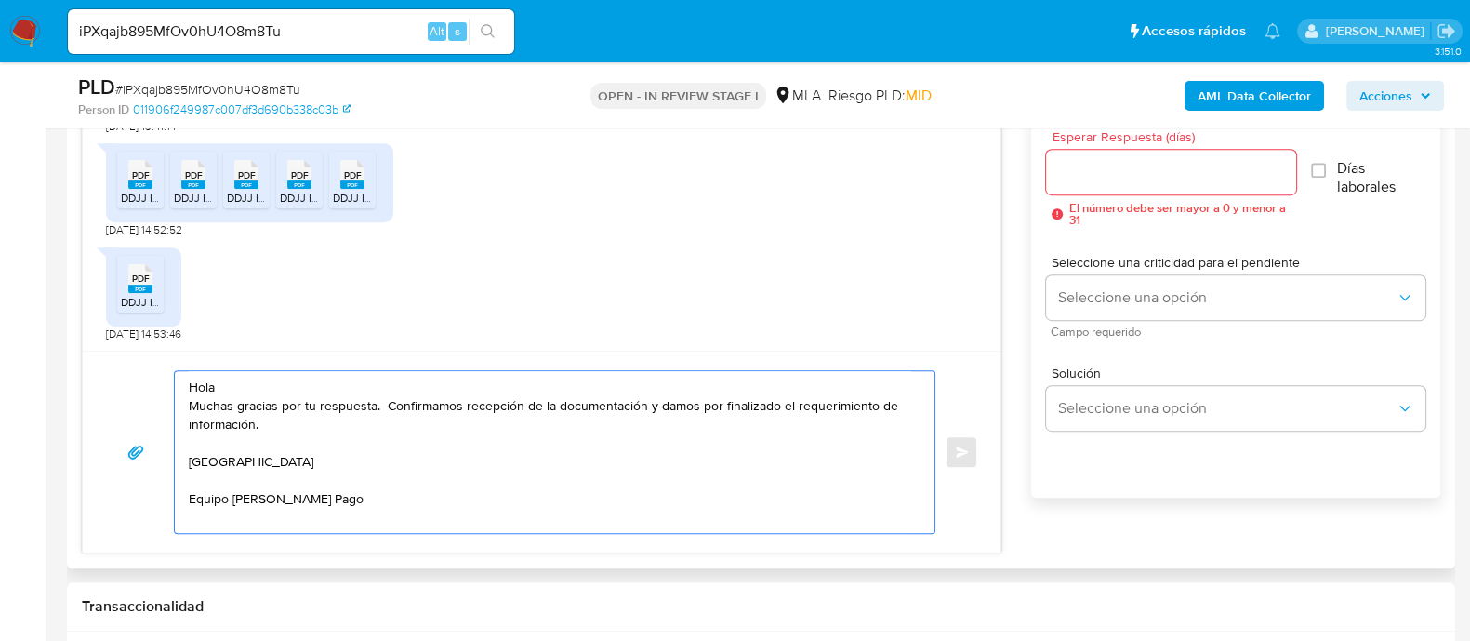
click at [579, 395] on textarea "Hola Muchas gracias por tu respuesta. Confirmamos recepción de la documentación…" at bounding box center [550, 452] width 722 height 162
click at [840, 383] on textarea "Hola Muchas gracias por tu respuesta. Confirmamos recepción de la documentación…" at bounding box center [550, 452] width 722 height 162
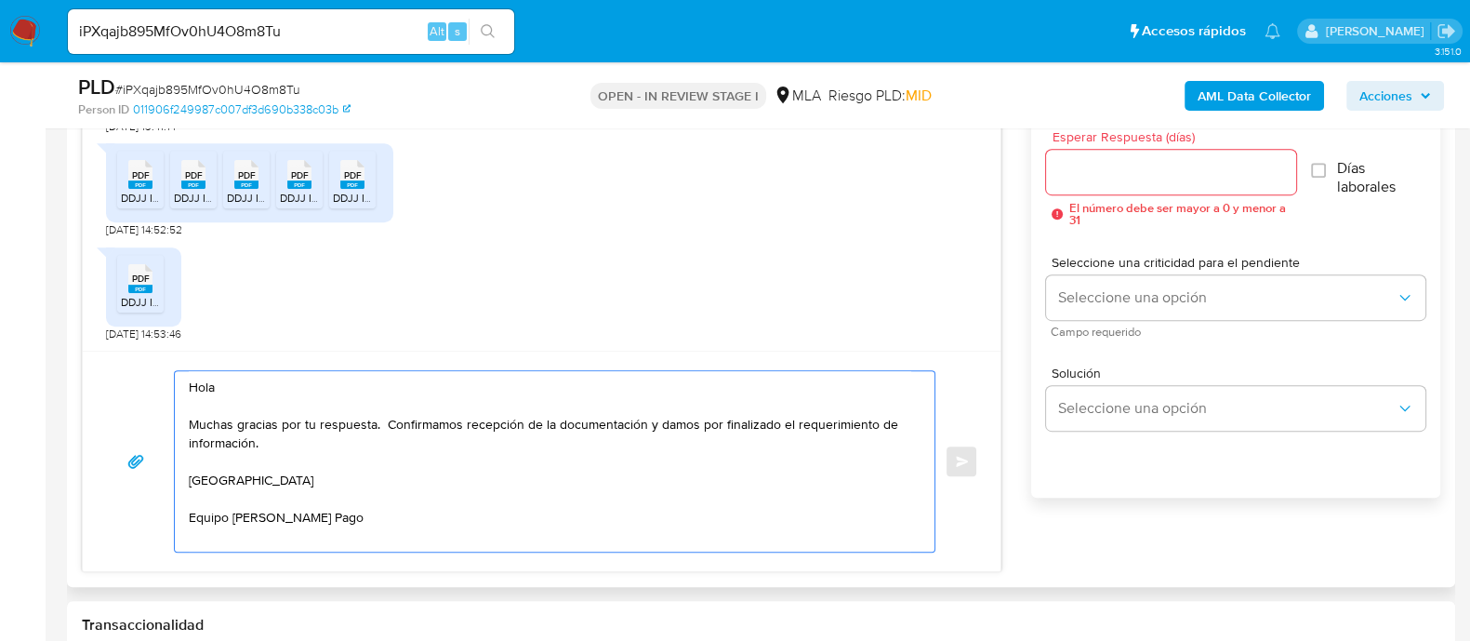
type textarea "Hola Muchas gracias por tu respuesta. Confirmamos recepción de la documentación…"
click at [1125, 168] on input "Esperar Respuesta (días)" at bounding box center [1170, 172] width 249 height 24
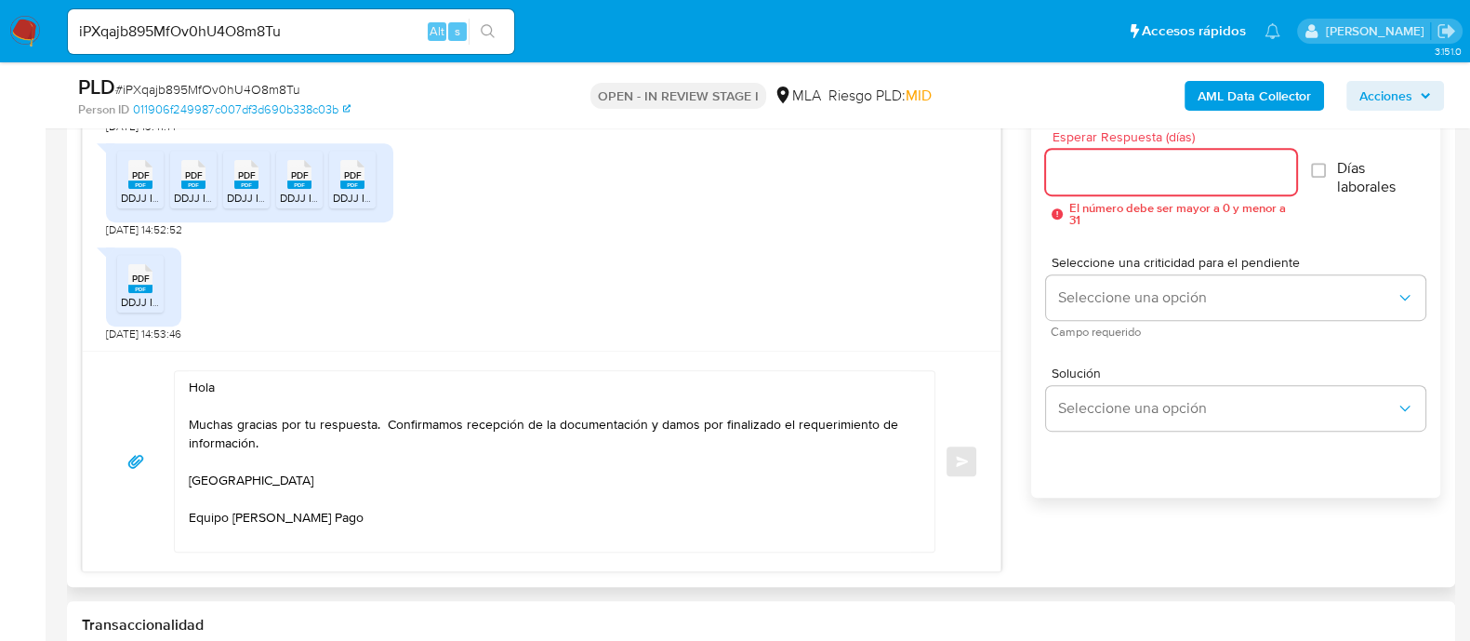
type input "9"
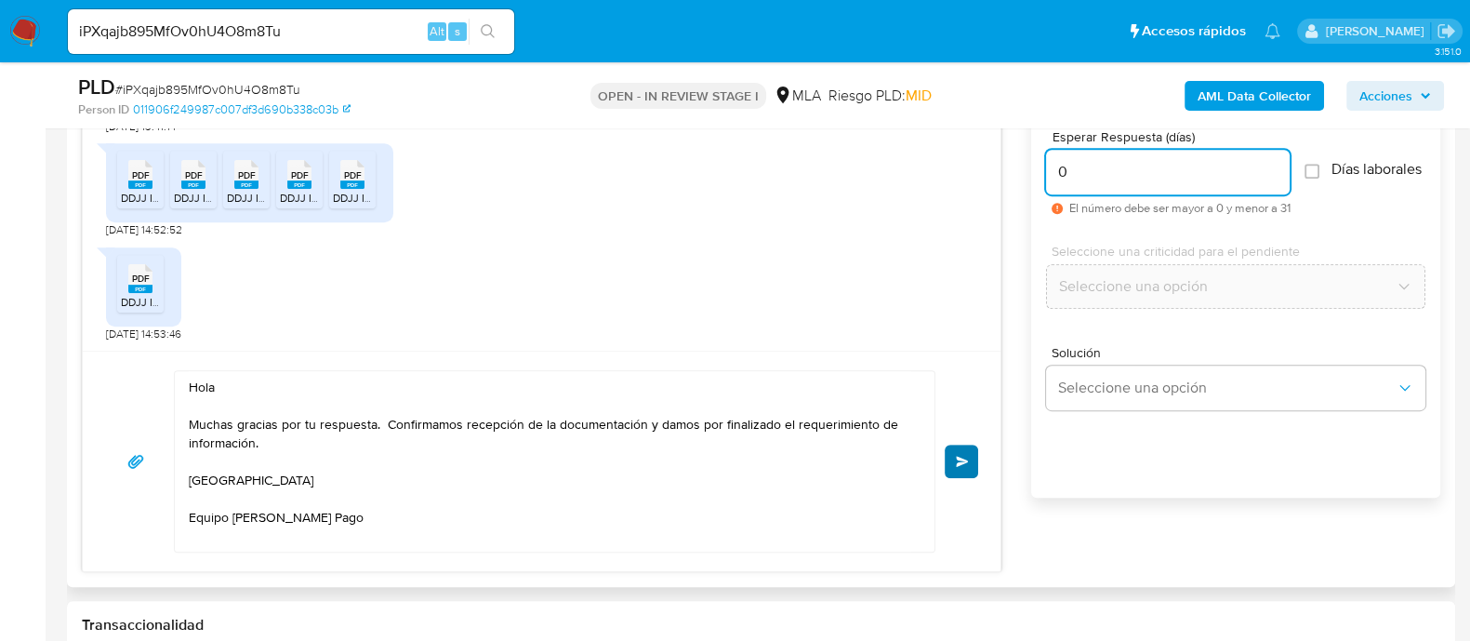
type input "0"
click at [956, 459] on span "Enviar" at bounding box center [962, 461] width 13 height 11
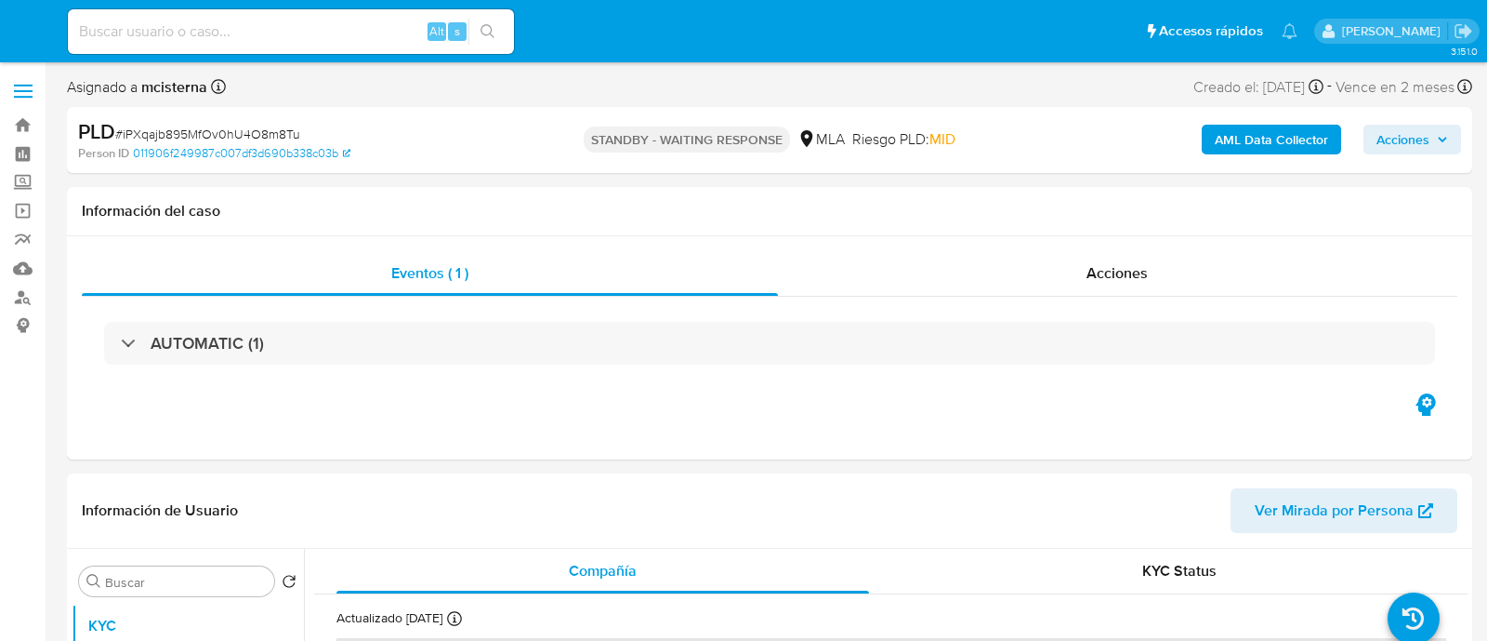
select select "10"
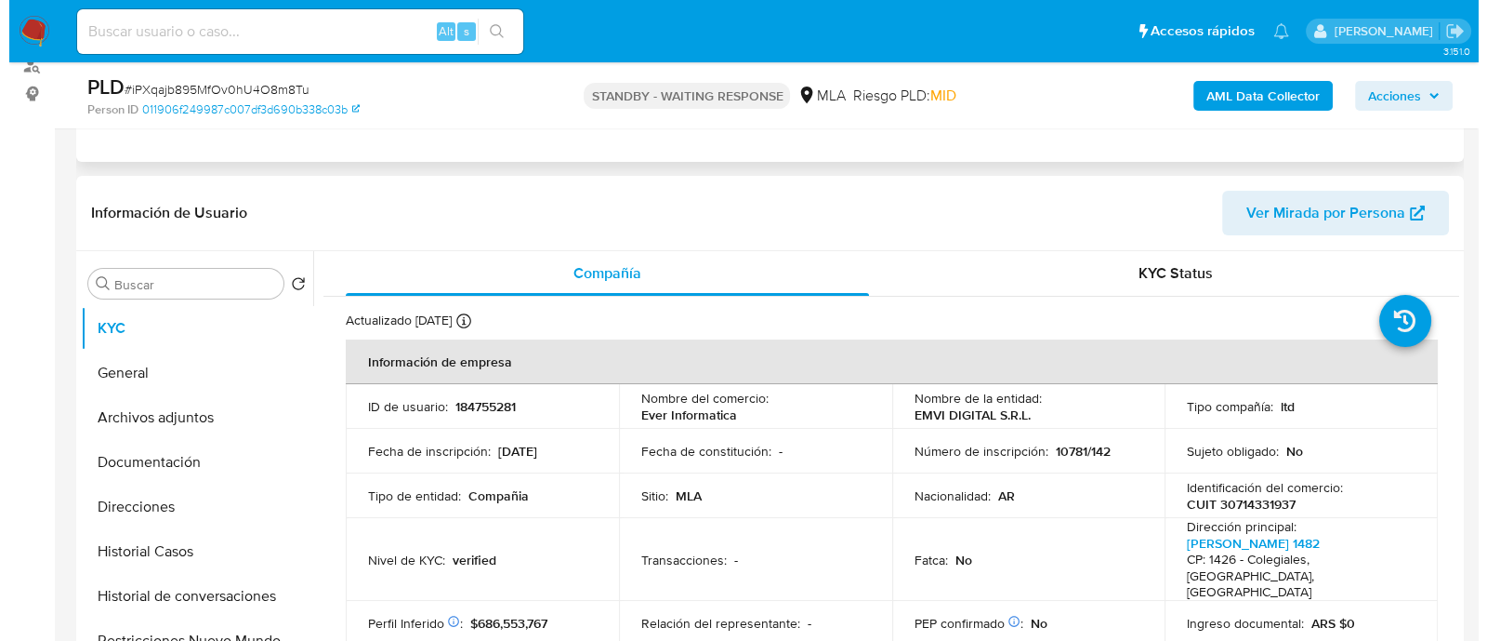
scroll to position [231, 0]
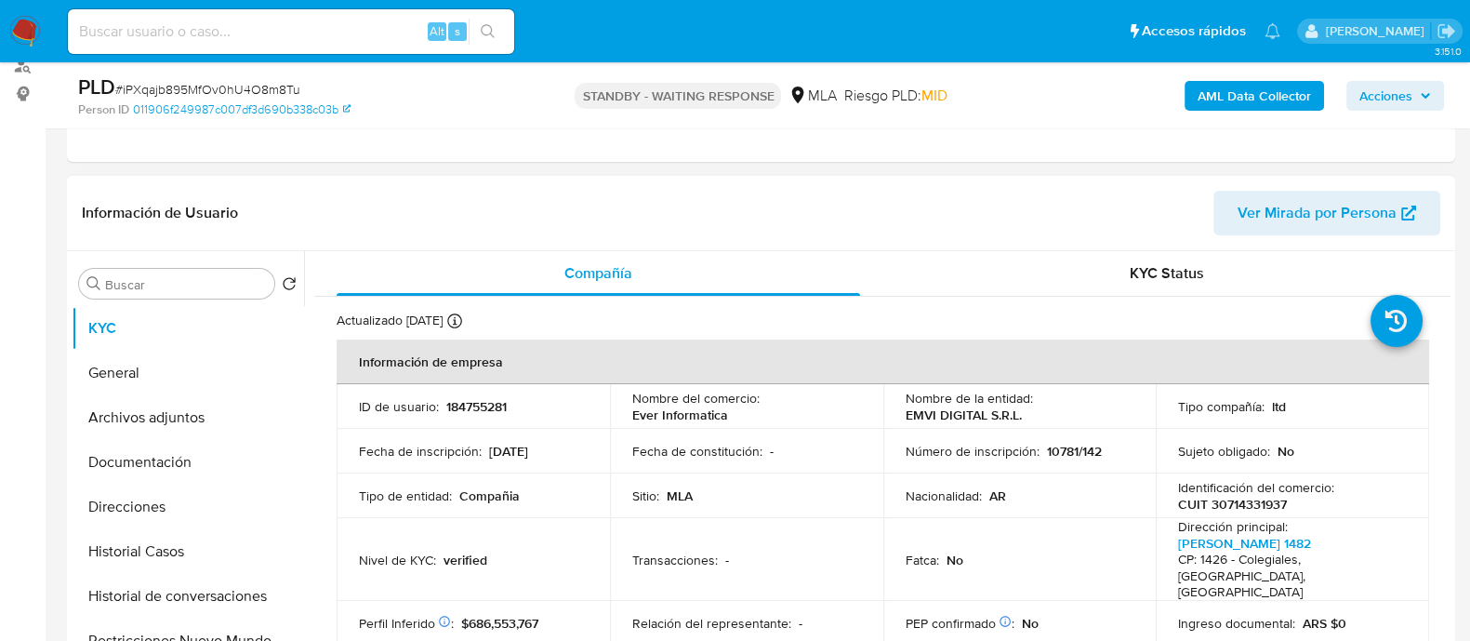
click at [490, 398] on p "184755281" at bounding box center [476, 406] width 60 height 17
copy p "184755281"
click at [234, 585] on button "Historial de conversaciones" at bounding box center [181, 596] width 218 height 45
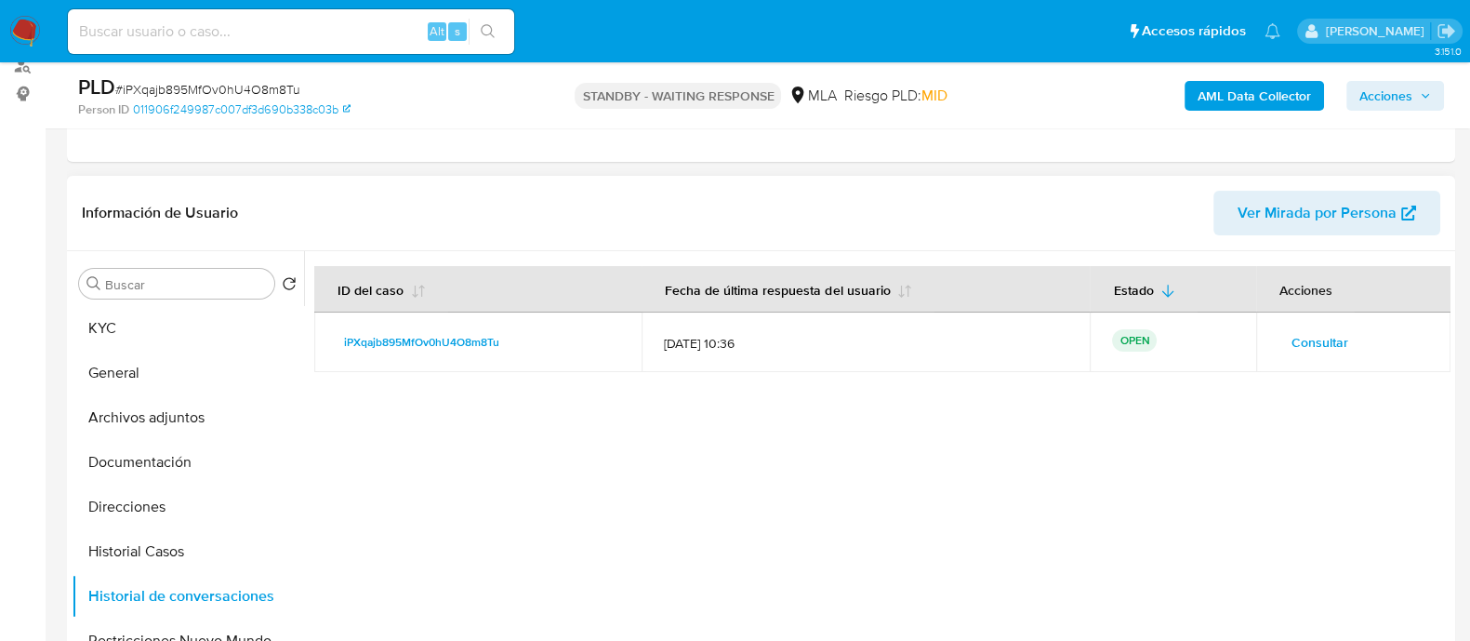
click at [1291, 349] on span "Consultar" at bounding box center [1319, 342] width 57 height 26
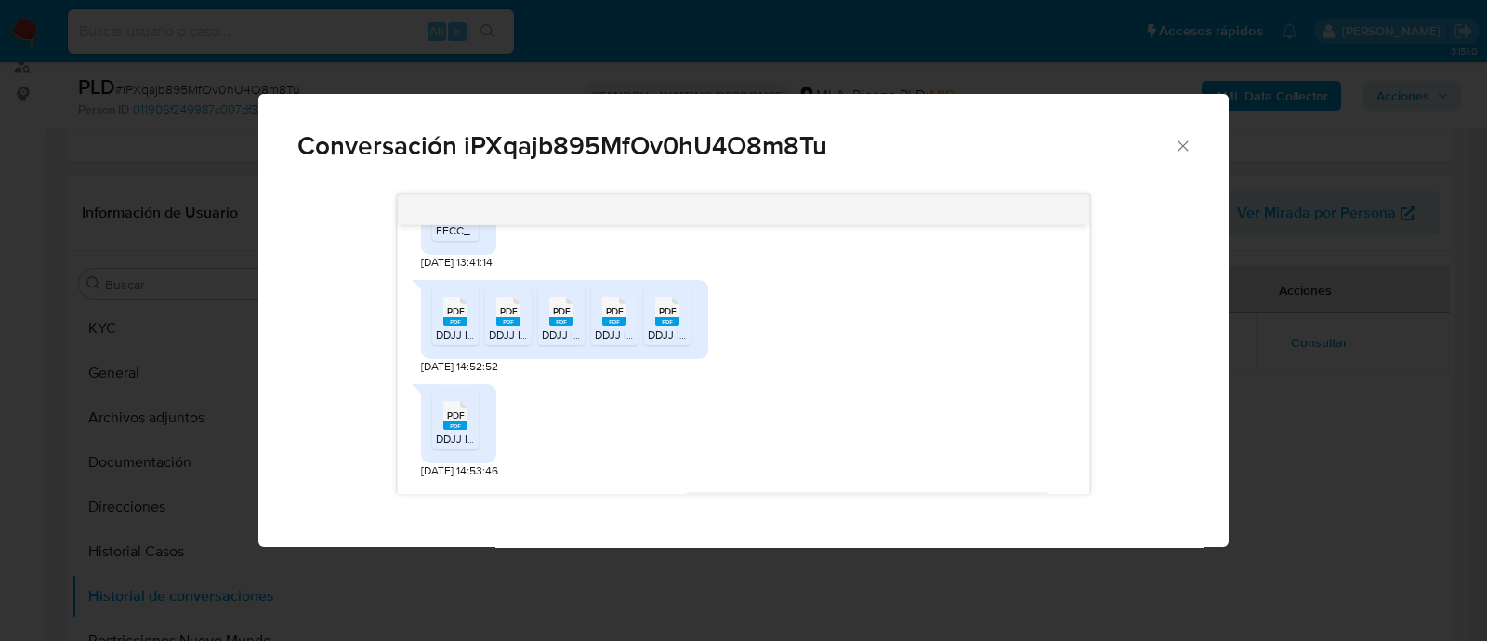
scroll to position [1903, 0]
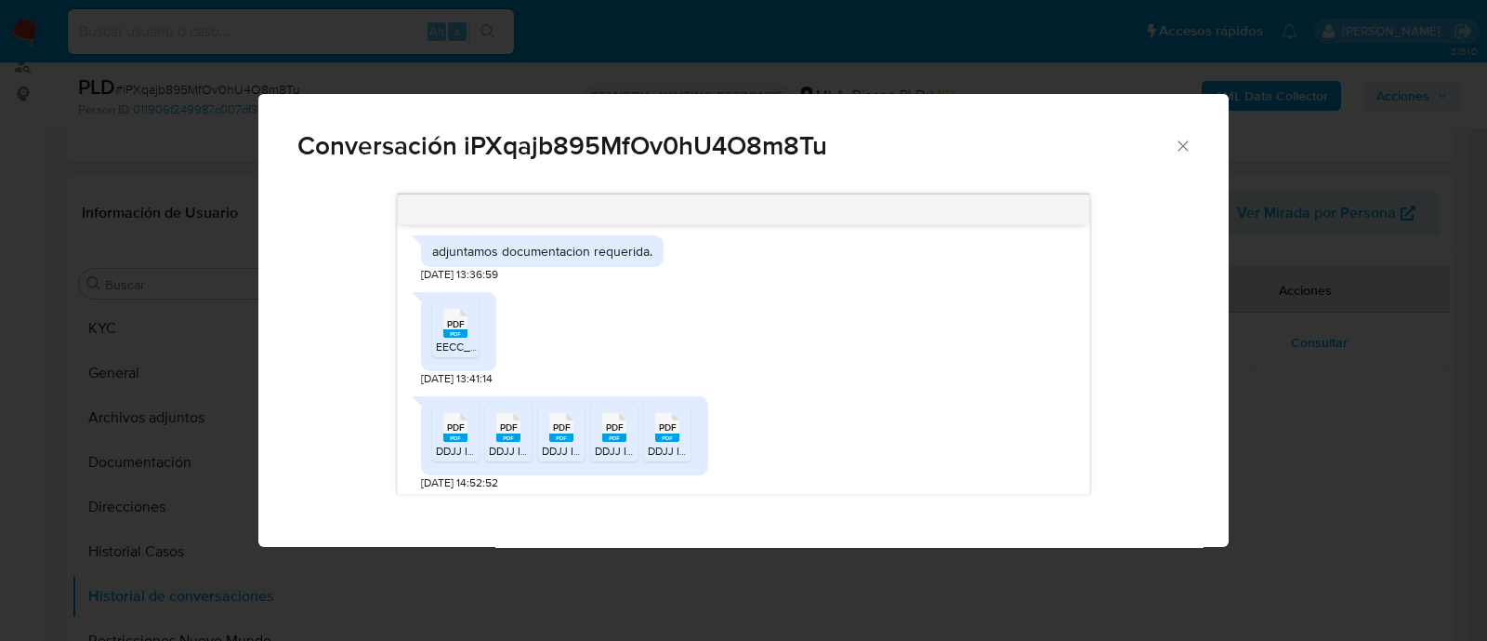
click at [472, 354] on span "EECC_30714331937_2024.legalizado.pdf" at bounding box center [538, 346] width 204 height 16
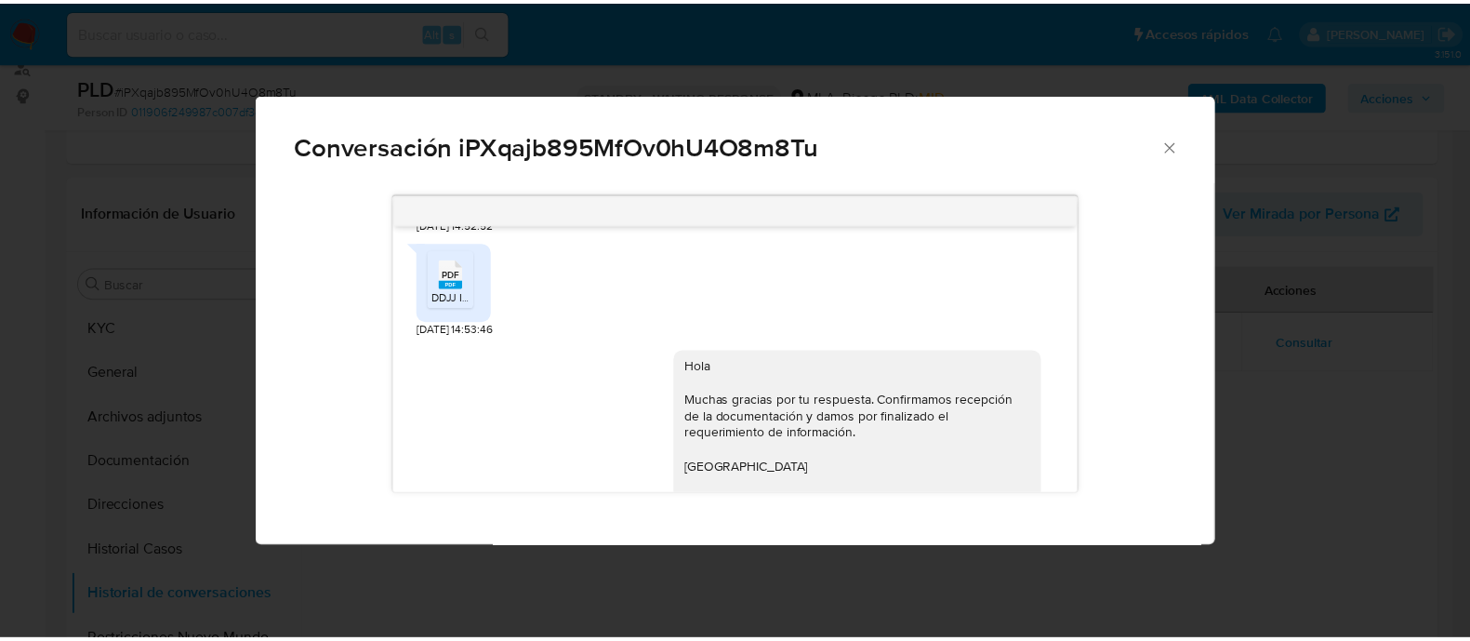
scroll to position [2252, 0]
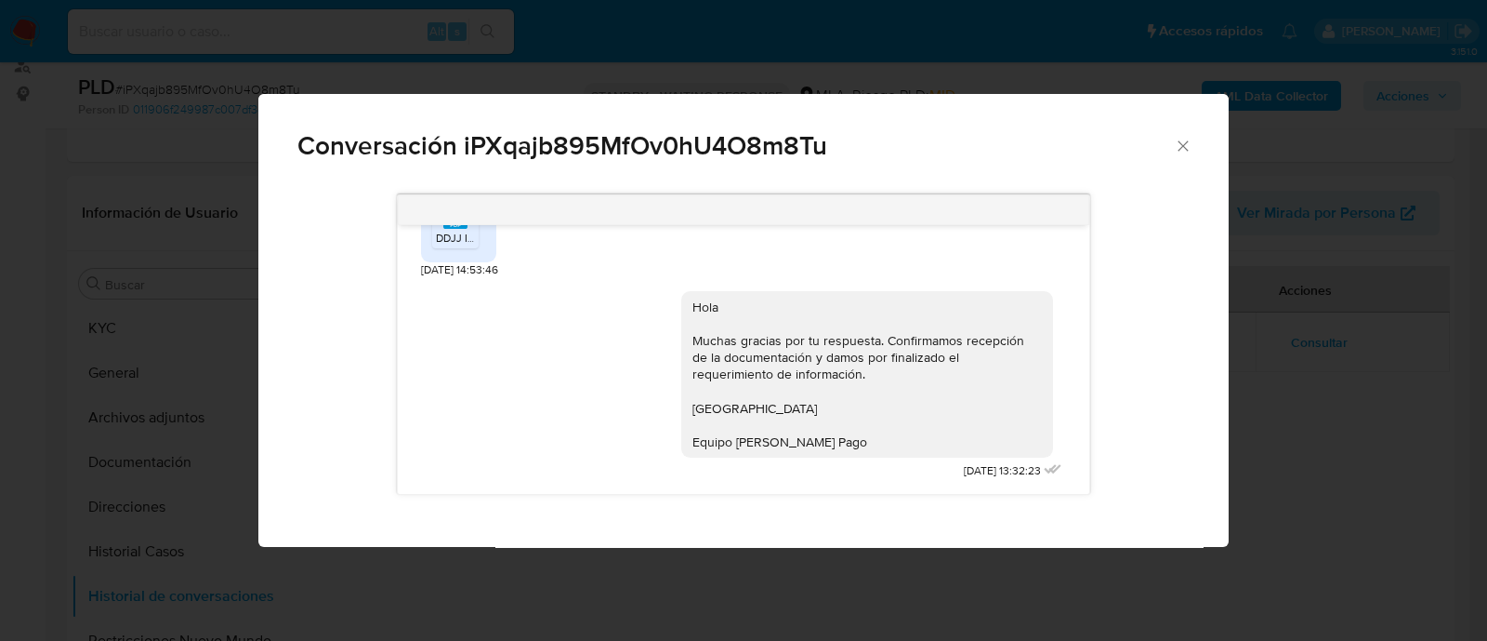
click at [1180, 143] on icon "Cerrar" at bounding box center [1183, 145] width 10 height 10
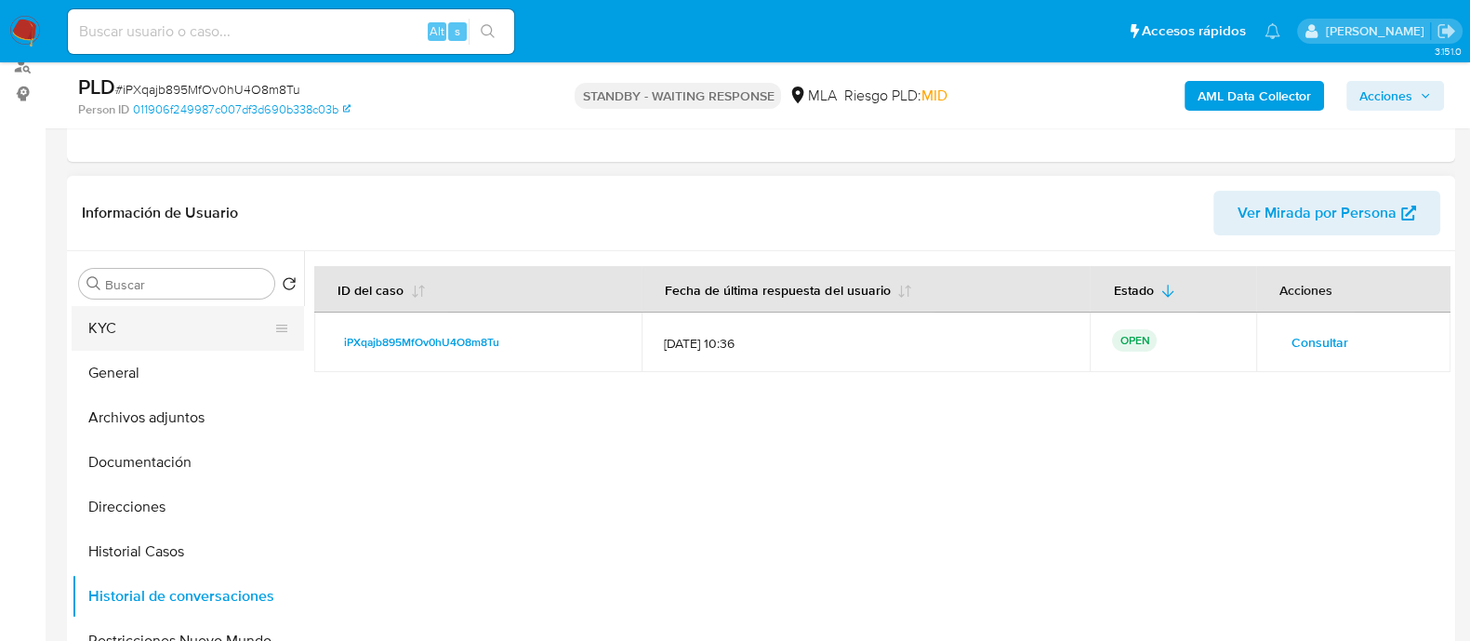
click at [178, 317] on button "KYC" at bounding box center [181, 328] width 218 height 45
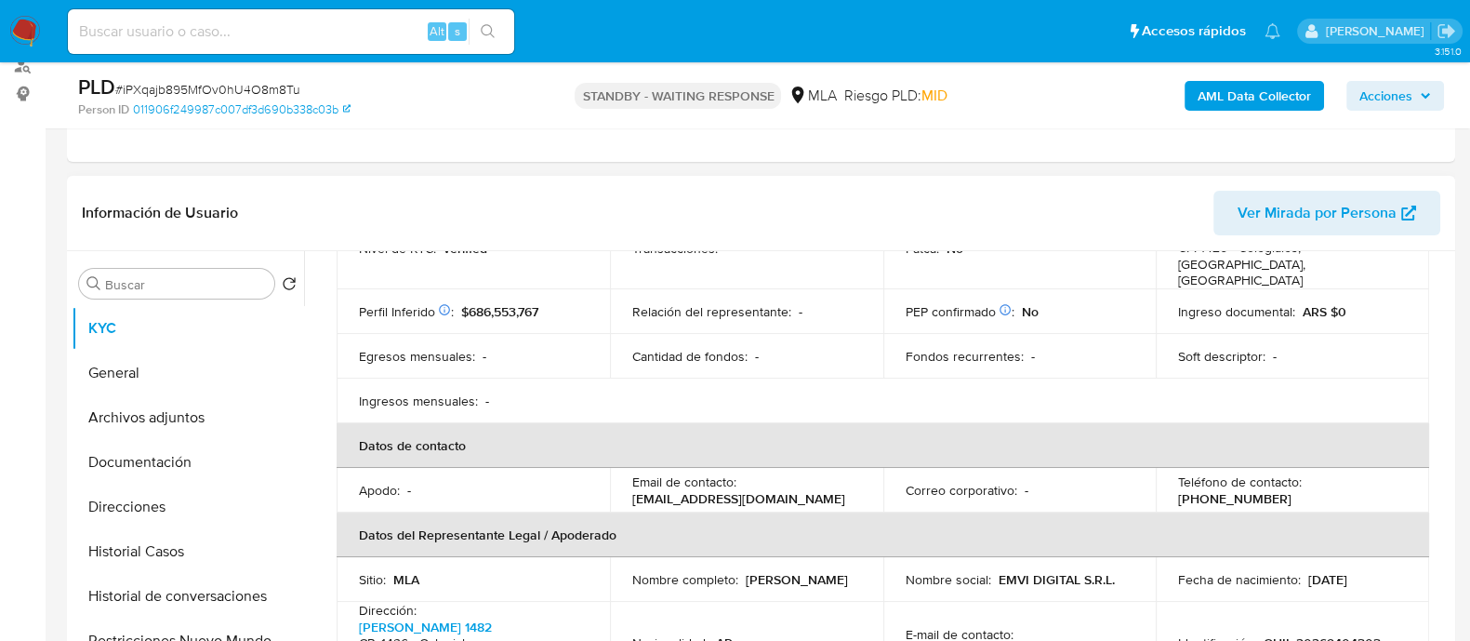
scroll to position [349, 0]
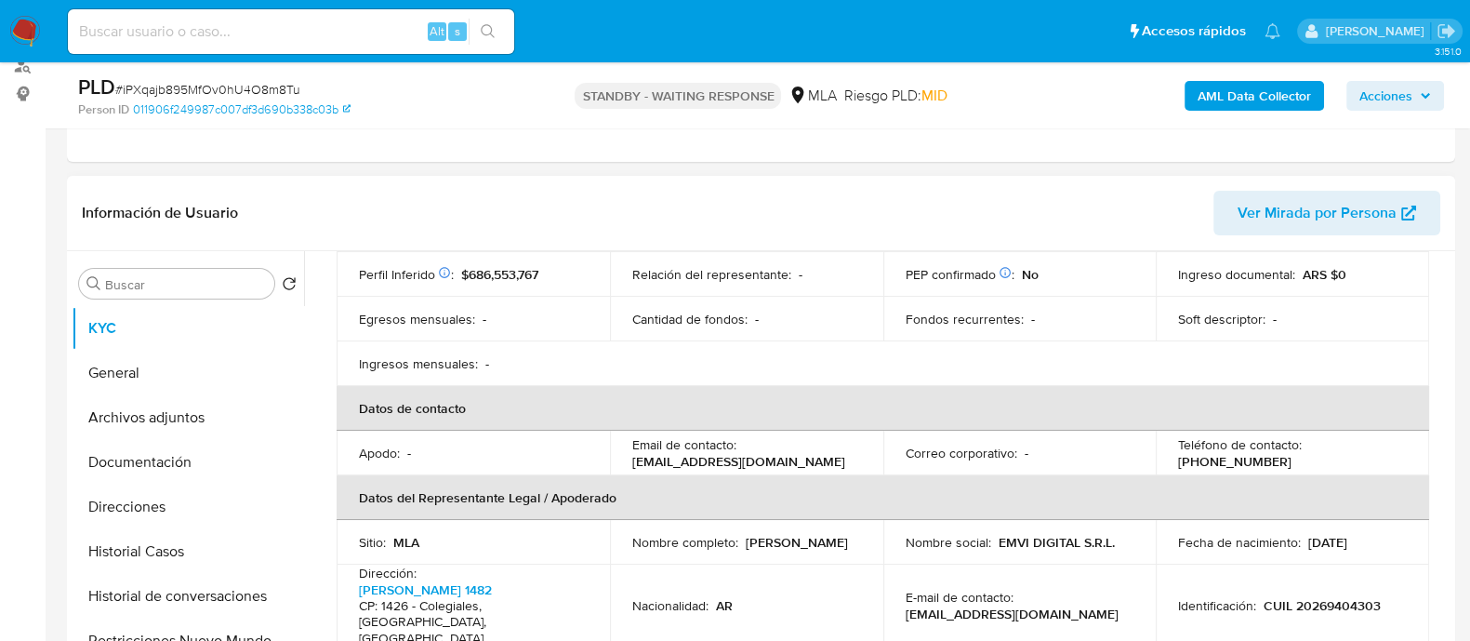
drag, startPoint x: 629, startPoint y: 446, endPoint x: 875, endPoint y: 446, distance: 245.4
click at [875, 446] on td "Email de contacto : everinformatica.recepcion@gmail.com" at bounding box center [746, 452] width 273 height 45
copy p "everinformatica.recepcion@gmail.com"
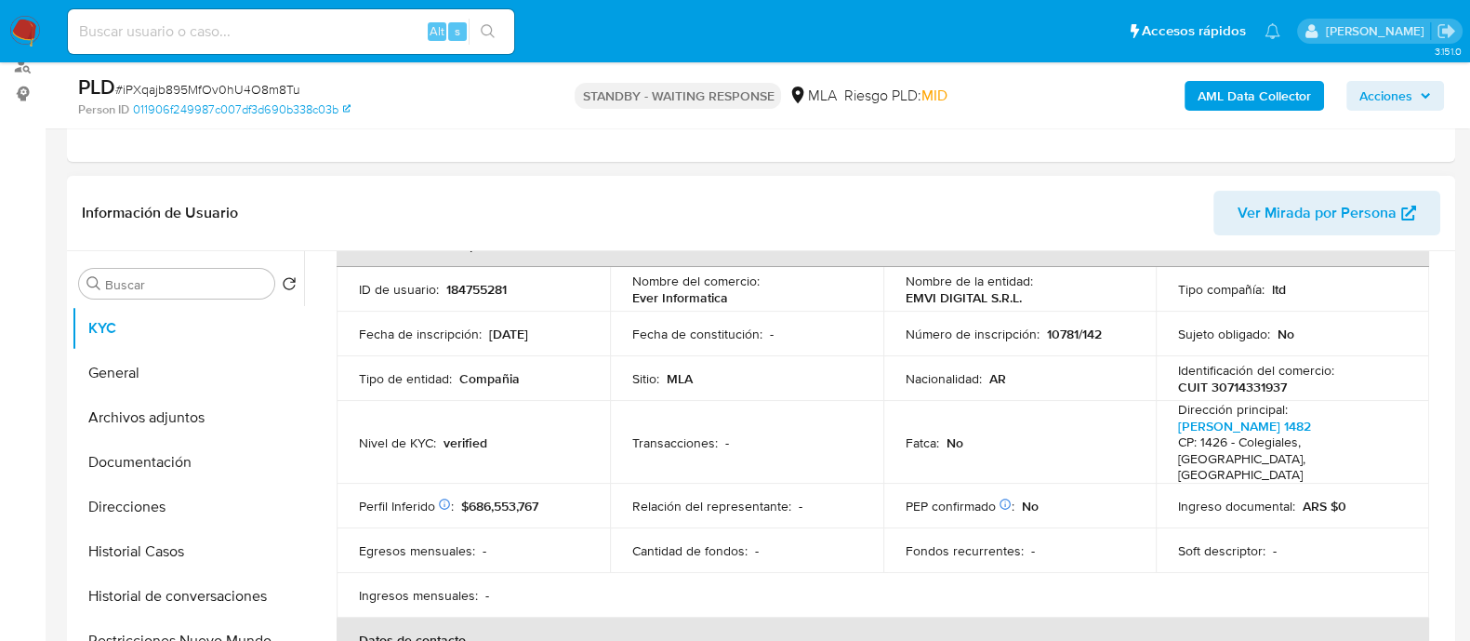
scroll to position [115, 0]
drag, startPoint x: 625, startPoint y: 290, endPoint x: 761, endPoint y: 296, distance: 136.8
click at [761, 296] on td "Nombre del comercio : Ever Informatica" at bounding box center [746, 291] width 273 height 45
copy p "Ever Informatica"
click at [511, 295] on div "ID de usuario : 184755281" at bounding box center [473, 291] width 229 height 17
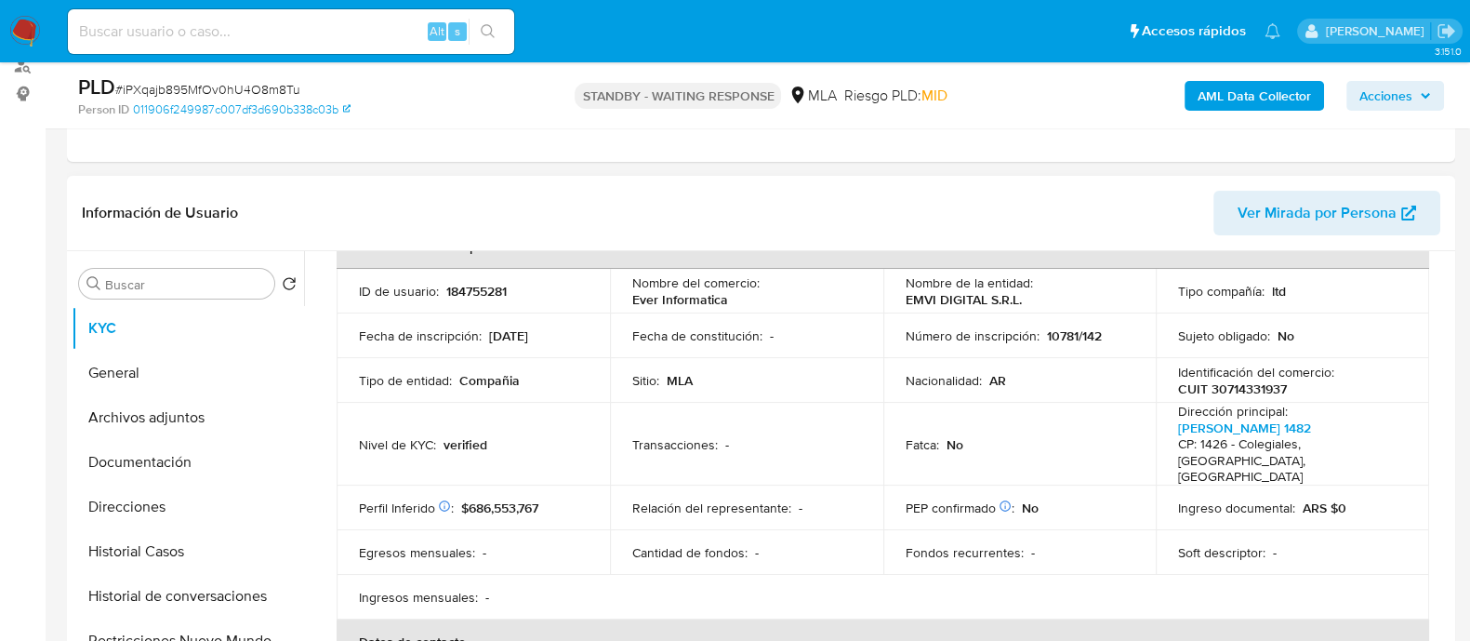
click at [489, 283] on p "184755281" at bounding box center [476, 291] width 60 height 17
copy p "184755281"
click at [21, 22] on img at bounding box center [25, 32] width 32 height 32
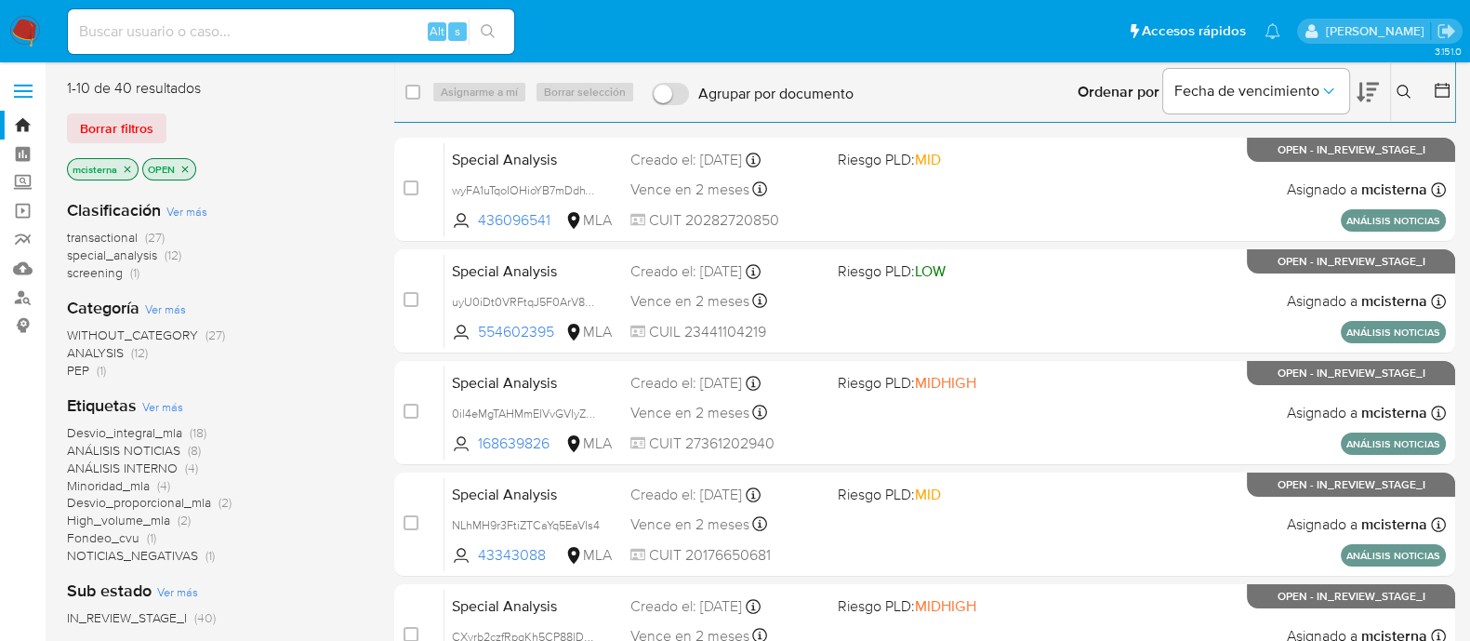
click at [1399, 95] on icon at bounding box center [1403, 92] width 15 height 15
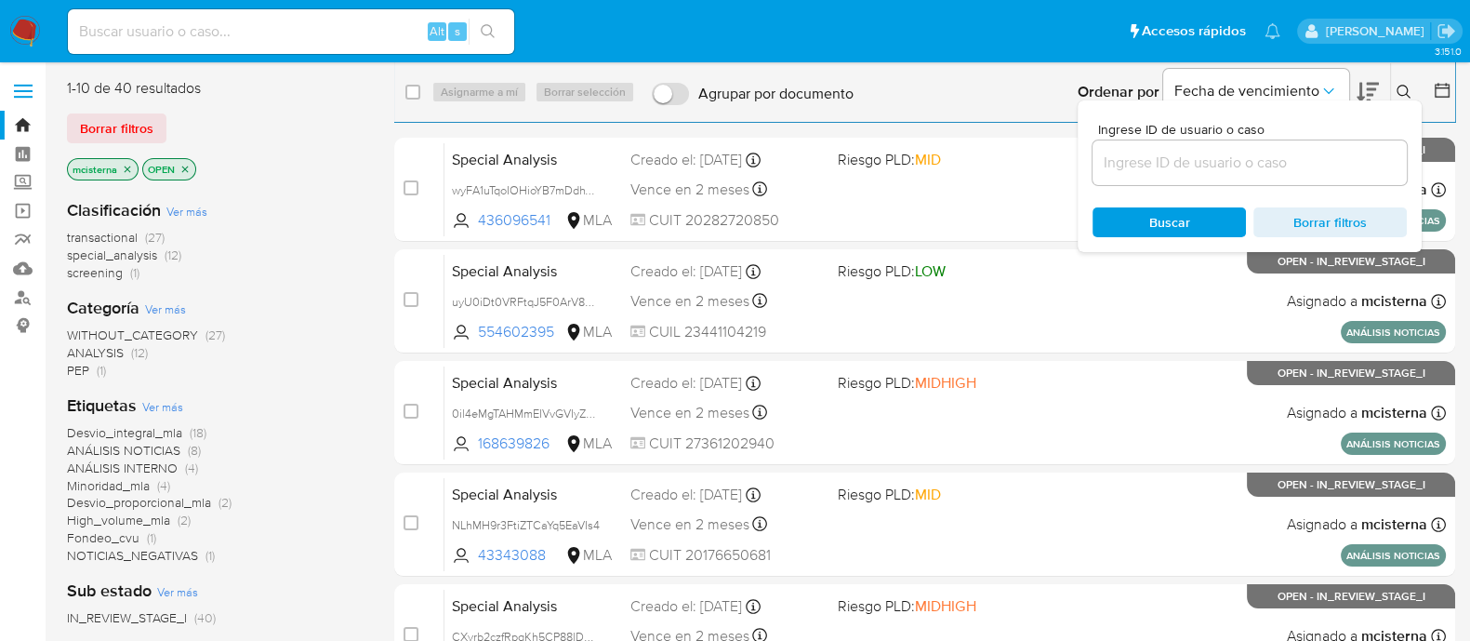
click at [1279, 155] on input at bounding box center [1249, 163] width 314 height 24
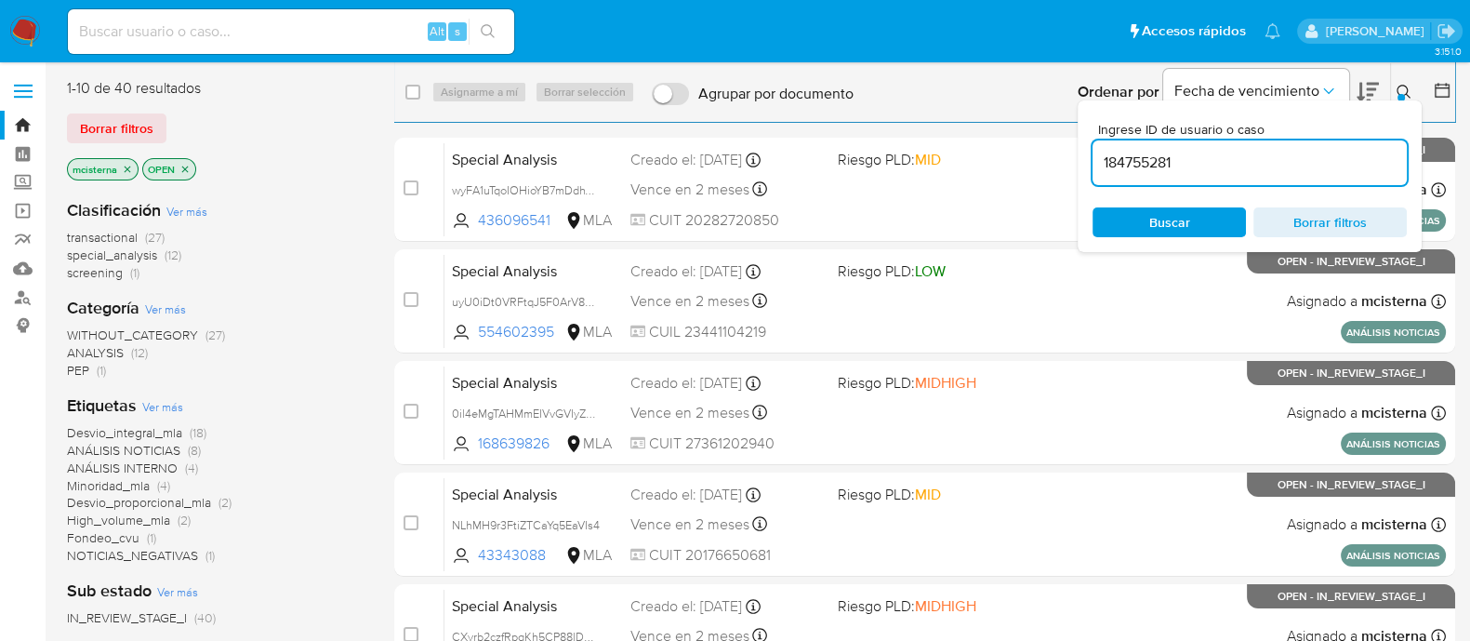
type input "184755281"
